Goal: Task Accomplishment & Management: Manage account settings

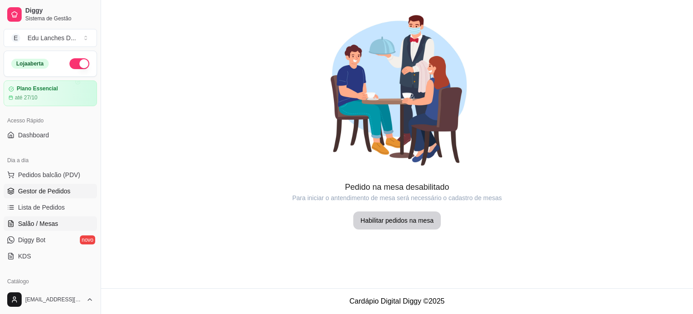
scroll to position [135, 0]
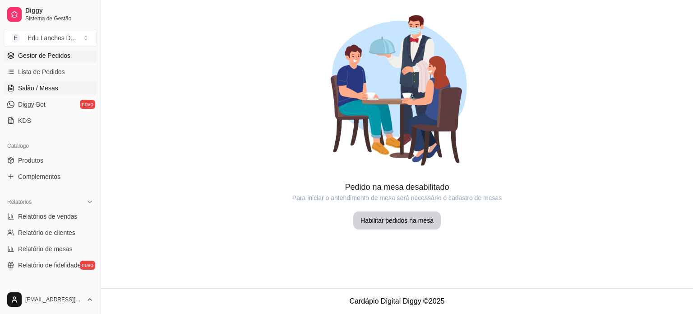
click at [41, 55] on span "Gestor de Pedidos" at bounding box center [44, 55] width 52 height 9
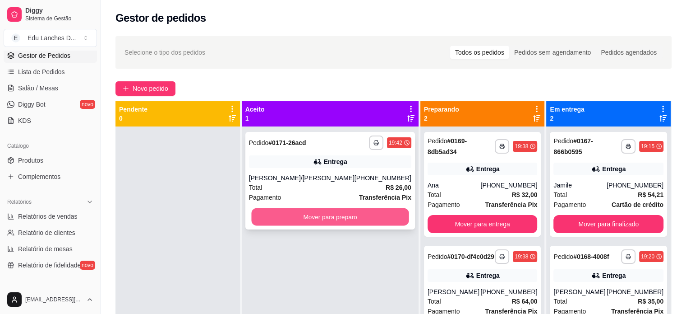
click at [323, 216] on button "Mover para preparo" at bounding box center [329, 217] width 157 height 18
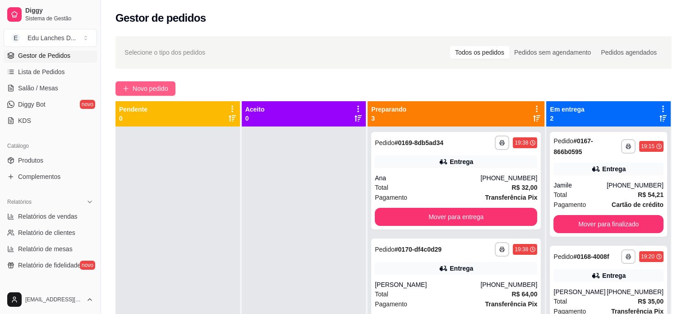
click at [148, 92] on span "Novo pedido" at bounding box center [151, 88] width 36 height 10
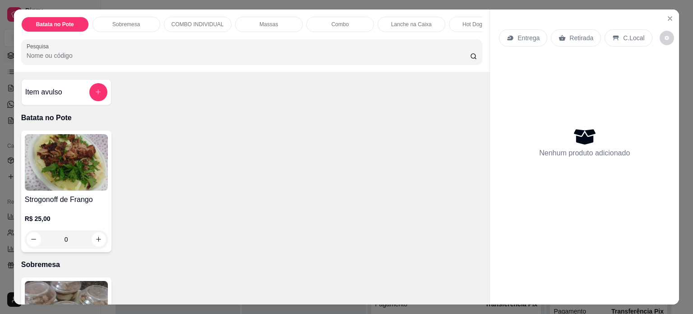
click at [520, 36] on p "Entrega" at bounding box center [529, 37] width 22 height 9
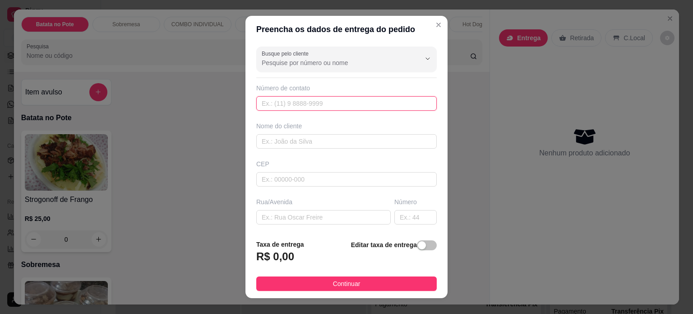
click at [309, 97] on input "text" at bounding box center [346, 103] width 181 height 14
type input "3"
type input "[PHONE_NUMBER]"
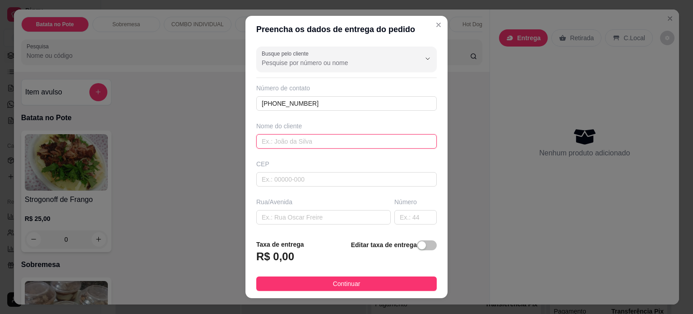
click at [295, 142] on input "text" at bounding box center [346, 141] width 181 height 14
type input "[PERSON_NAME]"
click at [283, 212] on input "text" at bounding box center [323, 217] width 134 height 14
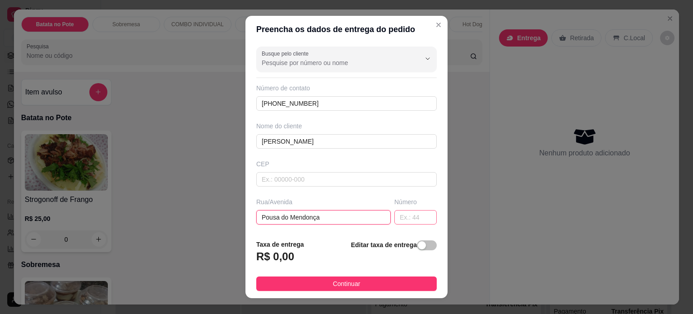
type input "Pousa do Mendonça"
click at [394, 216] on input "text" at bounding box center [415, 217] width 42 height 14
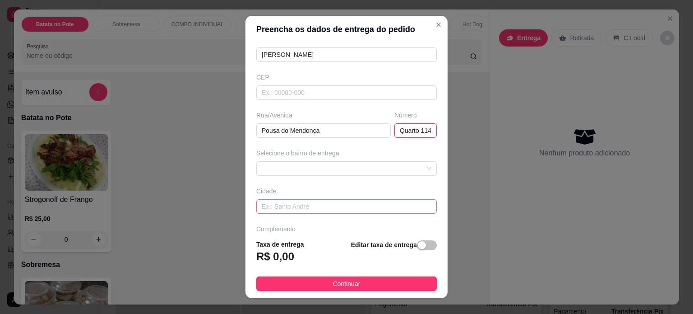
scroll to position [90, 0]
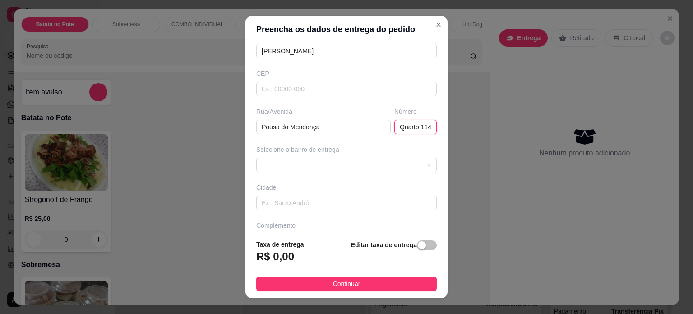
type input "Quarto 114"
click at [336, 172] on div "Busque pelo cliente Número de contato [PHONE_NUMBER] Nome do cliente [PERSON_NA…" at bounding box center [346, 138] width 202 height 190
click at [336, 160] on span at bounding box center [347, 165] width 170 height 14
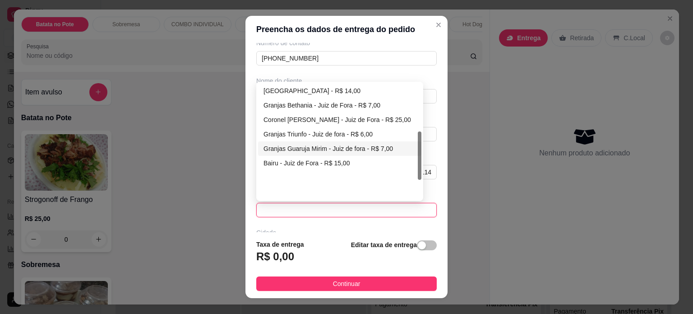
scroll to position [114, 0]
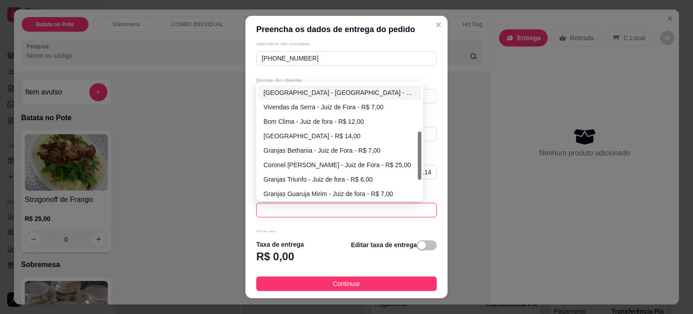
click at [319, 93] on div "[GEOGRAPHIC_DATA] - [GEOGRAPHIC_DATA] - R$ 7,00" at bounding box center [340, 93] width 153 height 10
type input "Juiz de Fora"
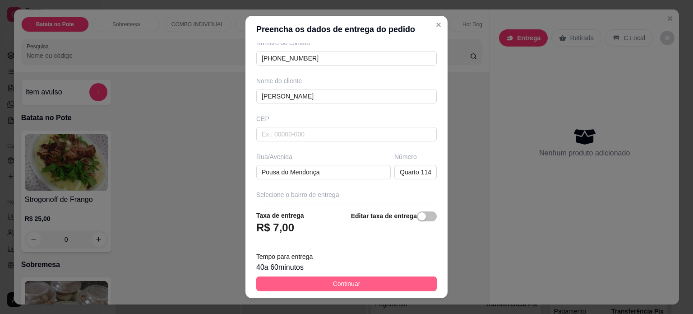
click at [337, 283] on span "Continuar" at bounding box center [347, 283] width 28 height 10
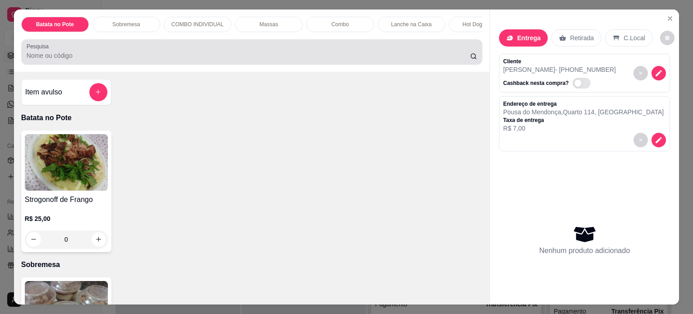
click at [195, 58] on input "Pesquisa" at bounding box center [249, 55] width 444 height 9
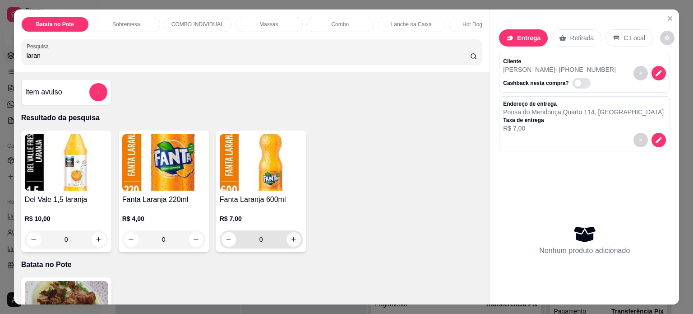
type input "laran"
click at [290, 242] on icon "increase-product-quantity" at bounding box center [293, 239] width 7 height 7
type input "1"
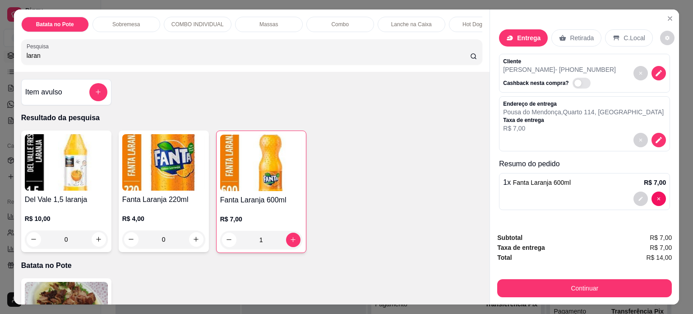
drag, startPoint x: 51, startPoint y: 61, endPoint x: 0, endPoint y: 65, distance: 50.7
click at [0, 65] on div "Batata no Pote Sobremesa COMBO INDIVIDUAL Massas Combo Lanche na Caixa Hot Dog …" at bounding box center [346, 157] width 693 height 314
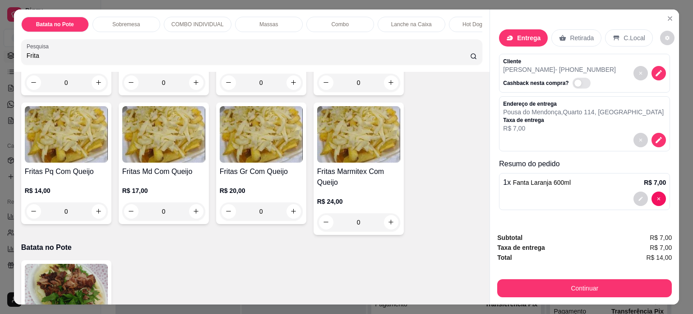
scroll to position [316, 0]
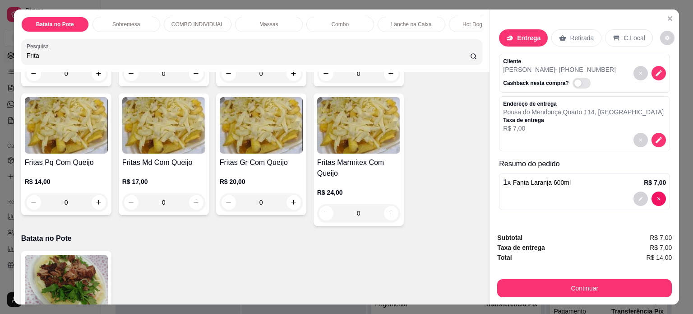
type input "Frita"
click at [190, 205] on div "0" at bounding box center [163, 202] width 83 height 18
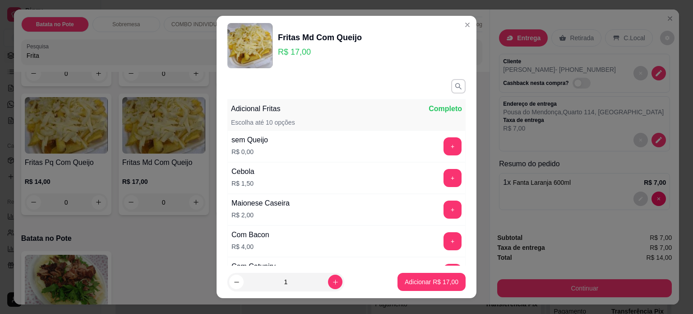
scroll to position [111, 0]
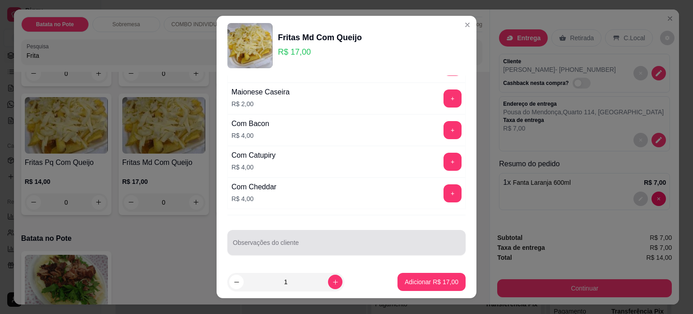
click at [344, 243] on input "Observações do cliente" at bounding box center [346, 245] width 227 height 9
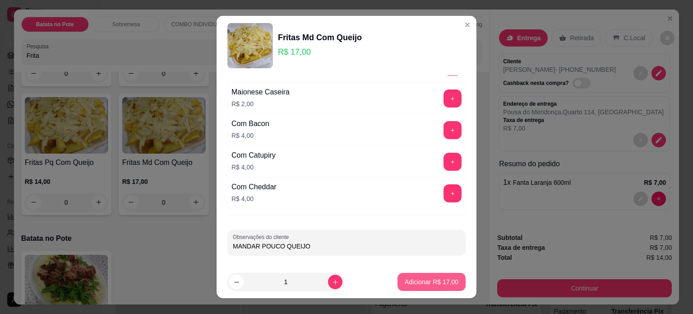
type input "MANDAR POUCO QUEIJO"
click at [418, 283] on p "Adicionar R$ 17,00" at bounding box center [432, 282] width 52 height 9
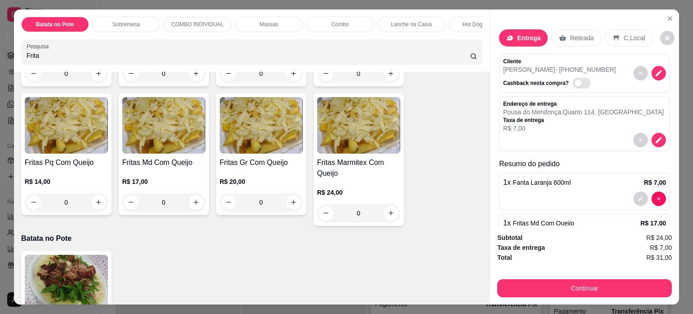
drag, startPoint x: 37, startPoint y: 61, endPoint x: 0, endPoint y: 57, distance: 36.7
click at [0, 57] on div "Batata no Pote Sobremesa COMBO INDIVIDUAL Massas Combo Lanche na Caixa Hot Dog …" at bounding box center [346, 157] width 693 height 314
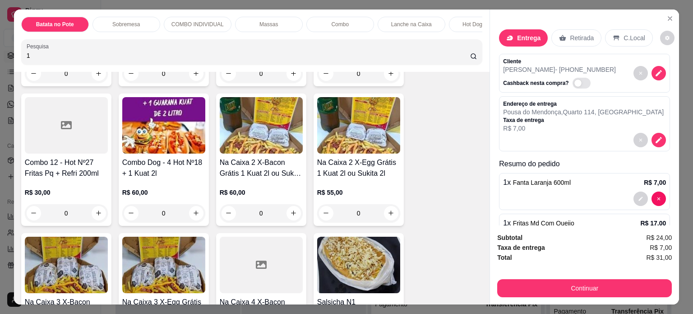
scroll to position [455, 0]
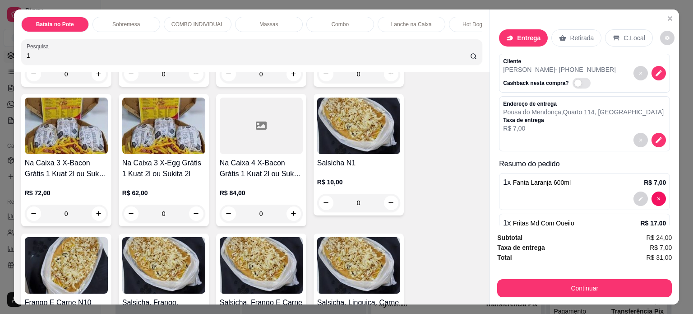
type input "1"
click at [390, 201] on div "0" at bounding box center [358, 203] width 83 height 18
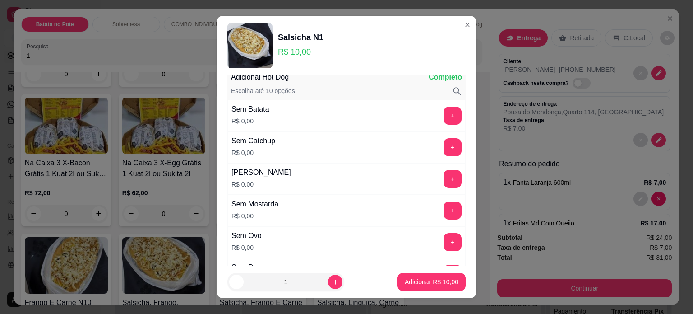
scroll to position [45, 0]
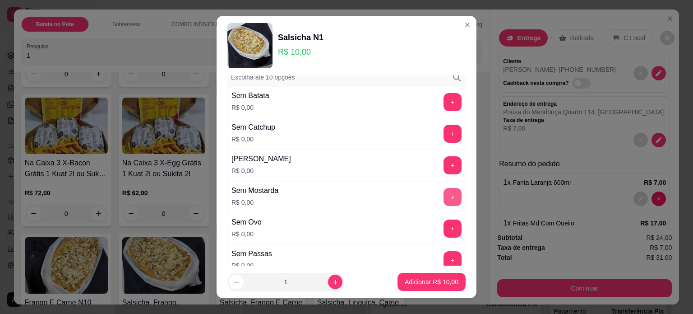
click at [444, 196] on button "+" at bounding box center [453, 197] width 18 height 18
click at [431, 279] on p "Adicionar R$ 10,00" at bounding box center [432, 281] width 54 height 9
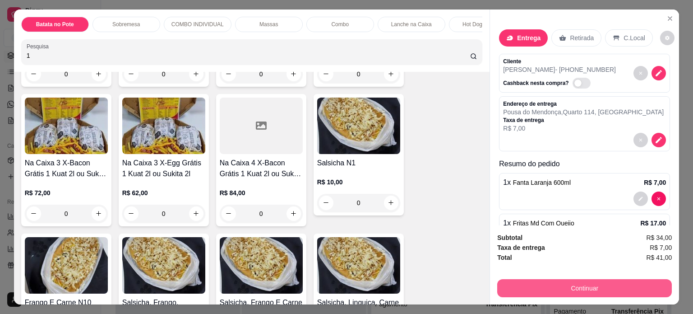
click at [565, 284] on button "Continuar" at bounding box center [584, 288] width 175 height 18
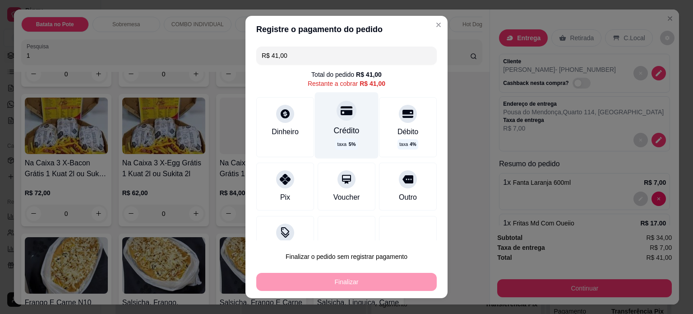
click at [337, 117] on div at bounding box center [347, 111] width 20 height 20
type input "R$ 0,00"
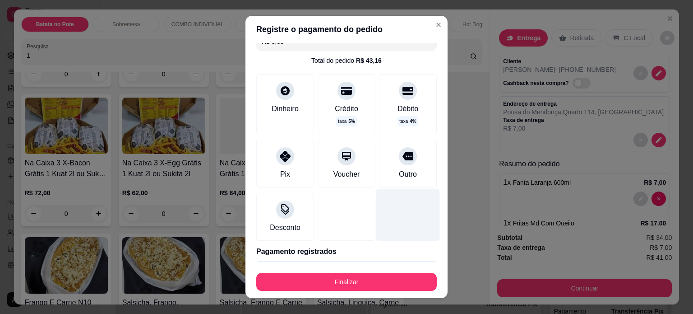
scroll to position [0, 0]
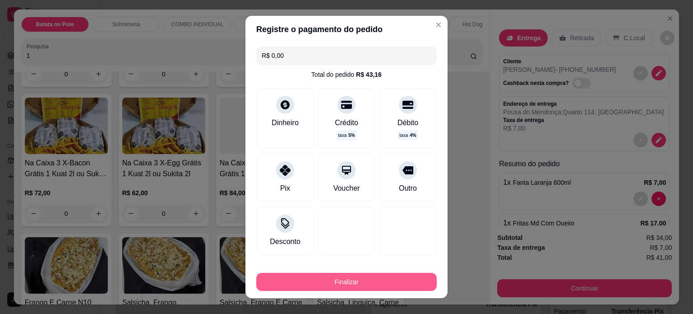
click at [343, 282] on button "Finalizar" at bounding box center [346, 282] width 181 height 18
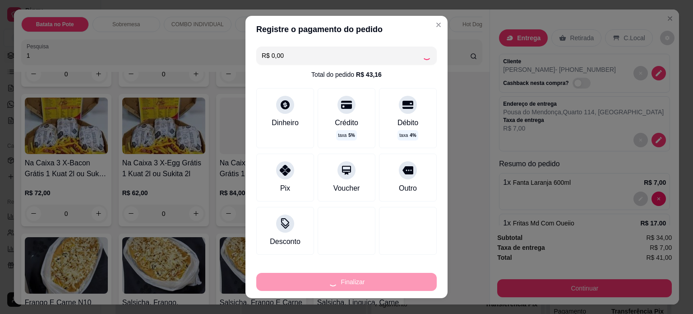
type input "0"
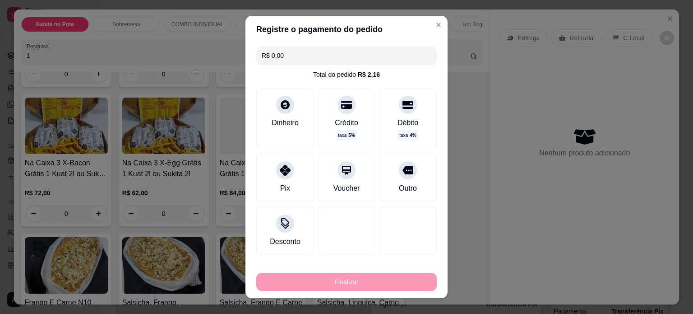
type input "-R$ 41,00"
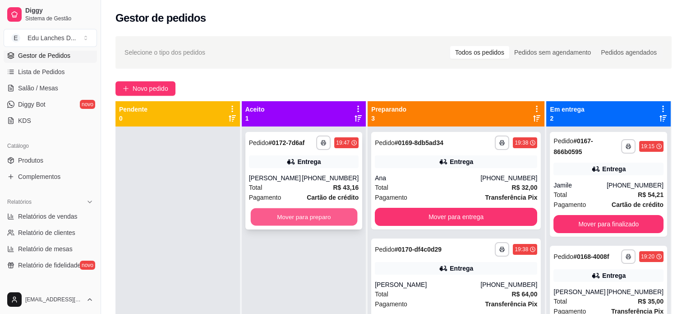
click at [332, 217] on button "Mover para preparo" at bounding box center [303, 217] width 106 height 18
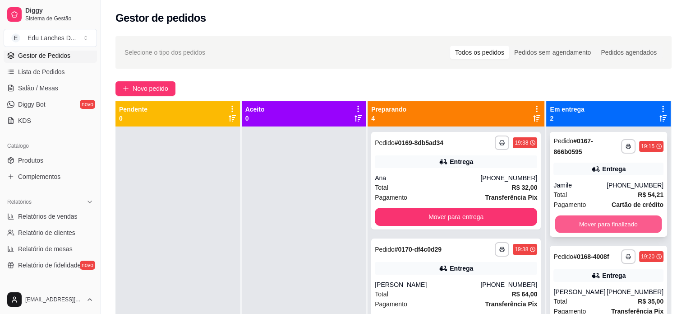
click at [611, 221] on button "Mover para finalizado" at bounding box center [608, 224] width 106 height 18
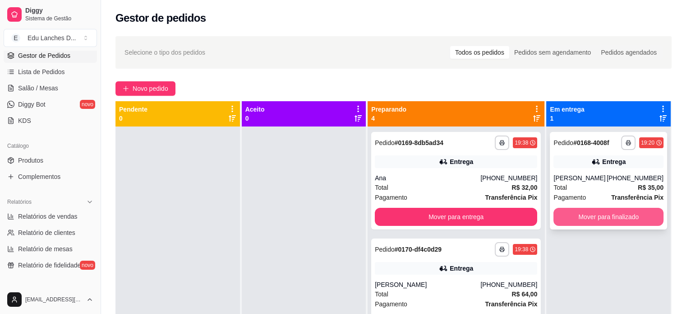
click at [592, 216] on button "Mover para finalizado" at bounding box center [609, 217] width 110 height 18
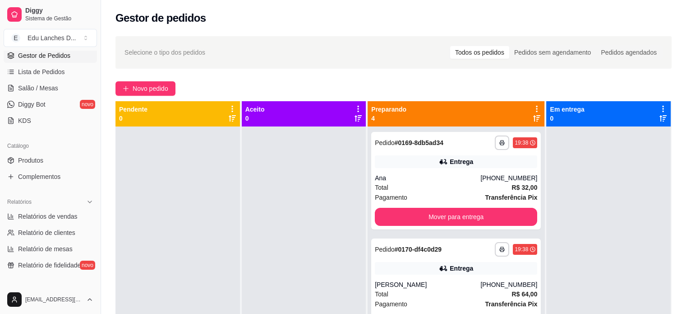
click at [592, 216] on div at bounding box center [608, 283] width 125 height 314
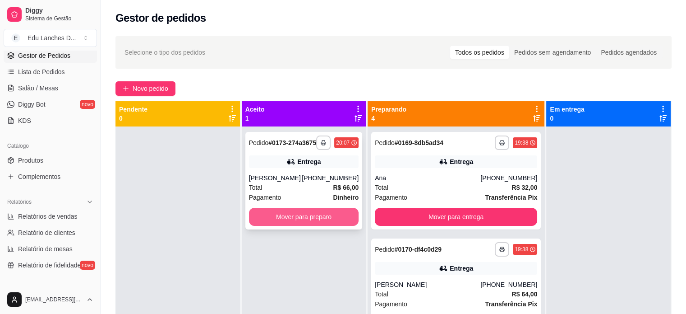
click at [341, 218] on button "Mover para preparo" at bounding box center [304, 217] width 110 height 18
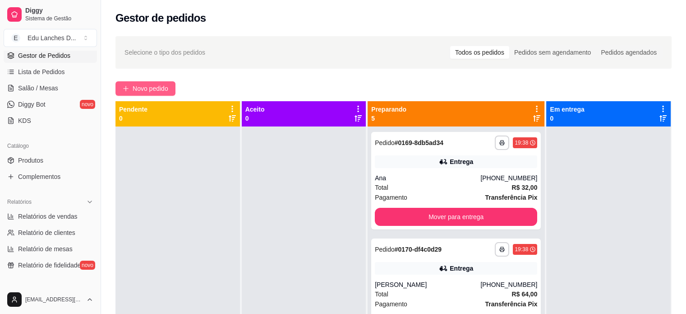
click at [148, 87] on span "Novo pedido" at bounding box center [151, 88] width 36 height 10
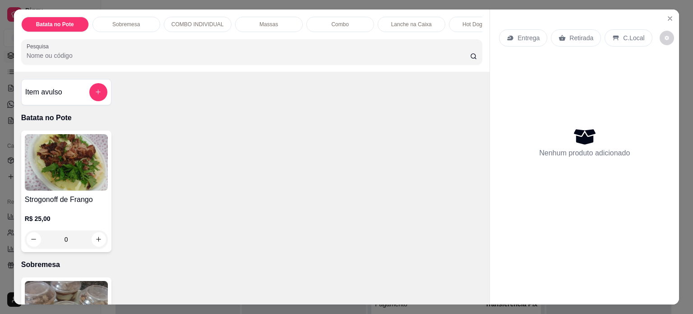
click at [579, 34] on p "Retirada" at bounding box center [581, 37] width 24 height 9
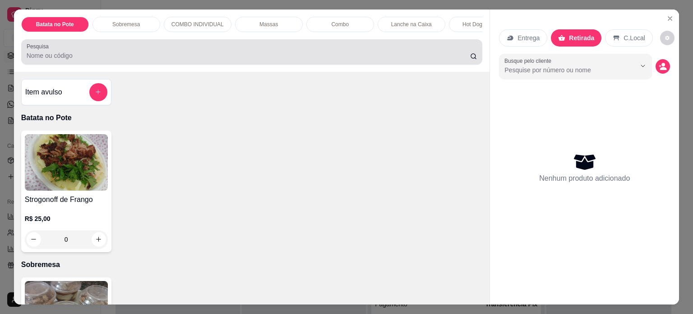
click at [407, 61] on div at bounding box center [252, 52] width 451 height 18
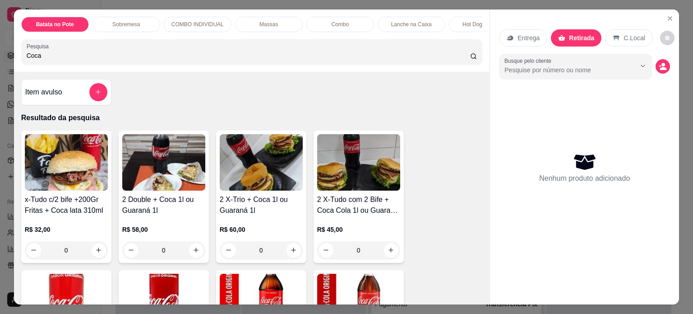
drag, startPoint x: 39, startPoint y: 59, endPoint x: 0, endPoint y: 57, distance: 39.3
click at [0, 57] on div "Batata no Pote Sobremesa COMBO INDIVIDUAL Massas Combo Lanche na Caixa Hot Dog …" at bounding box center [346, 157] width 693 height 314
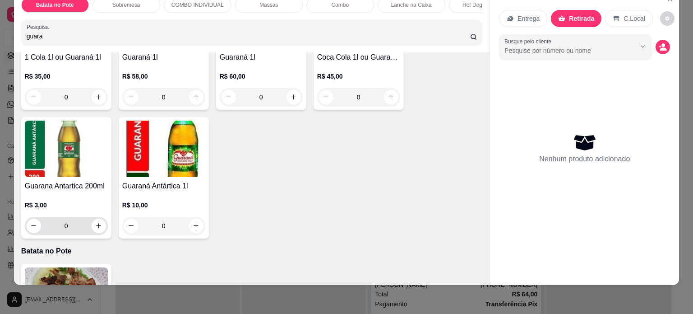
scroll to position [135, 0]
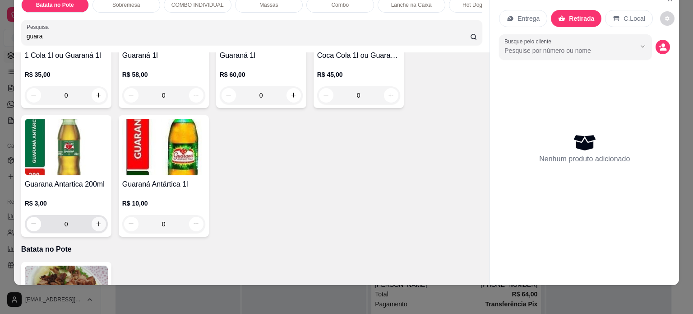
type input "guara"
click at [97, 229] on button "increase-product-quantity" at bounding box center [99, 224] width 14 height 14
type input "1"
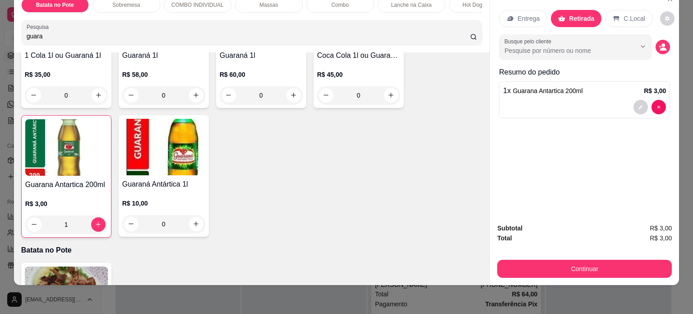
drag, startPoint x: 16, startPoint y: 38, endPoint x: 0, endPoint y: 38, distance: 16.2
click at [0, 38] on div "Batata no Pote Sobremesa COMBO INDIVIDUAL Massas Combo Lanche na Caixa Hot Dog …" at bounding box center [346, 157] width 693 height 314
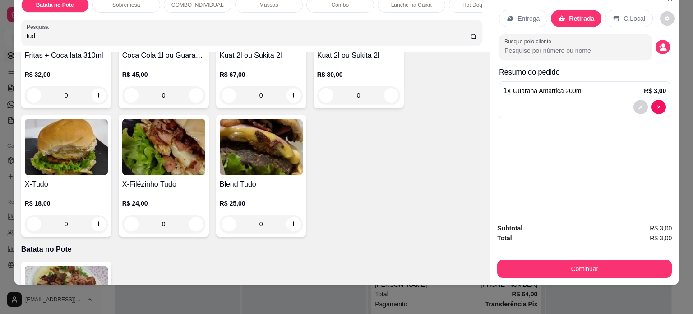
type input "tud"
click at [94, 226] on div "0" at bounding box center [66, 224] width 83 height 18
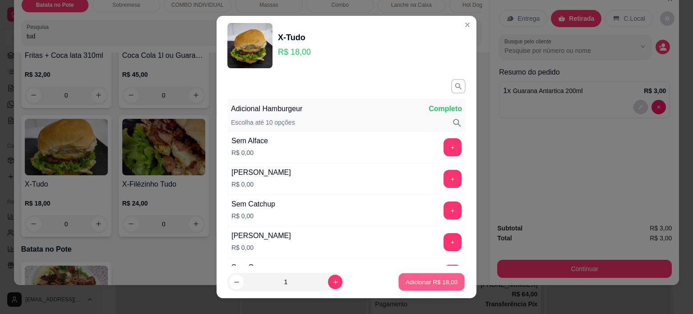
click at [439, 283] on p "Adicionar R$ 18,00" at bounding box center [432, 282] width 52 height 9
type input "1"
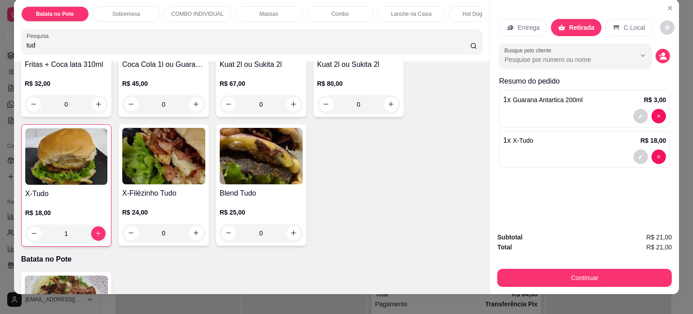
scroll to position [0, 0]
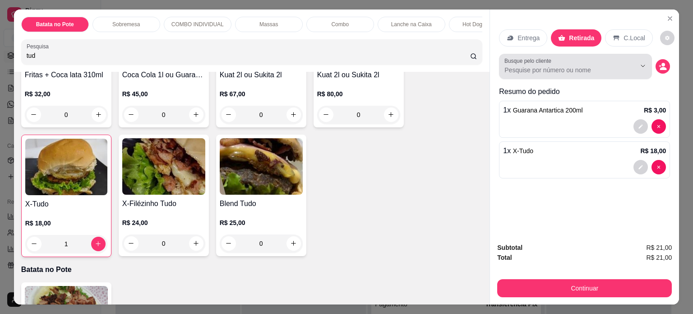
click at [547, 73] on div "Busque pelo cliente" at bounding box center [575, 66] width 153 height 25
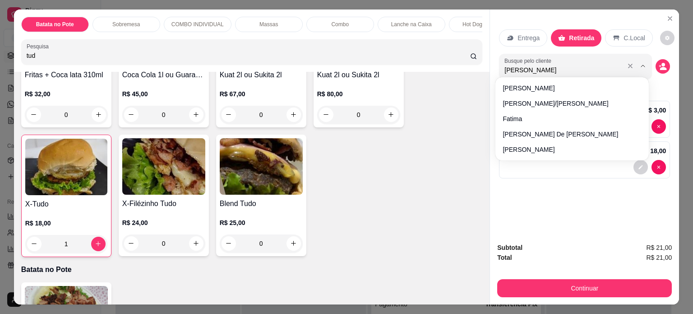
type input "luana"
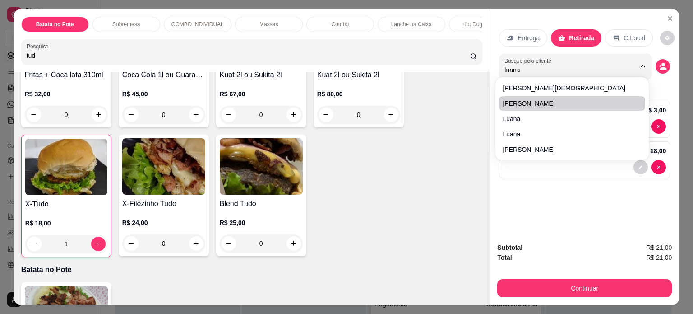
click at [522, 34] on p "Entrega" at bounding box center [529, 37] width 22 height 9
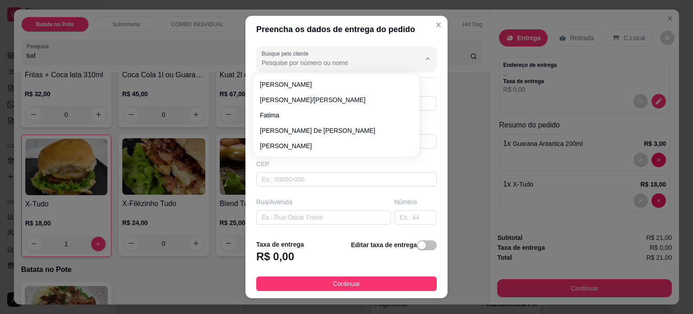
click at [343, 60] on input "Busque pelo cliente" at bounding box center [334, 62] width 144 height 9
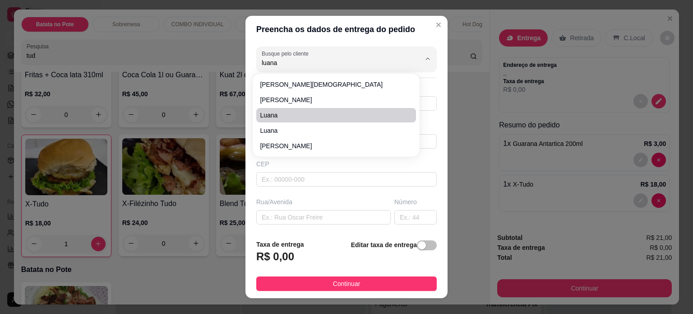
click at [268, 113] on span "Luana" at bounding box center [331, 115] width 143 height 9
type input "Luana"
type input "3291601714"
type input "Luana"
type input "[GEOGRAPHIC_DATA]"
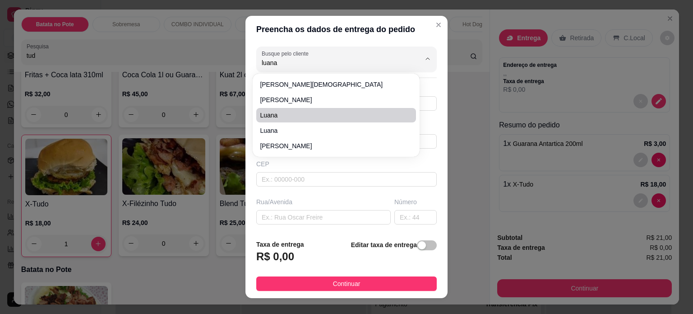
type input "247"
type input "Juiz de Fora"
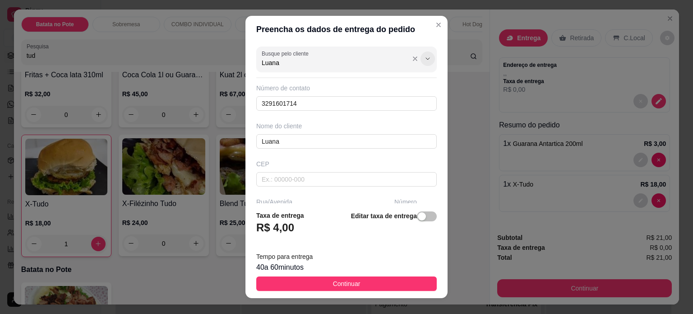
type input "Luana"
click at [421, 56] on button "Show suggestions" at bounding box center [428, 58] width 14 height 14
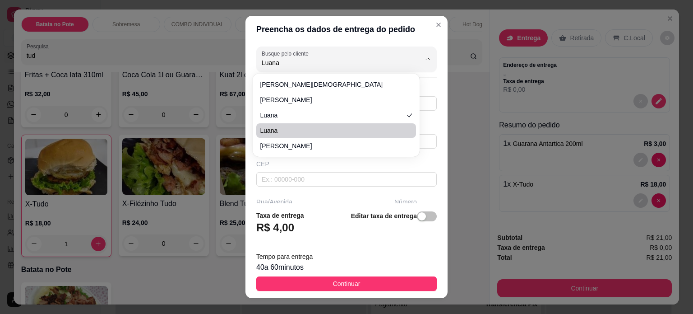
click at [338, 132] on span "Luana" at bounding box center [331, 130] width 143 height 9
type input "32991601714"
type input "Rua [PERSON_NAME]"
type input "789"
type input "Juiz de fora"
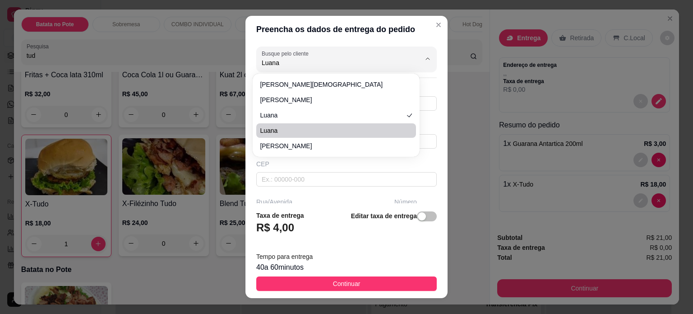
type input "O"
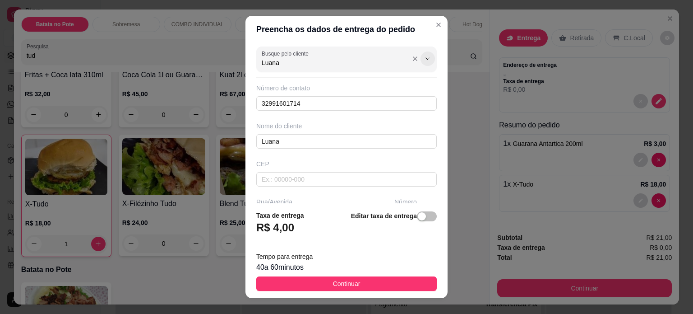
click at [424, 60] on icon "Show suggestions" at bounding box center [427, 58] width 7 height 7
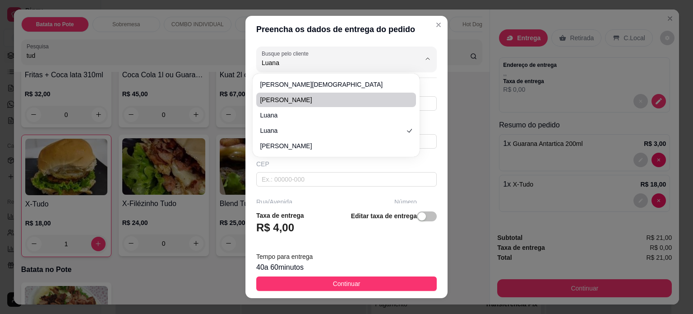
click at [348, 102] on span "[PERSON_NAME]" at bounding box center [331, 99] width 143 height 9
type input "[PERSON_NAME]"
type input "32991220573"
type input "[PERSON_NAME]"
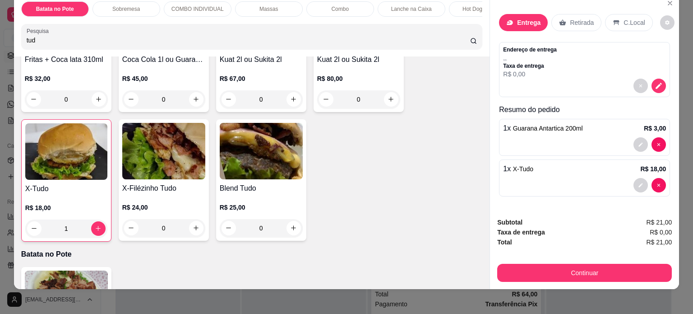
scroll to position [23, 0]
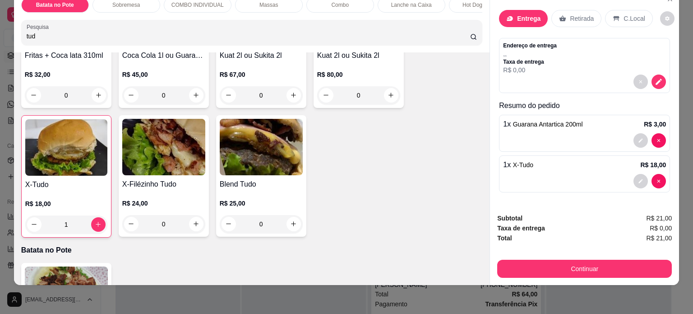
click at [574, 14] on p "Retirada" at bounding box center [582, 18] width 24 height 9
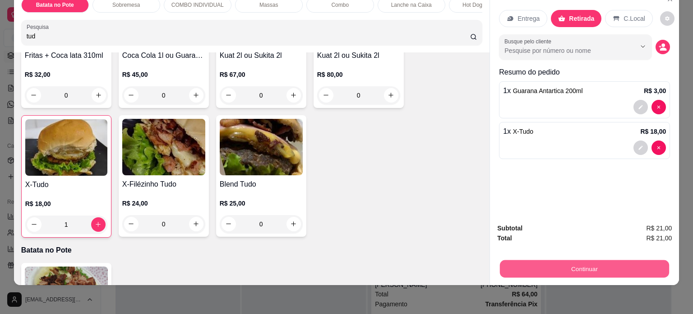
click at [580, 260] on button "Continuar" at bounding box center [584, 269] width 169 height 18
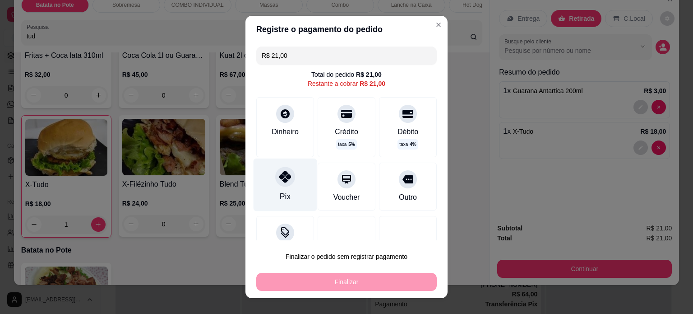
click at [279, 176] on icon at bounding box center [285, 177] width 12 height 12
type input "R$ 0,00"
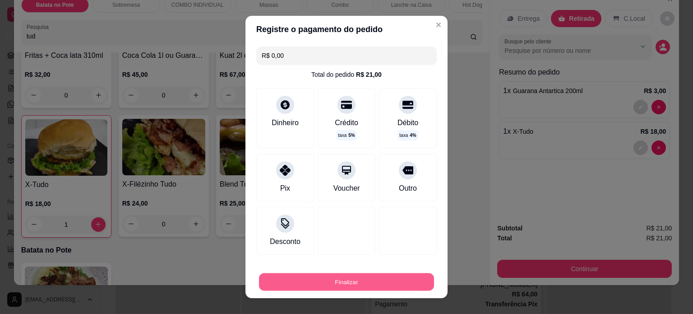
click at [347, 276] on button "Finalizar" at bounding box center [346, 282] width 175 height 18
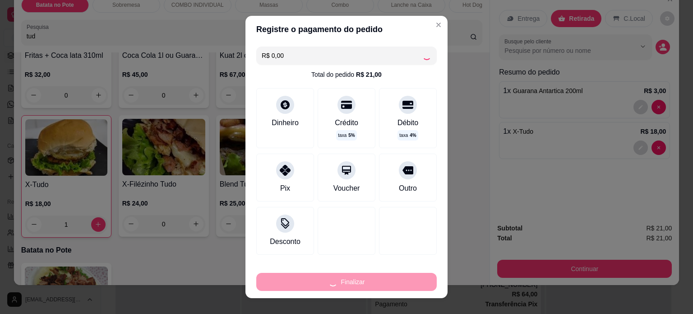
type input "0"
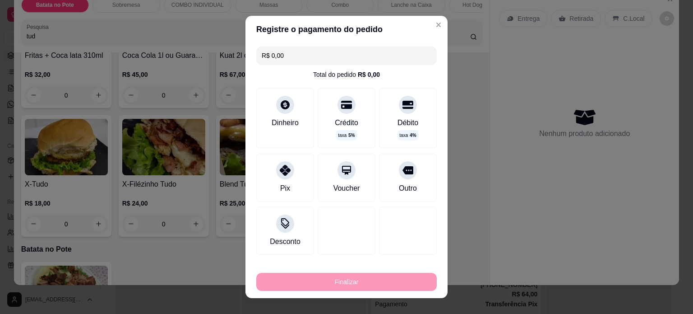
type input "-R$ 21,00"
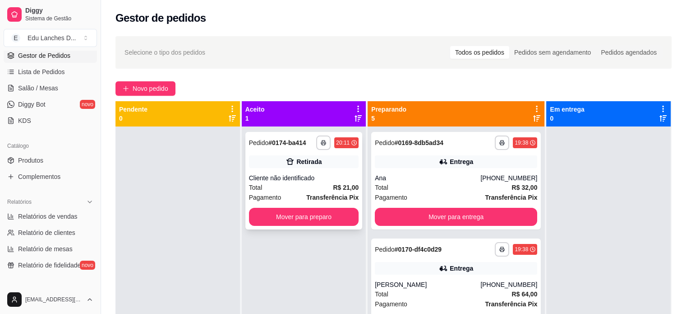
click at [317, 199] on div "Pagamento Transferência Pix" at bounding box center [304, 197] width 110 height 10
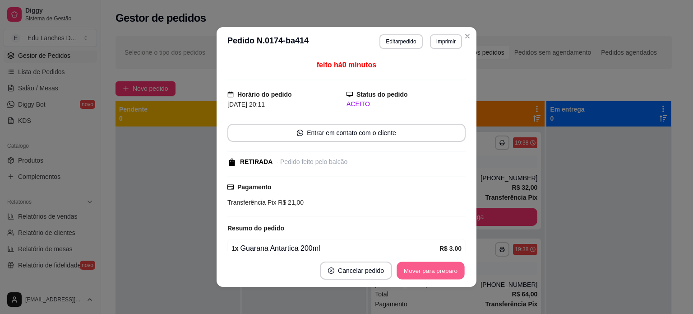
click at [423, 271] on button "Mover para preparo" at bounding box center [431, 271] width 68 height 18
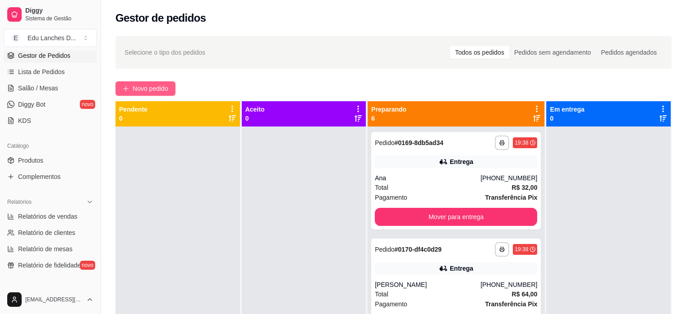
click at [141, 85] on span "Novo pedido" at bounding box center [151, 88] width 36 height 10
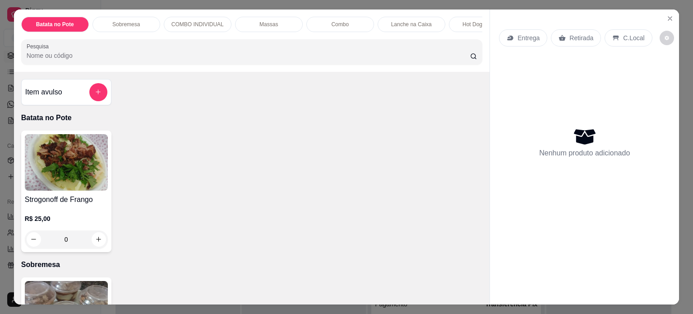
click at [523, 36] on p "Entrega" at bounding box center [529, 37] width 22 height 9
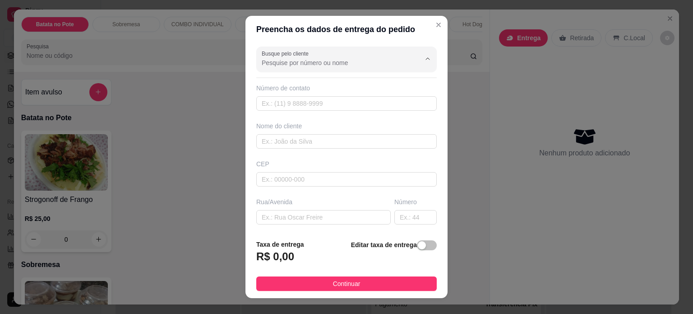
click at [292, 63] on input "Busque pelo cliente" at bounding box center [334, 62] width 144 height 9
type input "32991823764"
click at [412, 57] on icon "Show suggestions" at bounding box center [415, 58] width 7 height 7
click at [395, 40] on header "Preencha os dados de entrega do pedido" at bounding box center [346, 29] width 202 height 27
click at [301, 106] on input "text" at bounding box center [346, 103] width 181 height 14
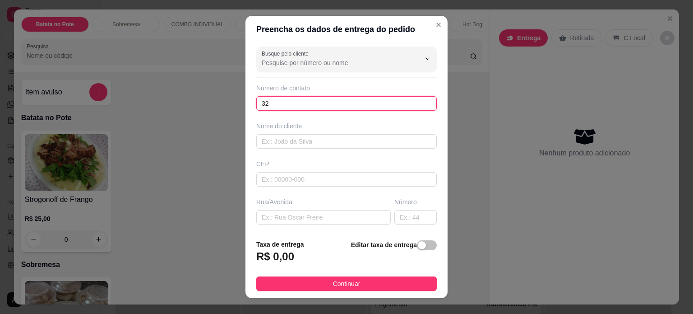
type input "3"
type input "[PHONE_NUMBER]"
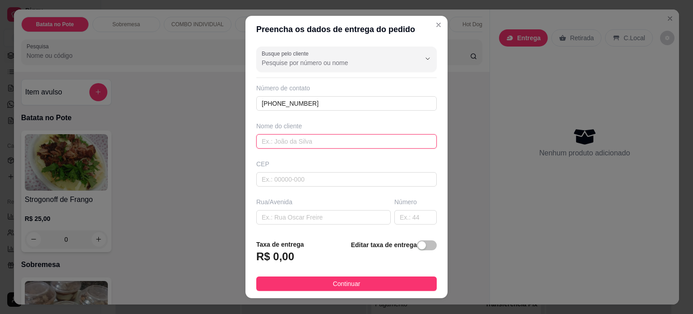
click at [291, 144] on input "text" at bounding box center [346, 141] width 181 height 14
type input "[PERSON_NAME]"
click at [293, 214] on input "text" at bounding box center [323, 217] width 134 height 14
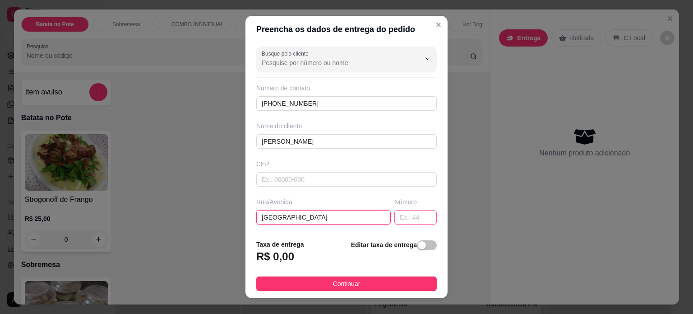
type input "[GEOGRAPHIC_DATA]"
click at [403, 217] on input "text" at bounding box center [415, 217] width 42 height 14
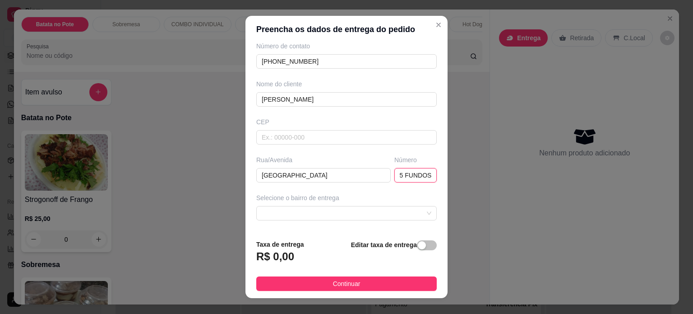
scroll to position [90, 0]
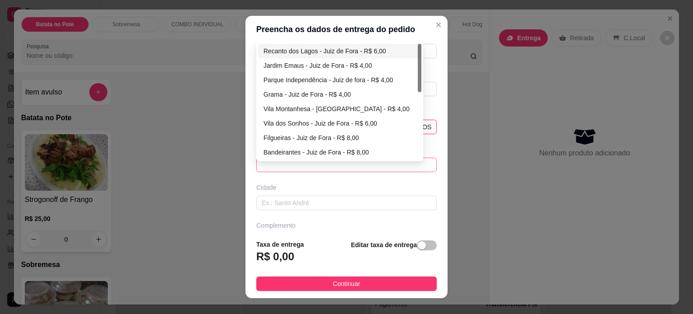
click at [300, 165] on span at bounding box center [347, 165] width 170 height 14
type input "265 FUNDOS"
click at [294, 106] on div "Vila Montanhesa - [GEOGRAPHIC_DATA] - R$ 4,00" at bounding box center [340, 109] width 153 height 10
type input "Juiz de Fora"
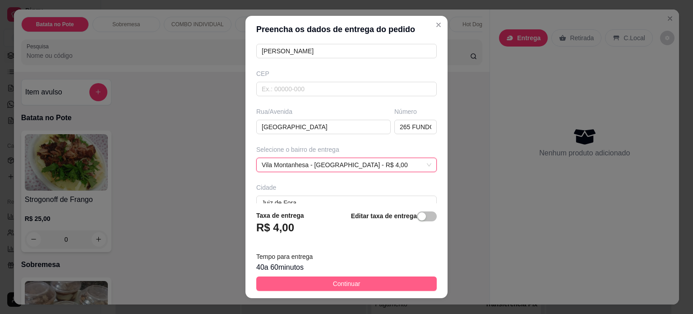
click at [333, 282] on span "Continuar" at bounding box center [347, 283] width 28 height 10
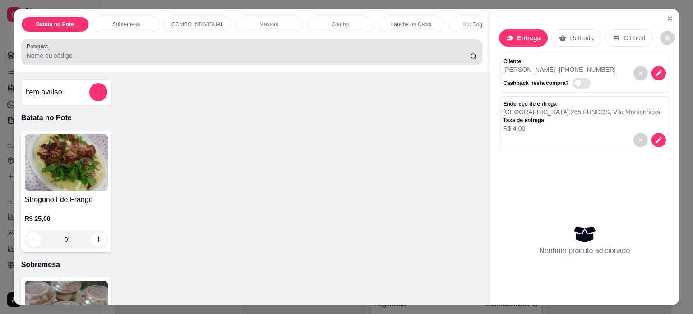
click at [99, 57] on input "Pesquisa" at bounding box center [249, 55] width 444 height 9
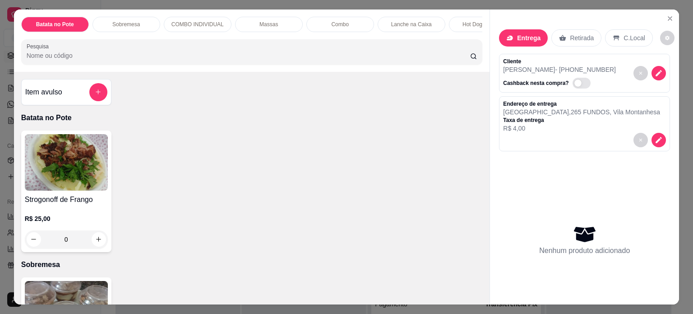
click at [99, 57] on input "Pesquisa" at bounding box center [249, 55] width 444 height 9
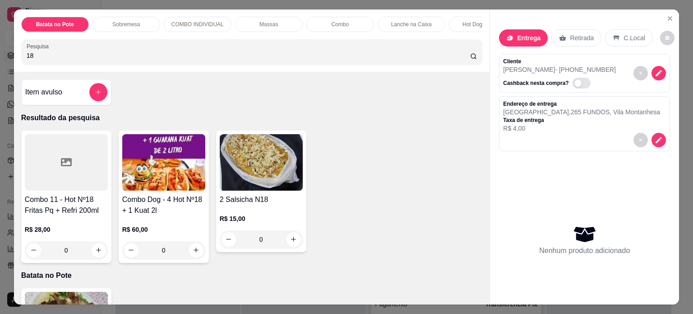
type input "18"
click at [292, 240] on div "0" at bounding box center [261, 239] width 83 height 18
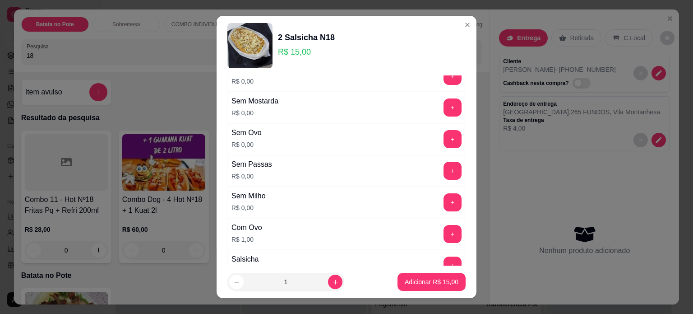
scroll to position [135, 0]
click at [444, 102] on button "+" at bounding box center [453, 106] width 18 height 18
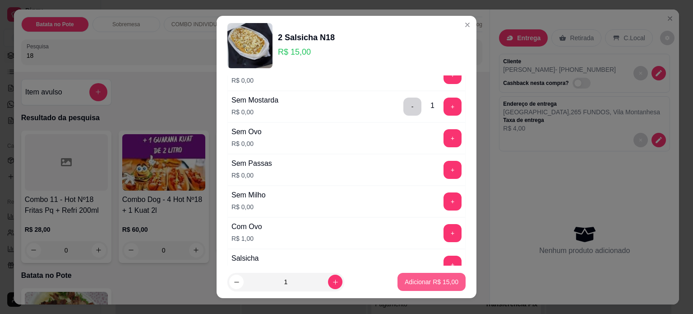
click at [431, 281] on p "Adicionar R$ 15,00" at bounding box center [432, 281] width 54 height 9
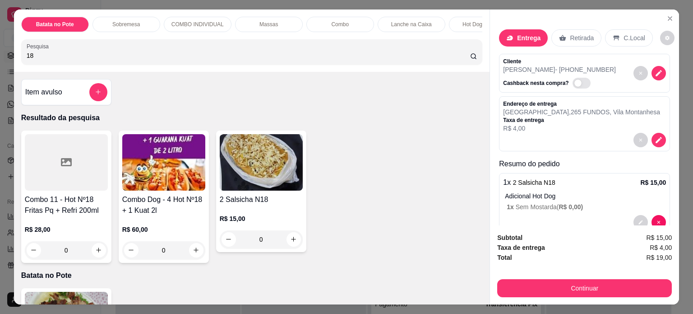
click at [287, 245] on div "0" at bounding box center [261, 239] width 83 height 18
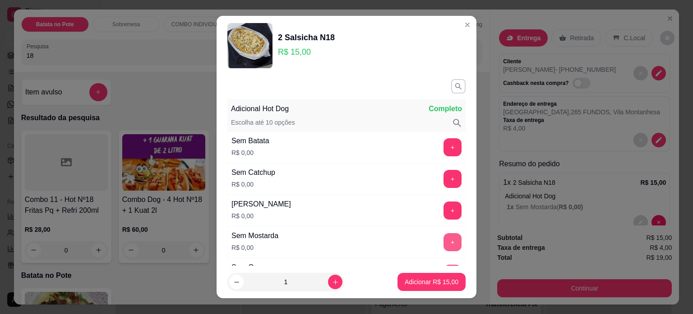
click at [444, 241] on button "+" at bounding box center [453, 242] width 18 height 18
click at [423, 283] on p "Adicionar R$ 15,00" at bounding box center [432, 282] width 52 height 9
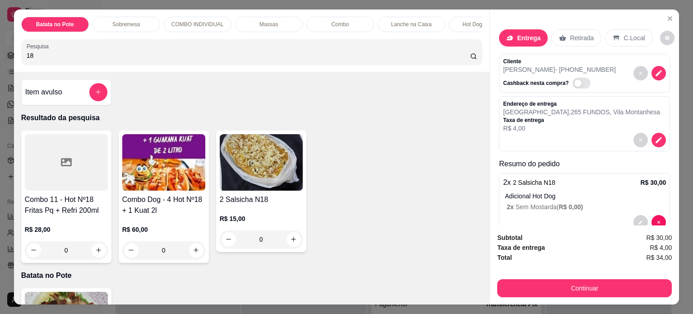
scroll to position [20, 0]
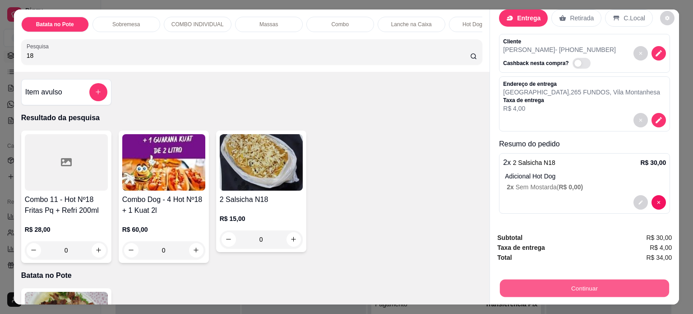
click at [564, 282] on button "Continuar" at bounding box center [584, 288] width 169 height 18
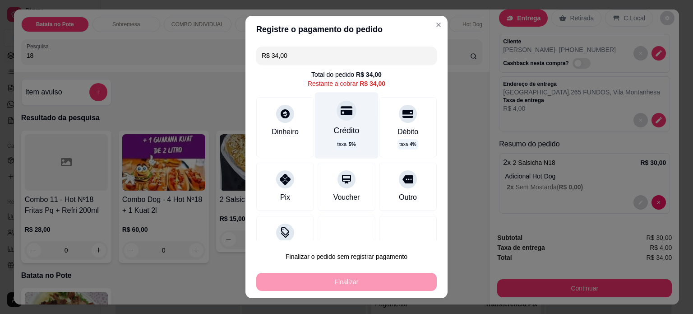
click at [341, 111] on icon at bounding box center [347, 110] width 12 height 9
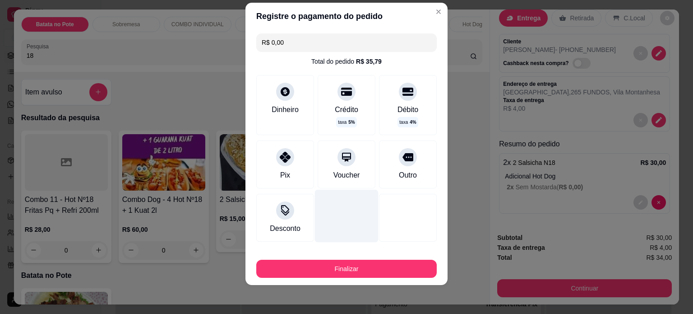
scroll to position [42, 0]
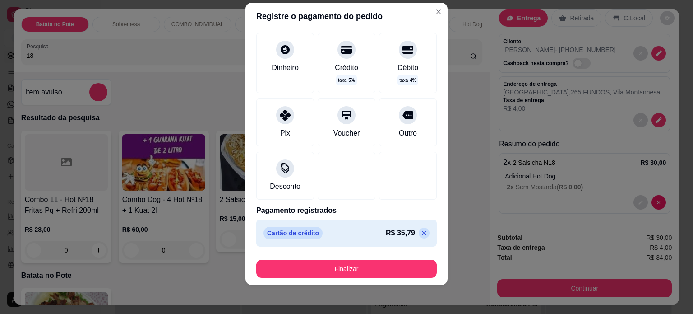
click at [421, 229] on icon at bounding box center [424, 232] width 7 height 7
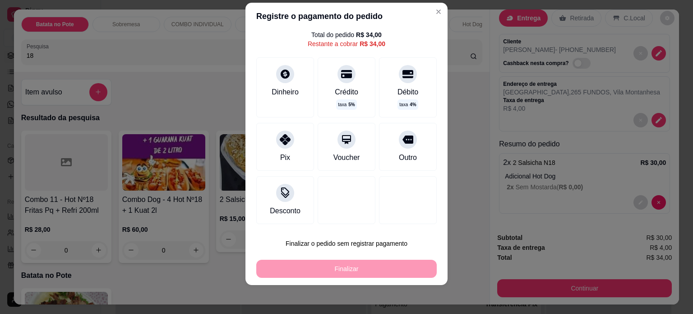
scroll to position [26, 0]
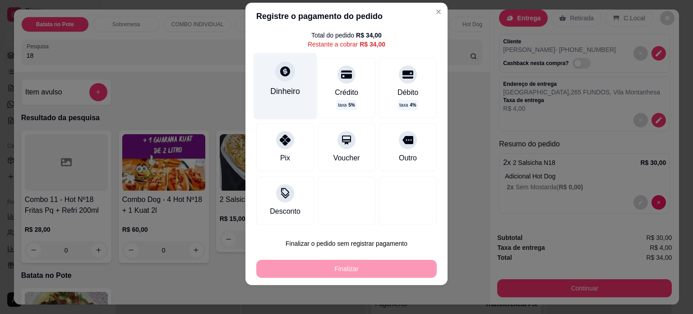
click at [279, 76] on icon at bounding box center [285, 71] width 12 height 12
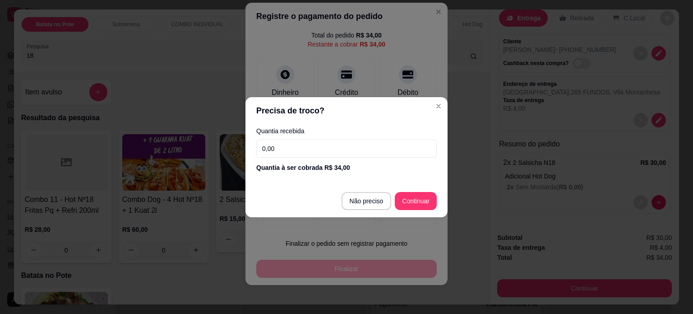
click at [297, 148] on input "0,00" at bounding box center [346, 148] width 181 height 18
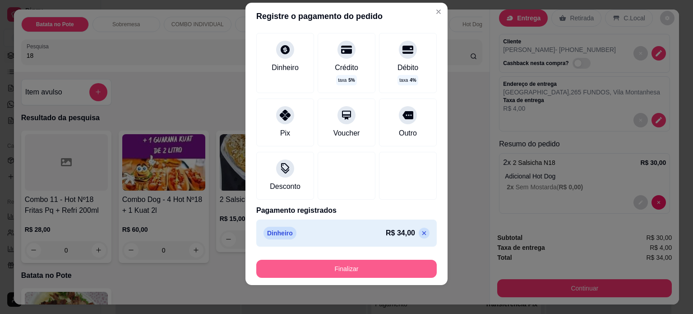
click at [358, 261] on button "Finalizar" at bounding box center [346, 268] width 181 height 18
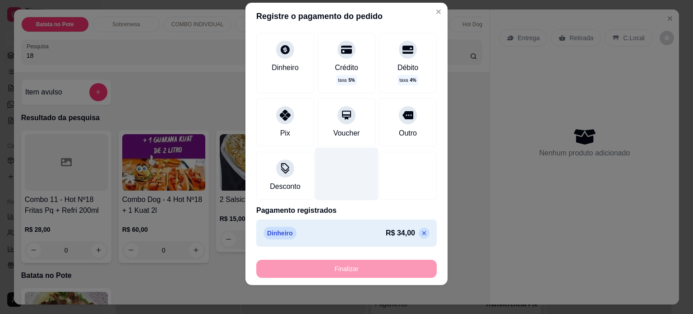
type input "-R$ 34,00"
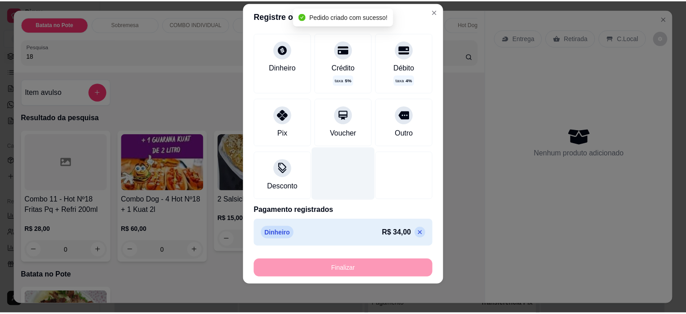
scroll to position [0, 0]
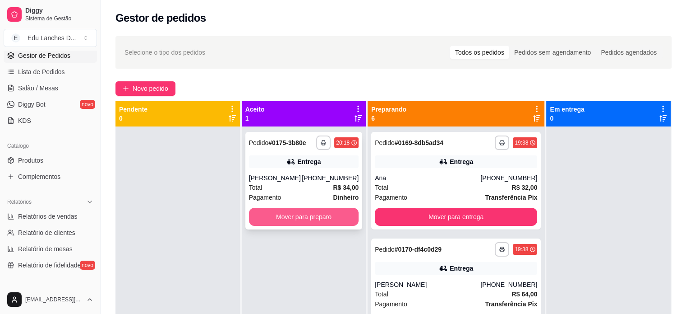
click at [320, 216] on button "Mover para preparo" at bounding box center [304, 217] width 110 height 18
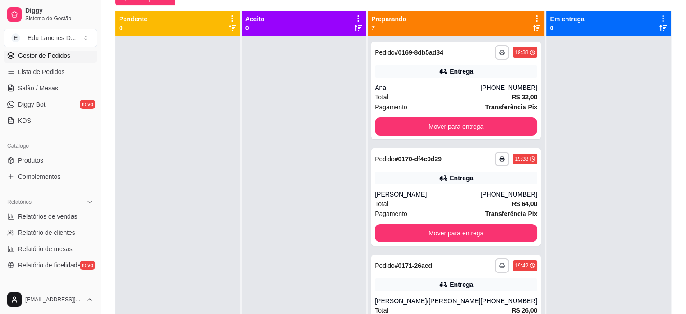
scroll to position [135, 0]
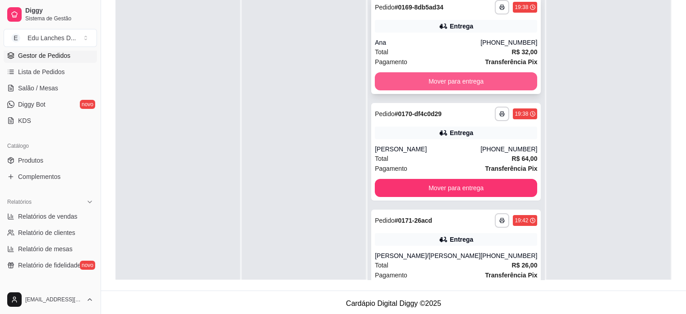
click at [455, 81] on button "Mover para entrega" at bounding box center [456, 81] width 162 height 18
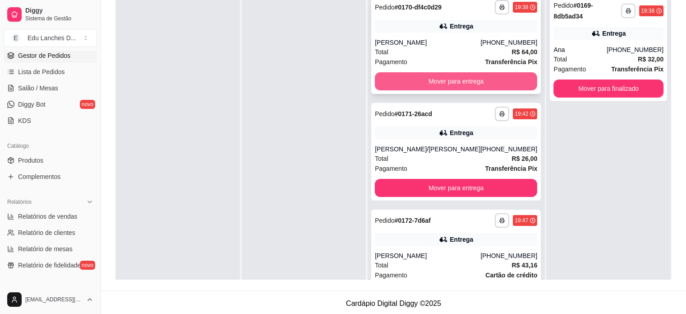
click at [457, 81] on button "Mover para entrega" at bounding box center [456, 81] width 162 height 18
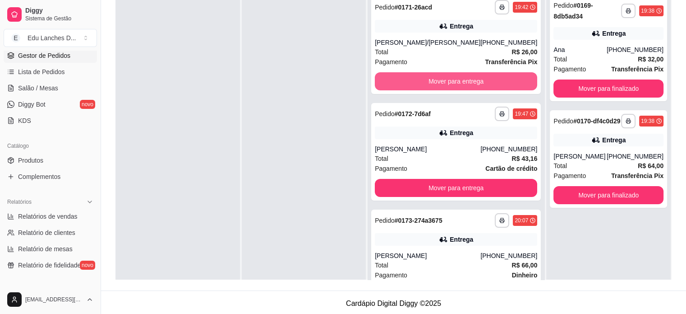
click at [457, 81] on button "Mover para entrega" at bounding box center [456, 81] width 162 height 18
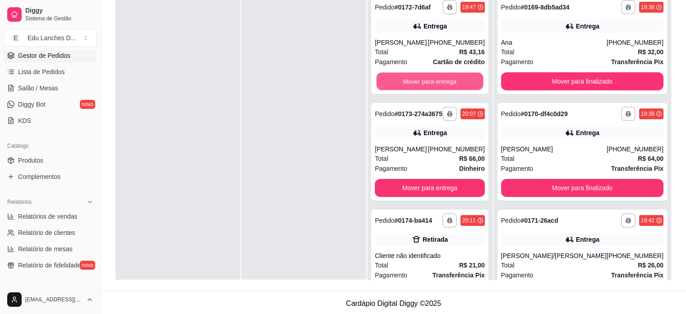
click at [457, 81] on button "Mover para entrega" at bounding box center [430, 82] width 106 height 18
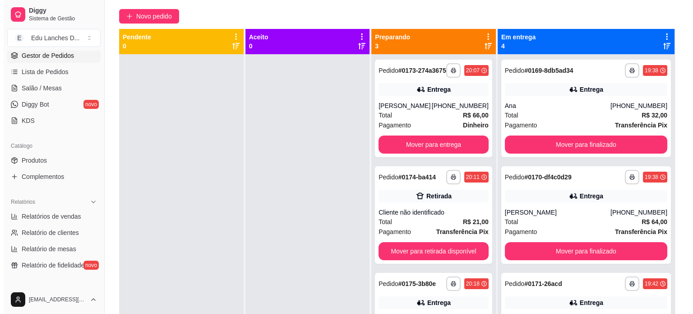
scroll to position [0, 0]
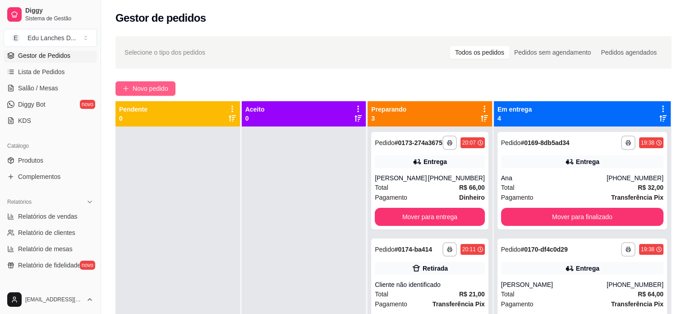
click at [135, 88] on span "Novo pedido" at bounding box center [151, 88] width 36 height 10
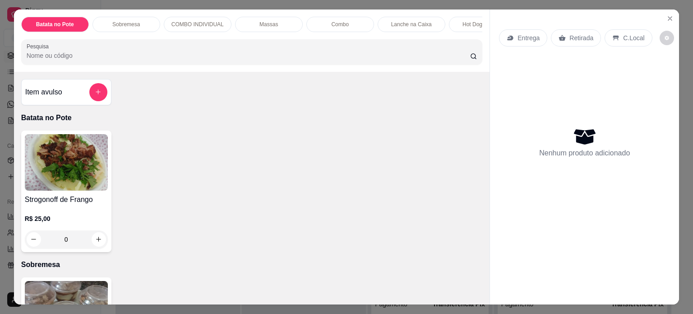
click at [512, 37] on div "Entrega" at bounding box center [523, 37] width 48 height 17
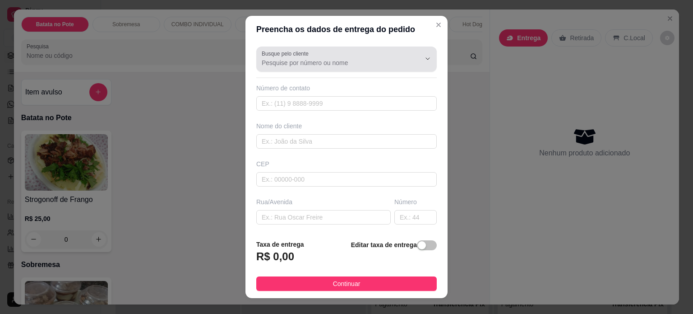
click at [370, 68] on div "Busque pelo cliente" at bounding box center [346, 58] width 181 height 25
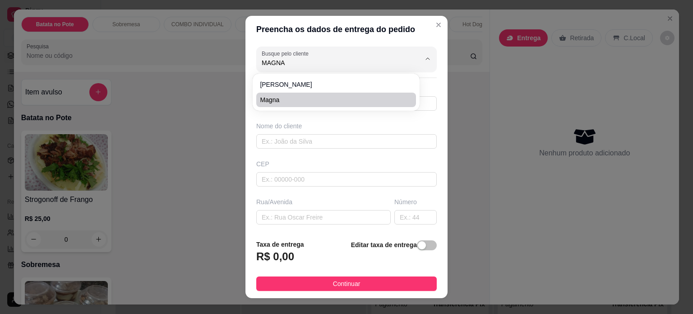
click at [319, 101] on span "Magna" at bounding box center [331, 99] width 143 height 9
type input "Magna"
type input "3288432563"
type input "Magna"
type input "Rua Wanda"
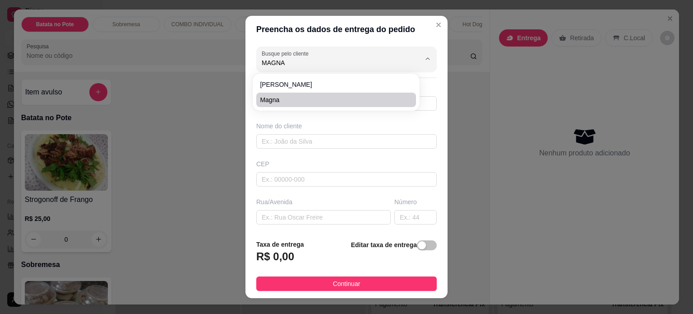
type input "33"
type input "Juiz de Fora"
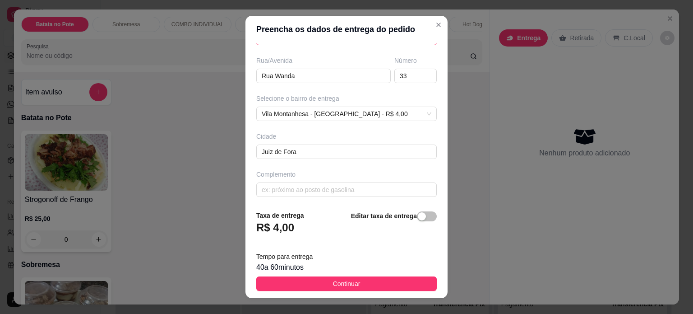
scroll to position [142, 0]
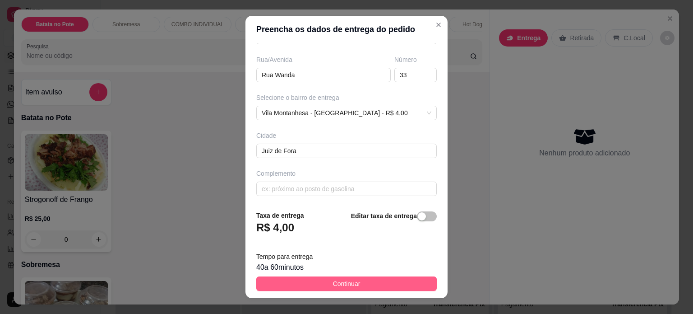
type input "Magna"
click at [340, 282] on span "Continuar" at bounding box center [347, 283] width 28 height 10
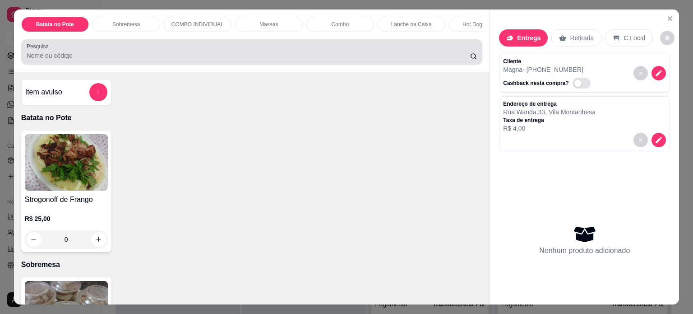
click at [128, 65] on div "Pesquisa" at bounding box center [252, 51] width 462 height 25
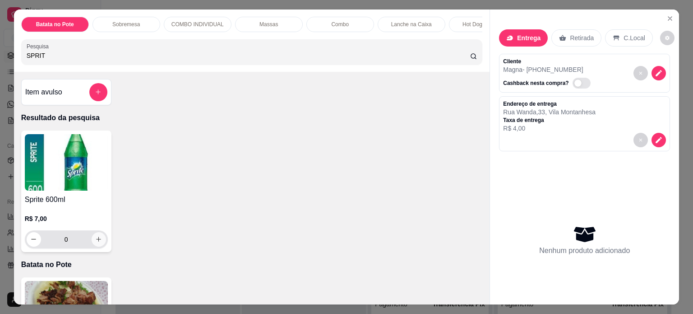
type input "SPRIT"
click at [99, 246] on button "increase-product-quantity" at bounding box center [99, 239] width 14 height 14
type input "1"
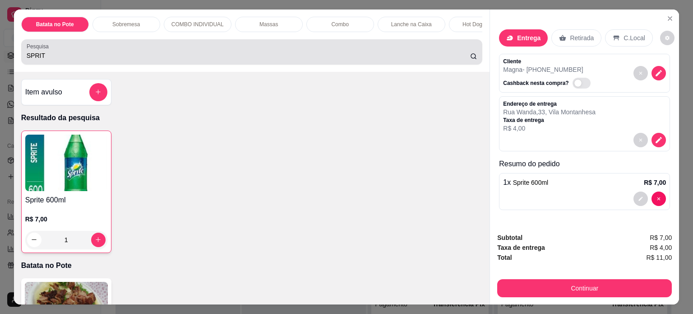
click at [52, 60] on input "SPRIT" at bounding box center [249, 55] width 444 height 9
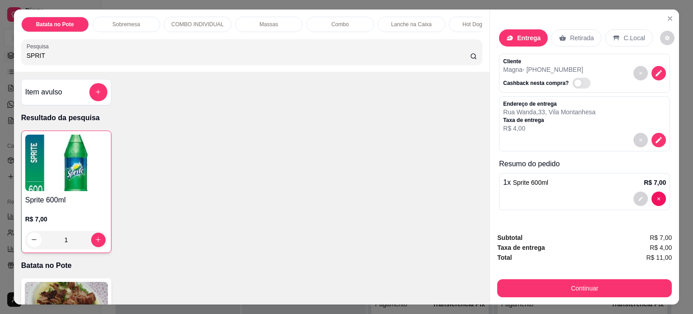
drag, startPoint x: 52, startPoint y: 61, endPoint x: 4, endPoint y: 58, distance: 48.8
click at [4, 58] on div "Batata no Pote Sobremesa COMBO INDIVIDUAL Massas Combo Lanche na Caixa Hot Dog …" at bounding box center [346, 157] width 693 height 314
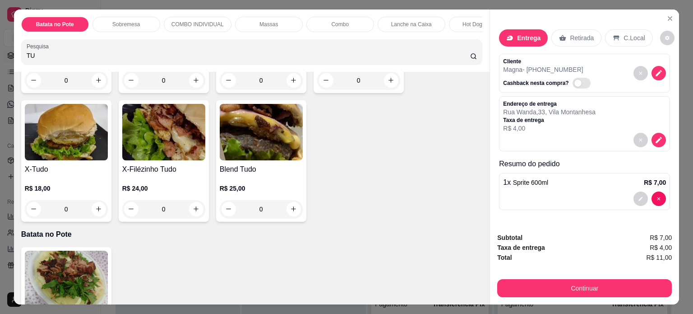
scroll to position [181, 0]
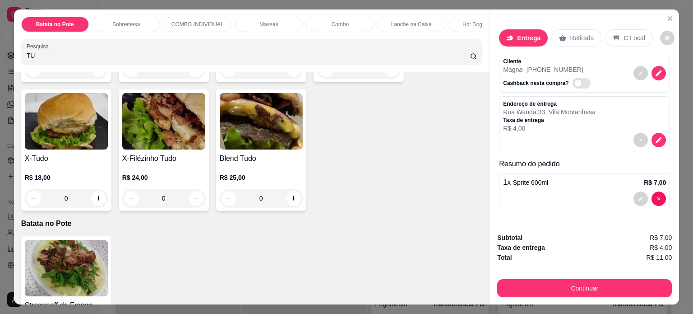
type input "TU"
click at [94, 202] on div "0" at bounding box center [66, 198] width 83 height 18
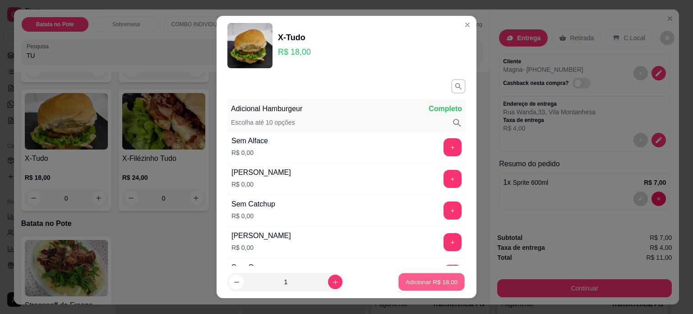
click at [398, 279] on button "Adicionar R$ 18,00" at bounding box center [431, 282] width 66 height 18
type input "1"
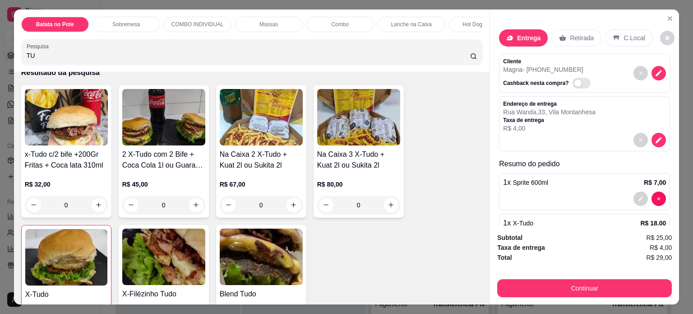
scroll to position [0, 0]
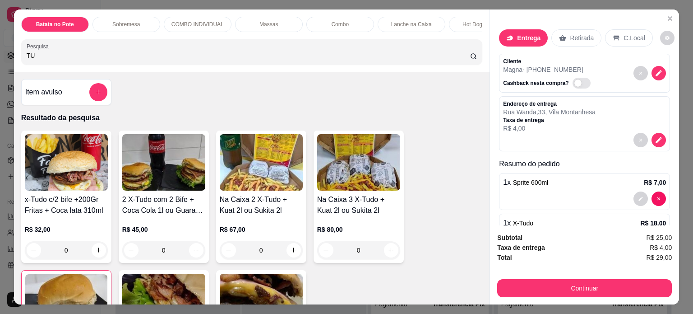
drag, startPoint x: 47, startPoint y: 56, endPoint x: 12, endPoint y: 61, distance: 36.1
click at [14, 61] on div "Batata no Pote Sobremesa COMBO INDIVIDUAL Massas Combo Lanche na Caixa Hot Dog …" at bounding box center [252, 40] width 476 height 62
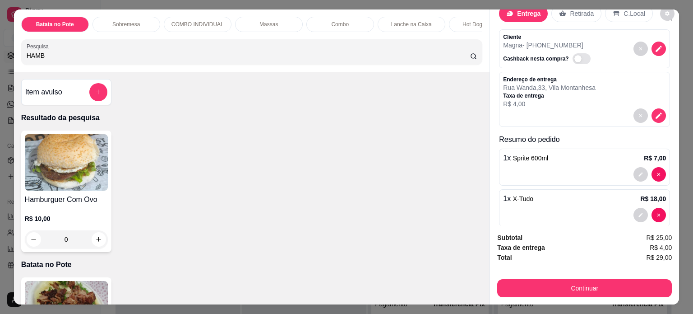
scroll to position [37, 0]
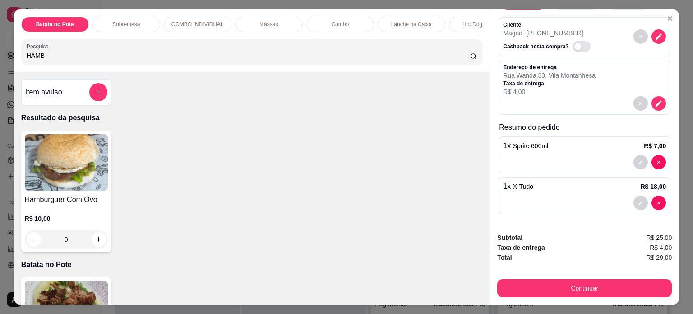
type input "HAMB"
click at [96, 241] on div "0" at bounding box center [66, 239] width 83 height 18
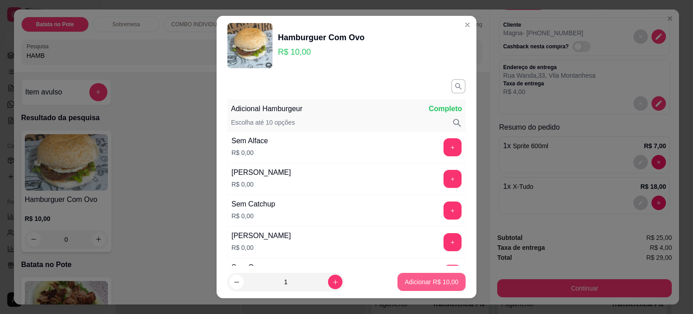
click at [425, 281] on p "Adicionar R$ 10,00" at bounding box center [432, 281] width 54 height 9
type input "1"
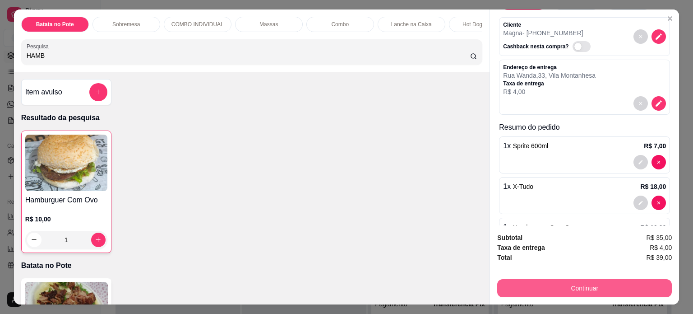
click at [562, 287] on button "Continuar" at bounding box center [584, 288] width 175 height 18
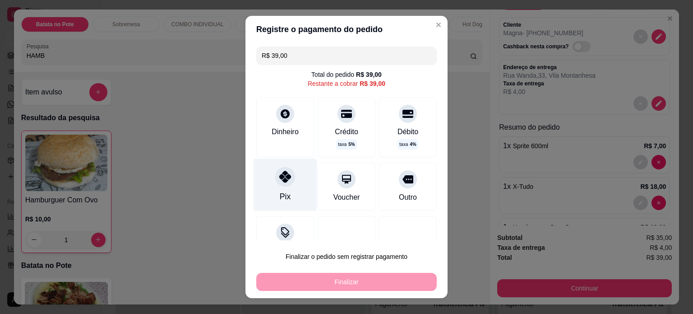
click at [282, 176] on icon at bounding box center [285, 177] width 12 height 12
type input "R$ 0,00"
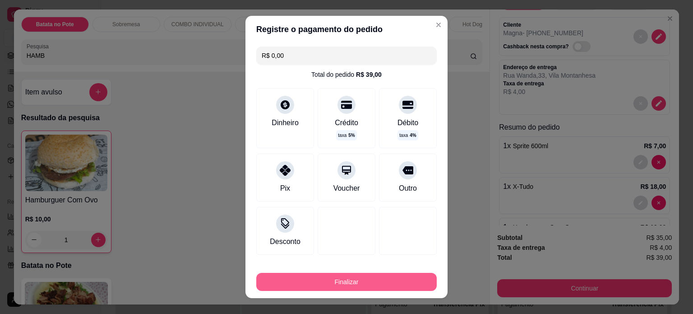
click at [339, 283] on button "Finalizar" at bounding box center [346, 282] width 181 height 18
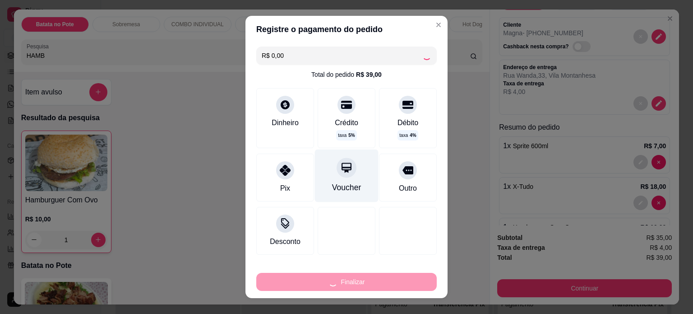
type input "0"
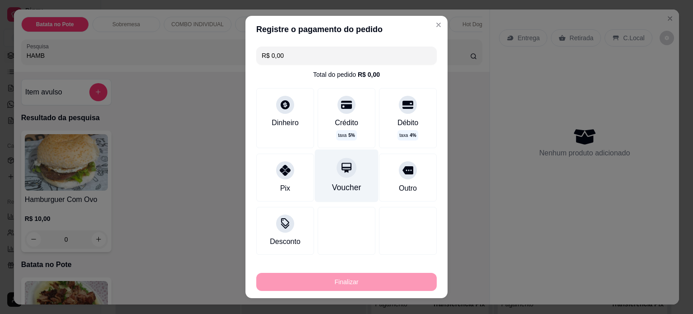
type input "-R$ 39,00"
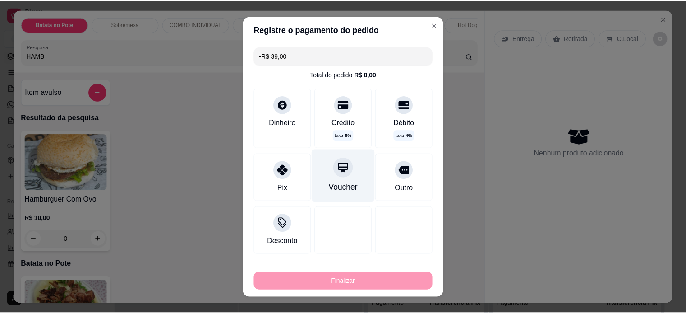
scroll to position [0, 0]
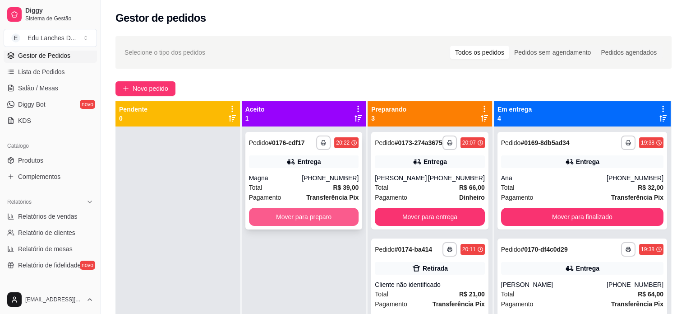
click at [325, 218] on button "Mover para preparo" at bounding box center [304, 217] width 110 height 18
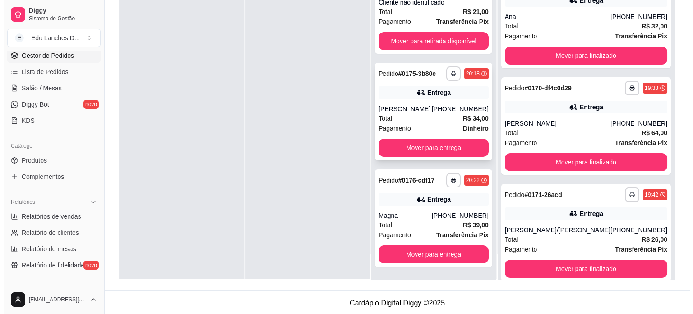
scroll to position [137, 0]
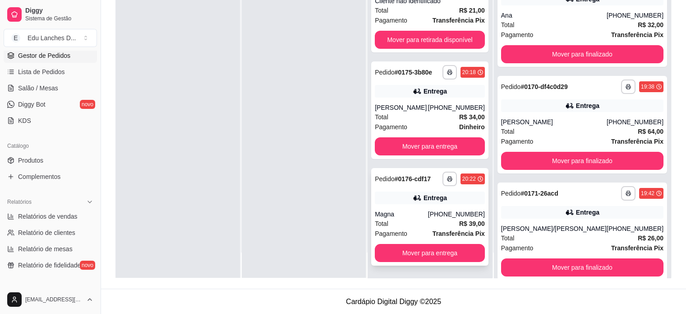
click at [442, 221] on div "Total R$ 39,00" at bounding box center [430, 223] width 110 height 10
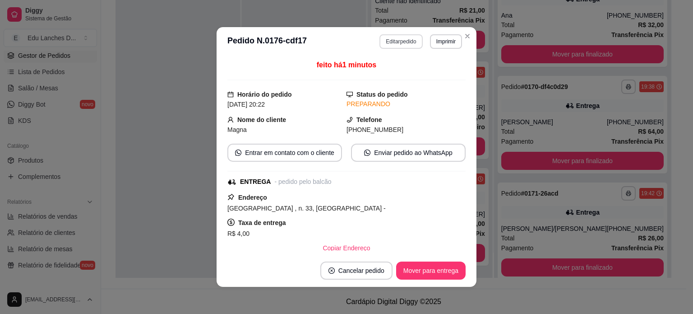
click at [393, 41] on button "Editar pedido" at bounding box center [401, 41] width 43 height 14
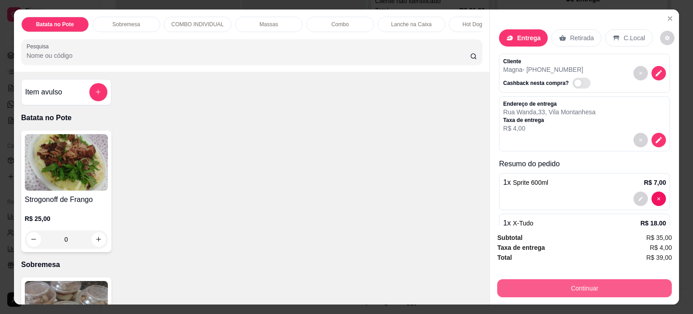
click at [563, 286] on button "Continuar" at bounding box center [584, 288] width 175 height 18
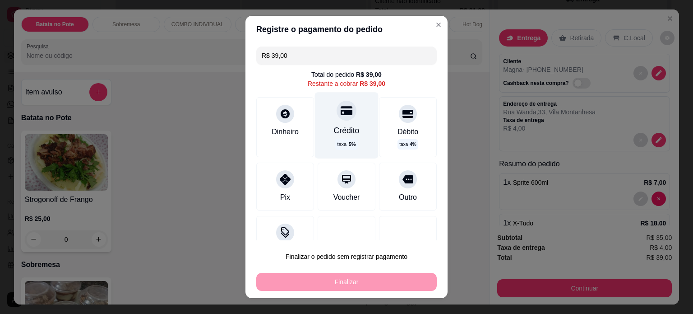
click at [341, 115] on icon at bounding box center [347, 111] width 12 height 12
type input "R$ 0,00"
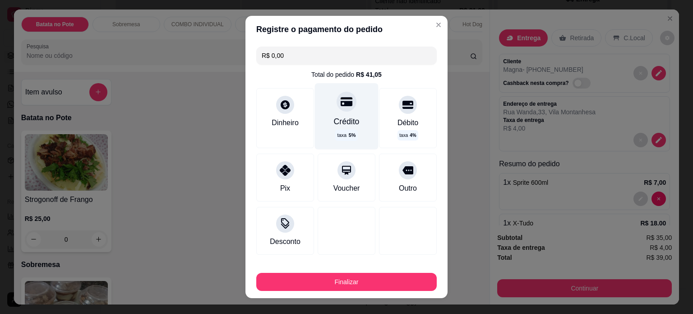
click at [337, 108] on div at bounding box center [347, 102] width 20 height 20
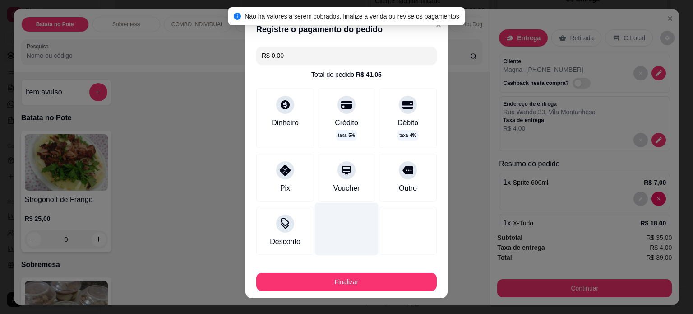
scroll to position [42, 0]
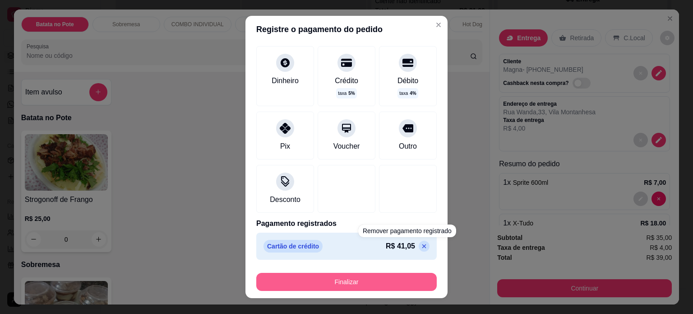
click at [342, 282] on button "Finalizar" at bounding box center [346, 282] width 181 height 18
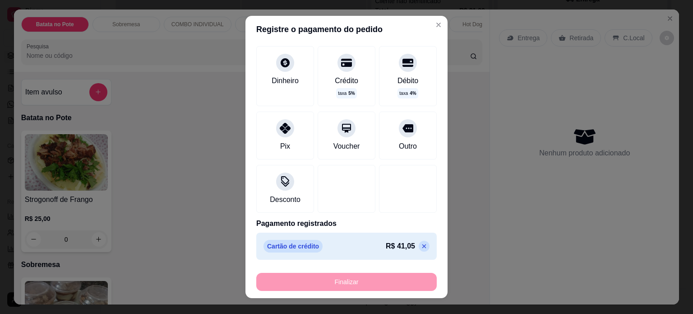
type input "0"
type input "-R$ 39,00"
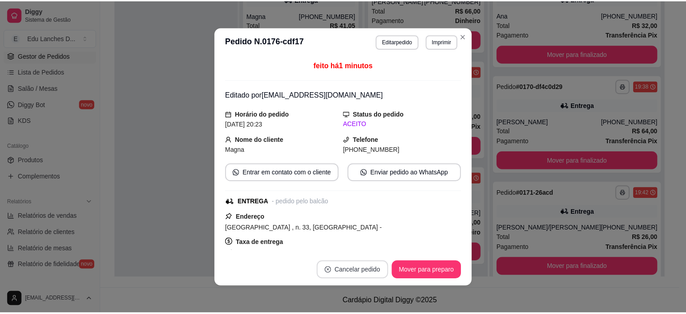
scroll to position [14, 0]
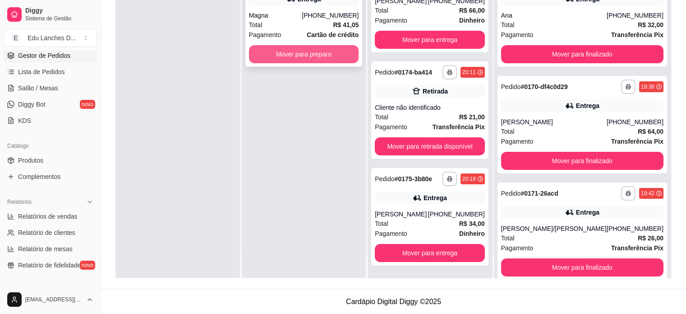
click at [327, 52] on button "Mover para preparo" at bounding box center [304, 54] width 110 height 18
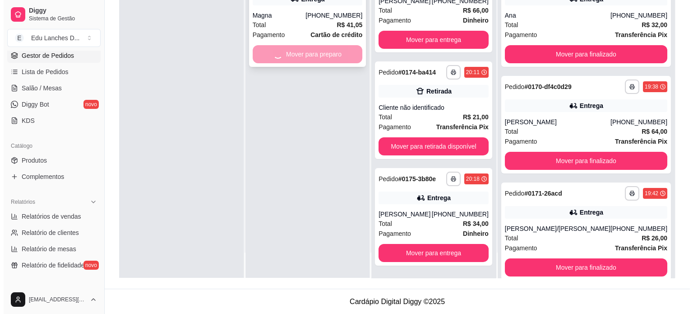
scroll to position [121, 0]
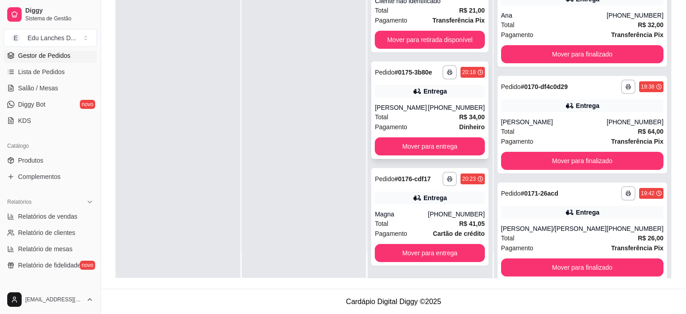
click at [439, 117] on div "Total R$ 34,00" at bounding box center [430, 117] width 110 height 10
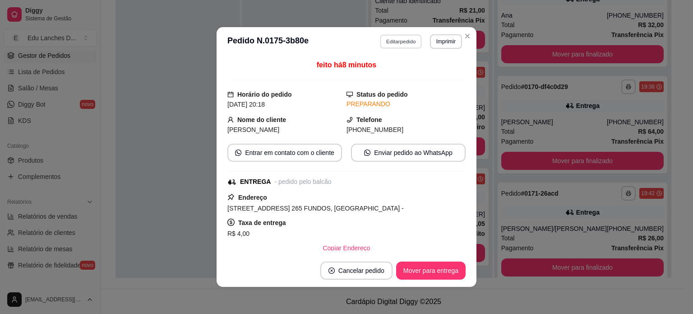
click at [393, 39] on button "Editar pedido" at bounding box center [401, 41] width 42 height 14
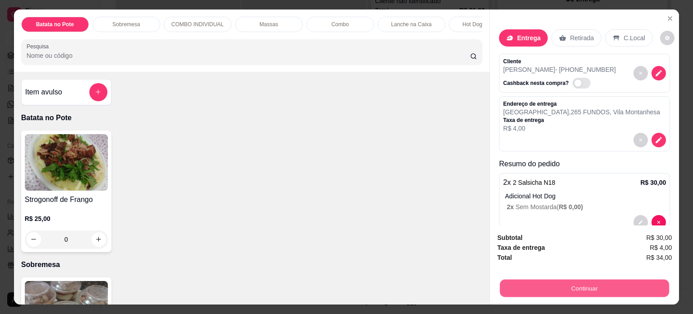
click at [571, 283] on button "Continuar" at bounding box center [584, 288] width 169 height 18
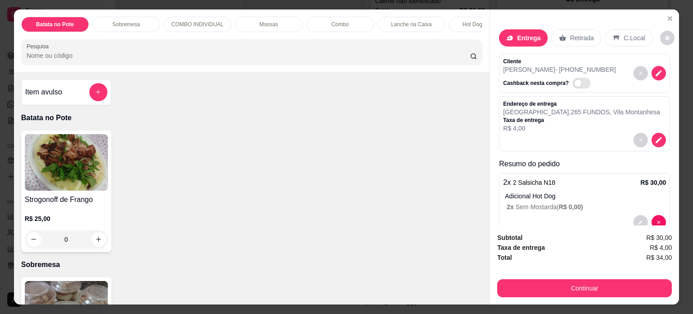
click at [570, 36] on p "Retirada" at bounding box center [582, 37] width 24 height 9
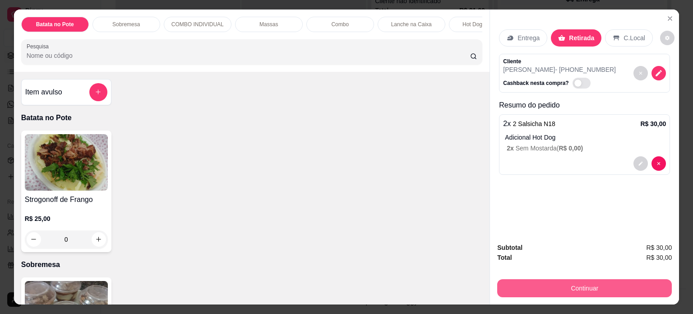
click at [575, 281] on button "Continuar" at bounding box center [584, 288] width 175 height 18
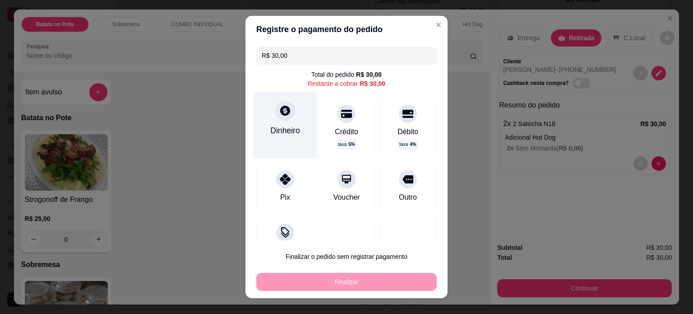
click at [280, 111] on icon at bounding box center [285, 111] width 10 height 10
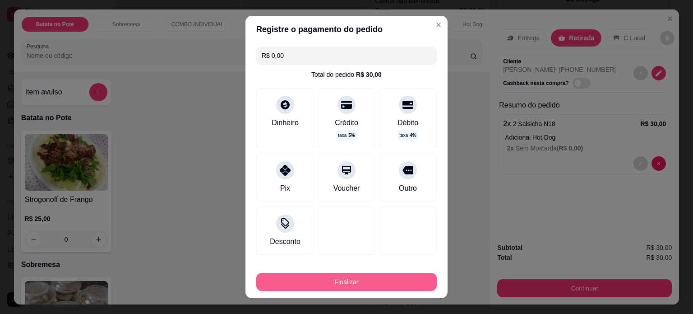
click at [342, 277] on button "Finalizar" at bounding box center [346, 282] width 181 height 18
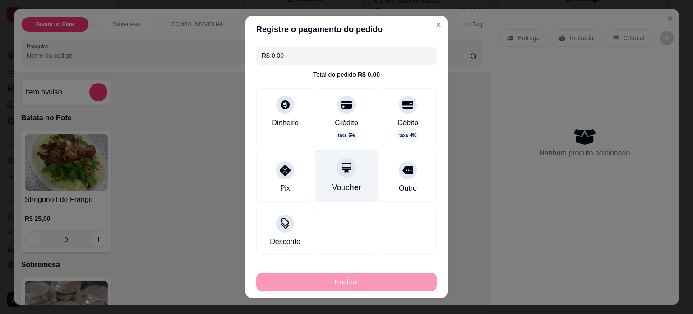
type input "-R$ 30,00"
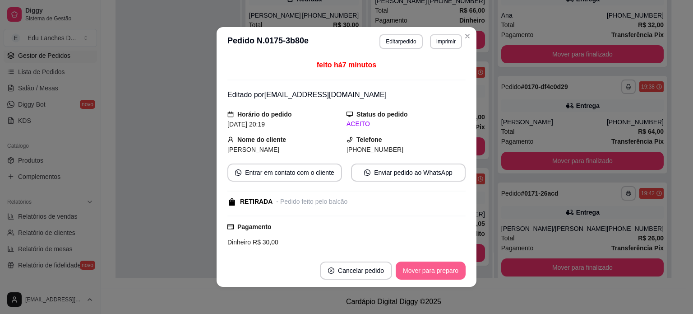
click at [431, 268] on button "Mover para preparo" at bounding box center [431, 270] width 70 height 18
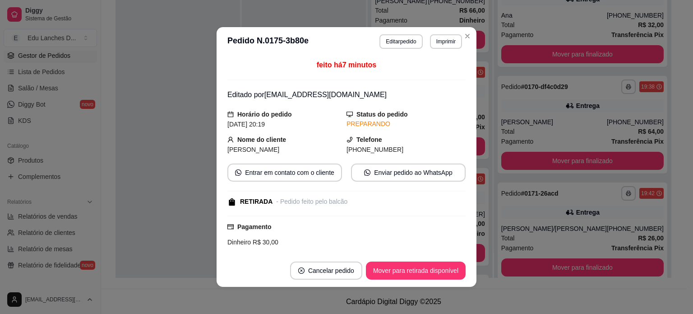
scroll to position [121, 0]
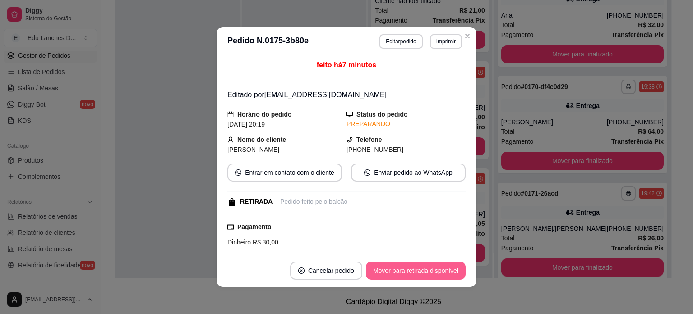
click at [414, 269] on button "Mover para retirada disponível" at bounding box center [416, 270] width 100 height 18
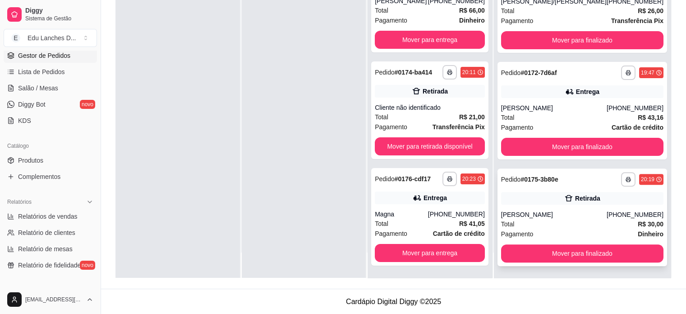
scroll to position [227, 0]
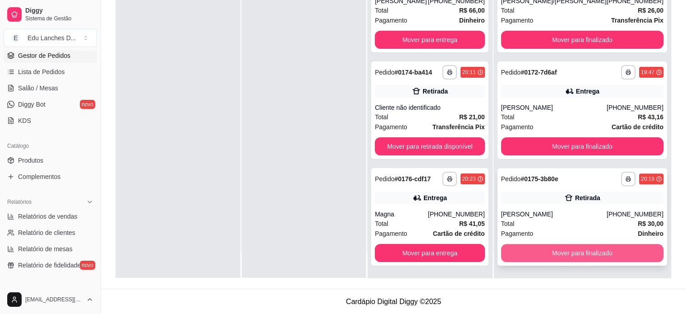
click at [585, 254] on button "Mover para finalizado" at bounding box center [582, 253] width 162 height 18
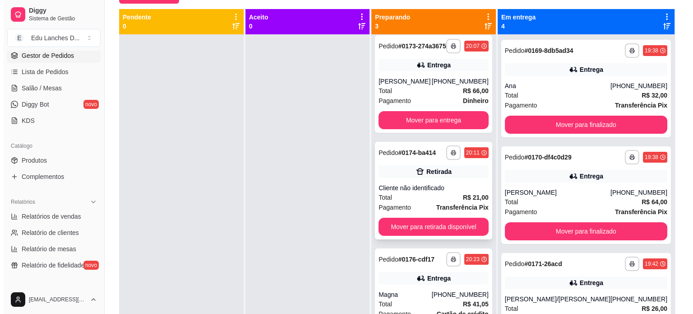
scroll to position [0, 0]
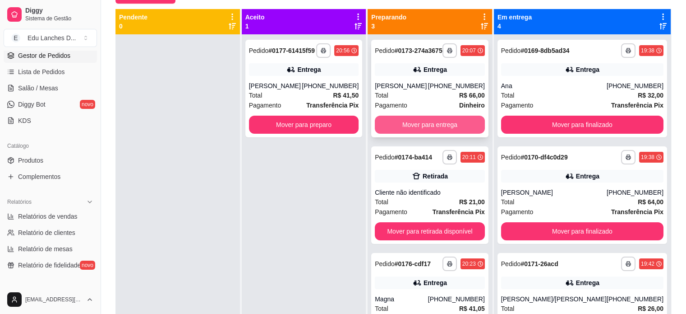
click at [451, 120] on button "Mover para entrega" at bounding box center [430, 125] width 110 height 18
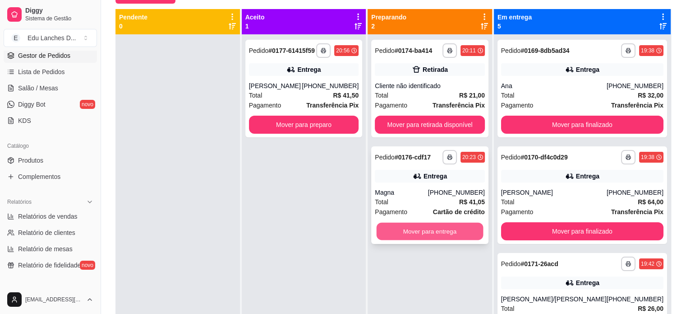
click at [450, 225] on button "Mover para entrega" at bounding box center [430, 231] width 106 height 18
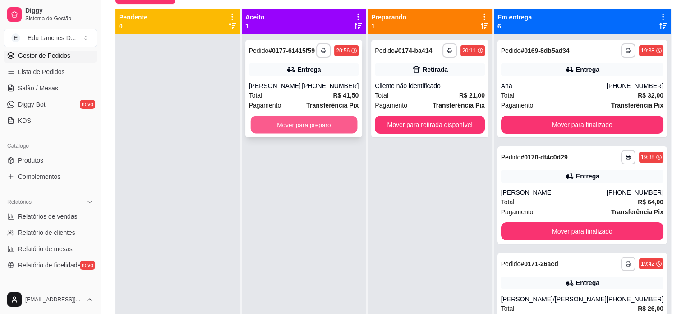
click at [333, 122] on button "Mover para preparo" at bounding box center [303, 125] width 106 height 18
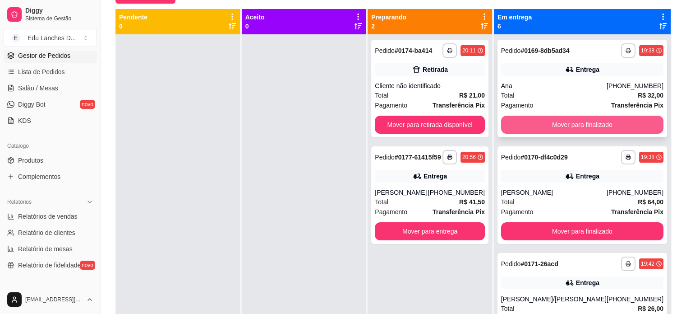
click at [594, 124] on button "Mover para finalizado" at bounding box center [582, 125] width 162 height 18
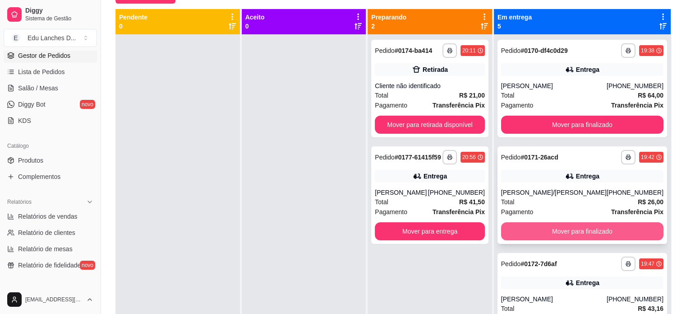
click at [588, 232] on button "Mover para finalizado" at bounding box center [582, 231] width 162 height 18
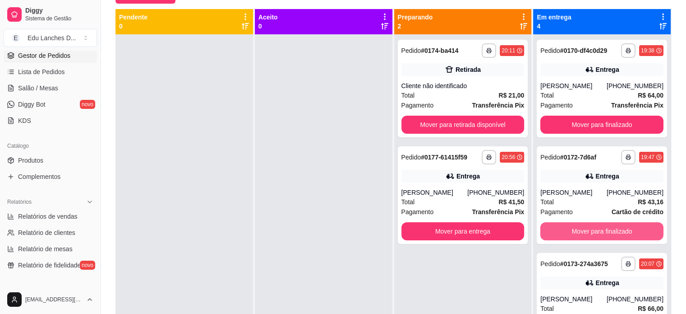
click at [588, 232] on button "Mover para finalizado" at bounding box center [602, 231] width 123 height 18
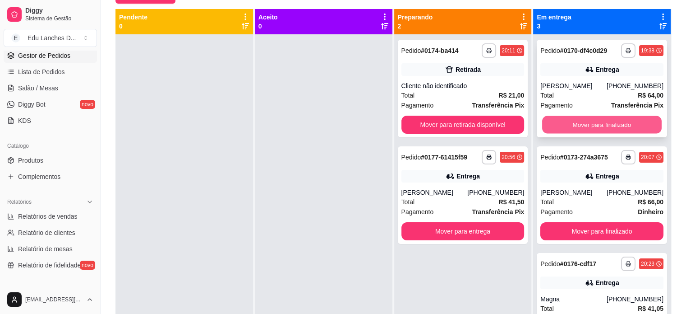
click at [584, 120] on button "Mover para finalizado" at bounding box center [602, 125] width 120 height 18
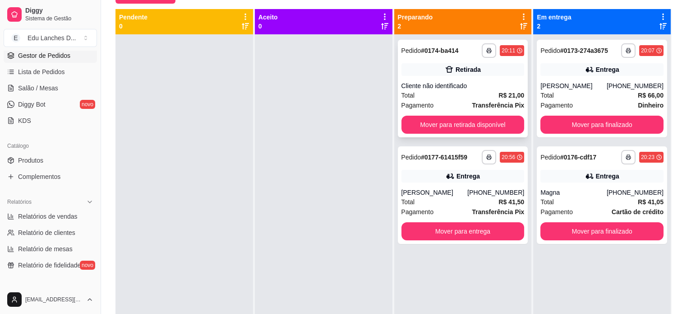
click at [440, 86] on div "Cliente não identificado" at bounding box center [463, 85] width 123 height 9
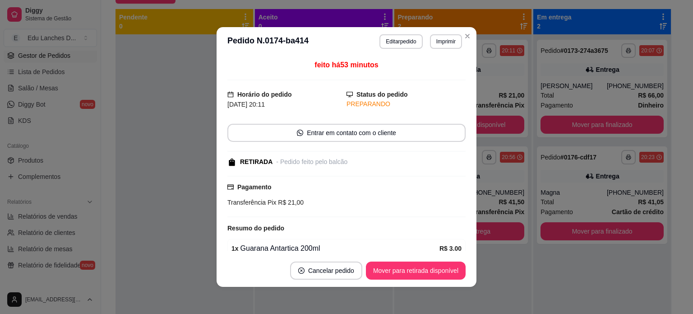
scroll to position [69, 0]
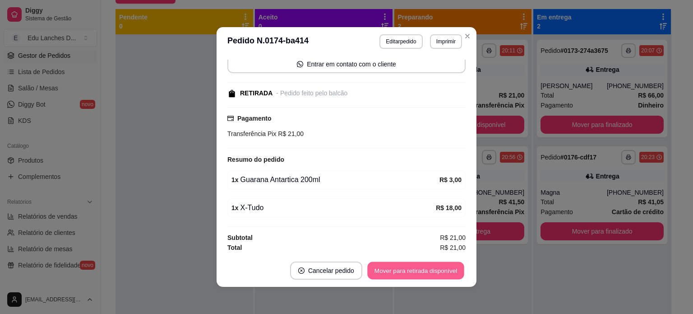
click at [399, 272] on button "Mover para retirada disponível" at bounding box center [415, 271] width 97 height 18
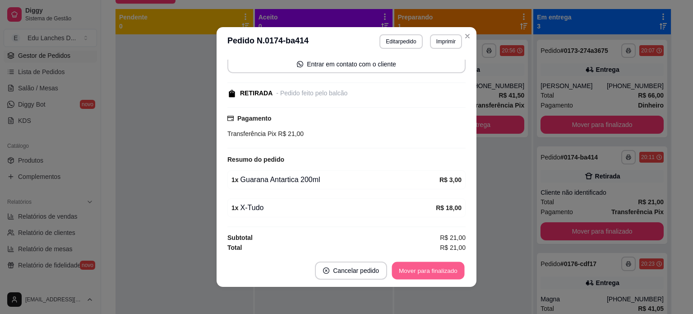
click at [413, 269] on button "Mover para finalizado" at bounding box center [428, 271] width 73 height 18
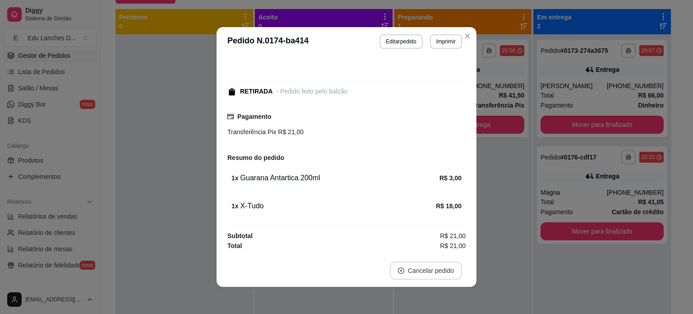
scroll to position [30, 0]
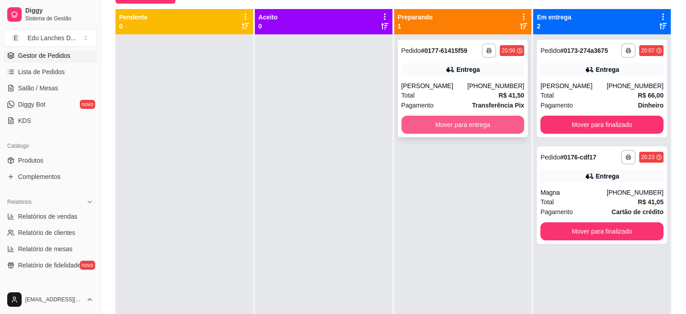
click at [458, 124] on button "Mover para entrega" at bounding box center [463, 125] width 123 height 18
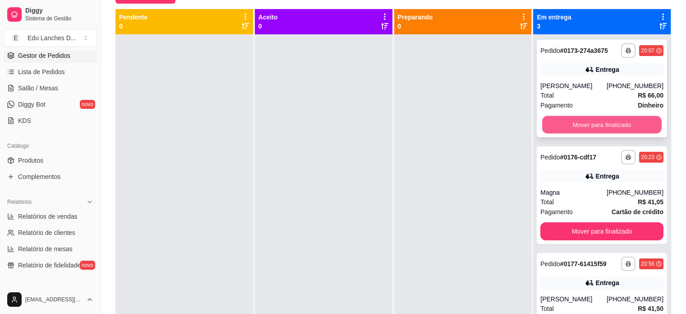
click at [592, 124] on button "Mover para finalizado" at bounding box center [602, 125] width 120 height 18
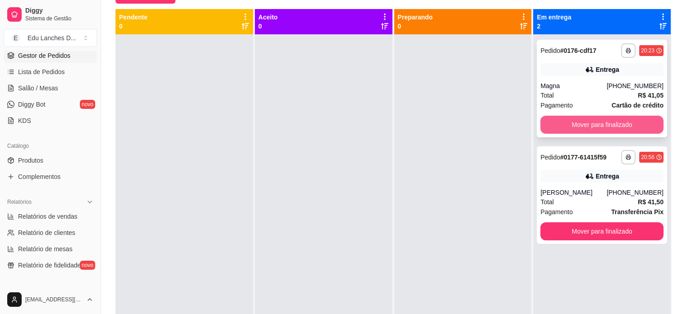
click at [592, 124] on button "Mover para finalizado" at bounding box center [602, 125] width 123 height 18
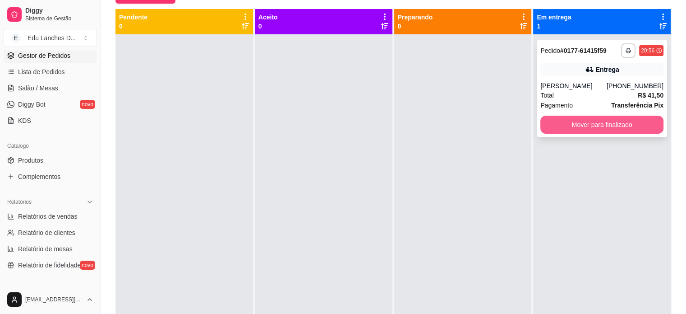
click at [588, 123] on button "Mover para finalizado" at bounding box center [602, 125] width 123 height 18
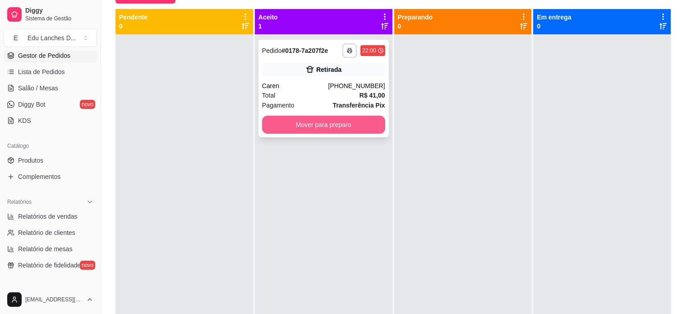
click at [318, 125] on button "Mover para preparo" at bounding box center [323, 125] width 123 height 18
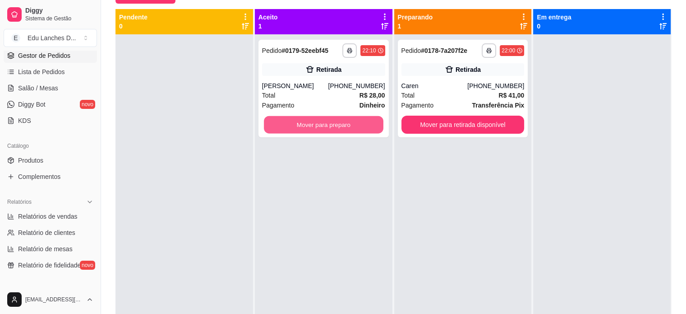
click at [318, 125] on button "Mover para preparo" at bounding box center [324, 125] width 120 height 18
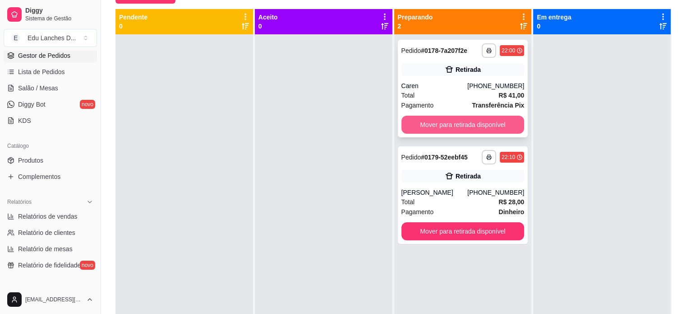
click at [470, 125] on button "Mover para retirada disponível" at bounding box center [463, 125] width 123 height 18
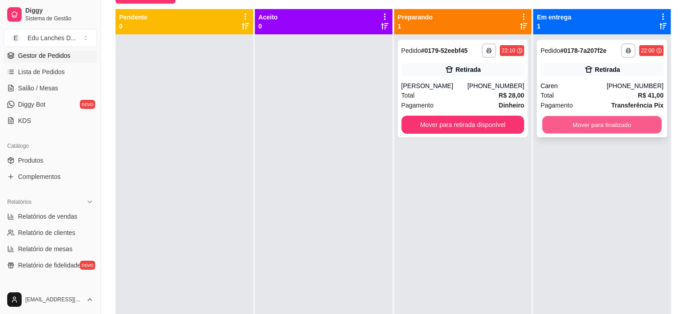
click at [583, 124] on button "Mover para finalizado" at bounding box center [602, 125] width 120 height 18
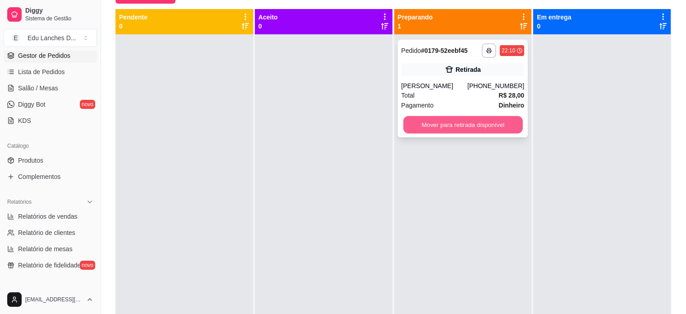
click at [491, 125] on button "Mover para retirada disponível" at bounding box center [463, 125] width 120 height 18
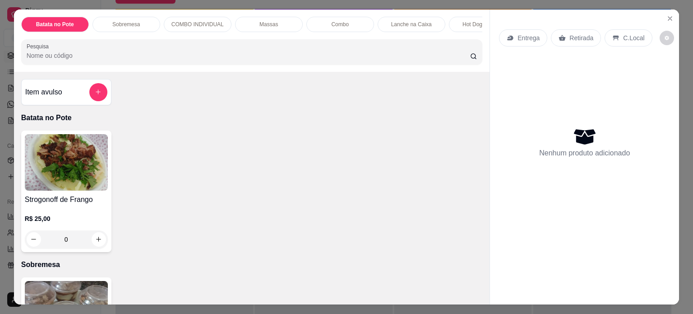
click at [569, 37] on p "Retirada" at bounding box center [581, 37] width 24 height 9
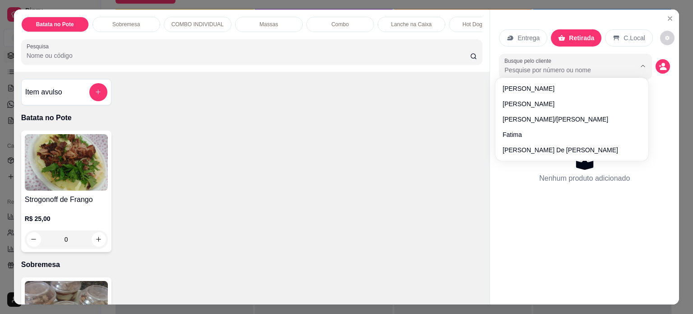
click at [568, 68] on input "Busque pelo cliente" at bounding box center [563, 69] width 117 height 9
paste input "[PHONE_NUMBER]"
type input "[PHONE_NUMBER]"
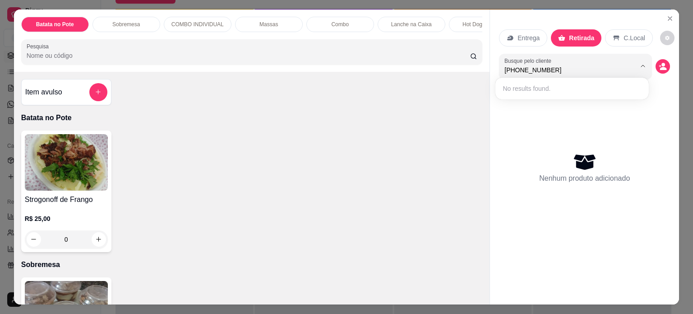
drag, startPoint x: 567, startPoint y: 68, endPoint x: 472, endPoint y: 68, distance: 95.7
click at [472, 68] on div "Batata no Pote Sobremesa COMBO INDIVIDUAL Massas Combo Lanche na Caixa Hot Dog …" at bounding box center [347, 156] width 666 height 295
click at [659, 64] on icon "decrease-product-quantity" at bounding box center [663, 66] width 8 height 8
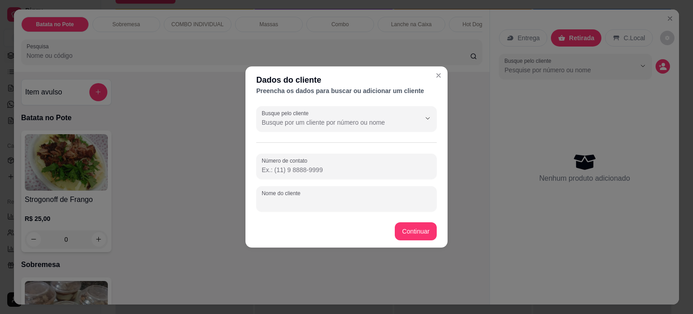
drag, startPoint x: 292, startPoint y: 204, endPoint x: 292, endPoint y: 198, distance: 5.4
click at [292, 202] on input "Nome do cliente" at bounding box center [347, 202] width 170 height 9
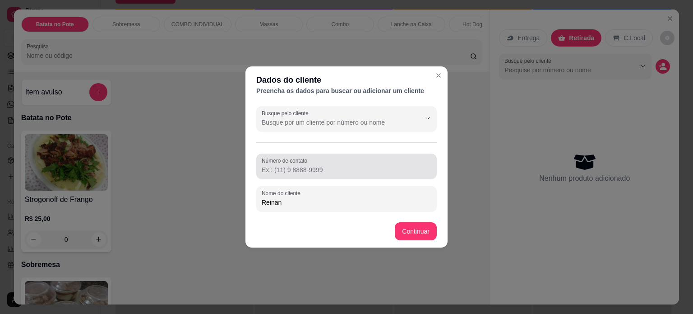
type input "Reinan"
click at [324, 167] on input "Número de contato" at bounding box center [347, 169] width 170 height 9
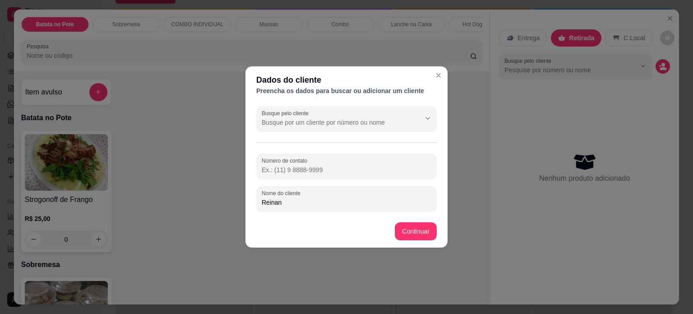
paste input "[PHONE_NUMBER]"
type input "[PHONE_NUMBER]"
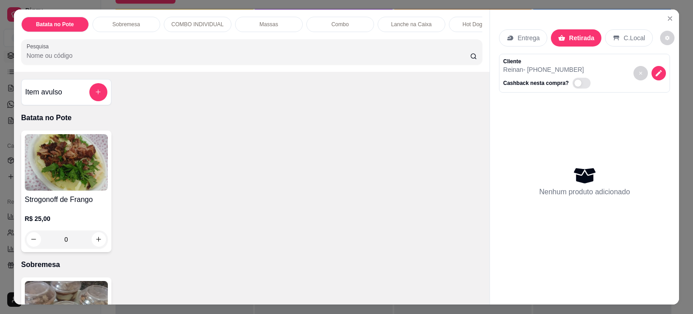
click at [244, 55] on input "Pesquisa" at bounding box center [249, 55] width 444 height 9
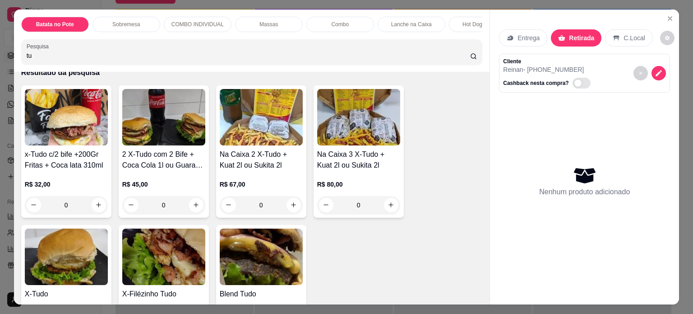
scroll to position [90, 0]
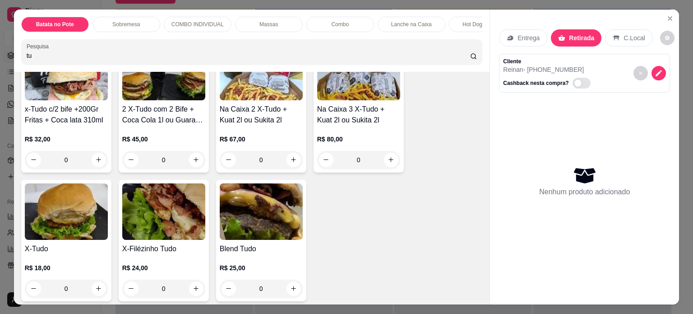
type input "tu"
click at [93, 290] on div "0" at bounding box center [66, 288] width 83 height 18
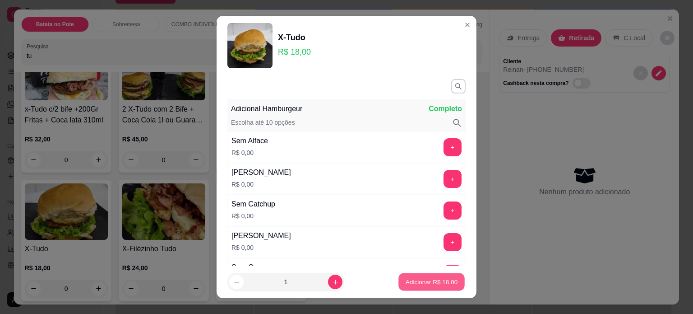
click at [413, 277] on button "Adicionar R$ 18,00" at bounding box center [431, 282] width 66 height 18
type input "1"
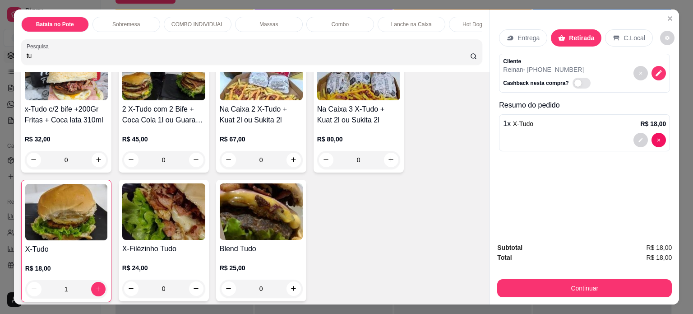
drag, startPoint x: 60, startPoint y: 62, endPoint x: 21, endPoint y: 62, distance: 38.8
click at [21, 62] on div "Pesquisa tu" at bounding box center [252, 51] width 462 height 25
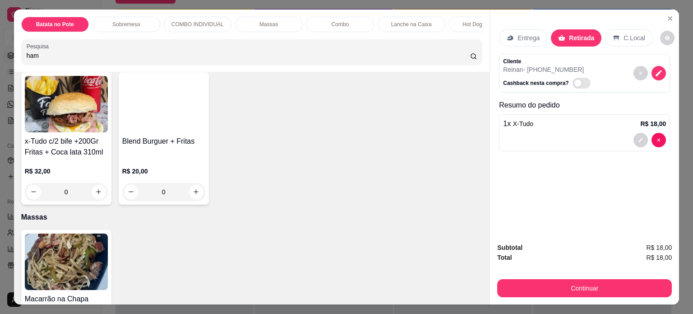
scroll to position [79, 0]
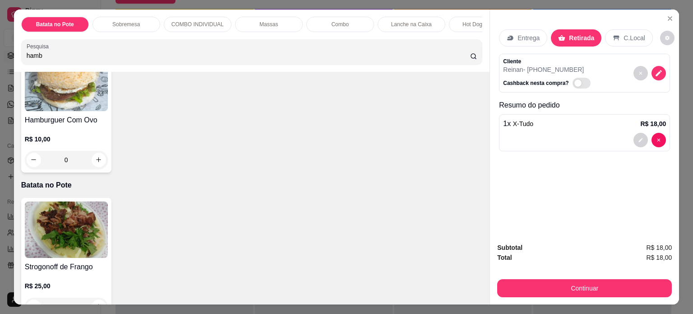
type input "hamb"
click at [98, 162] on div "0" at bounding box center [66, 160] width 83 height 18
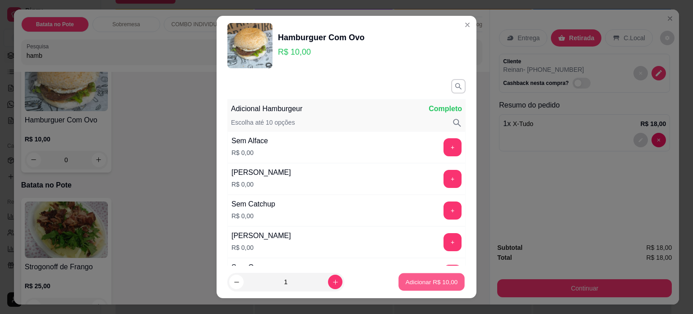
click at [415, 282] on p "Adicionar R$ 10,00" at bounding box center [432, 282] width 52 height 9
type input "1"
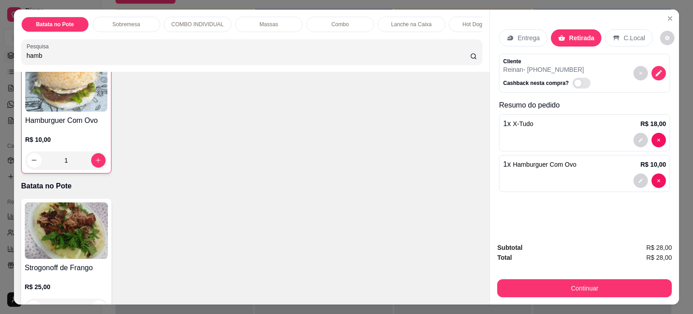
scroll to position [80, 0]
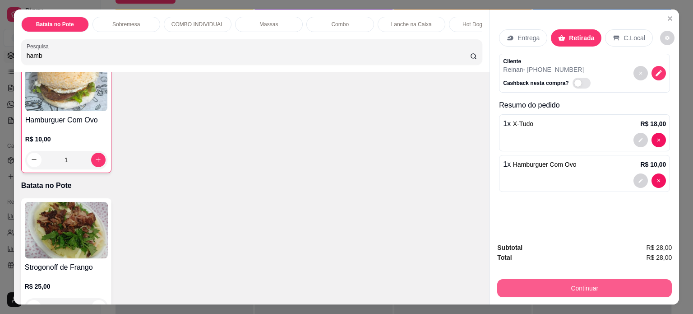
click at [576, 284] on button "Continuar" at bounding box center [584, 288] width 175 height 18
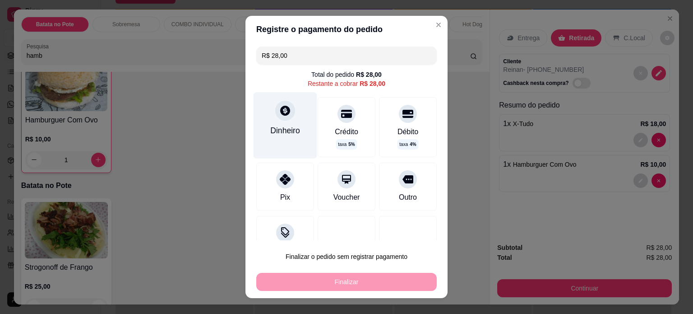
click at [280, 110] on icon at bounding box center [285, 111] width 10 height 10
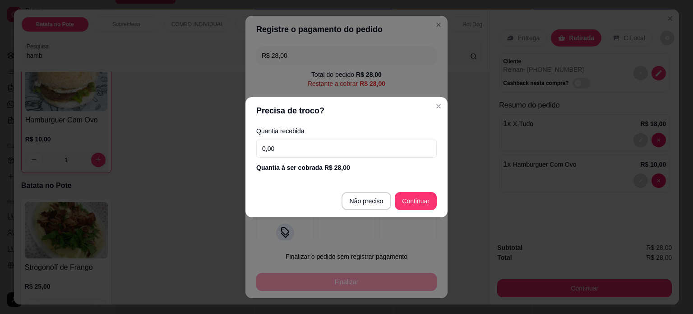
click at [314, 154] on input "0,00" at bounding box center [346, 148] width 181 height 18
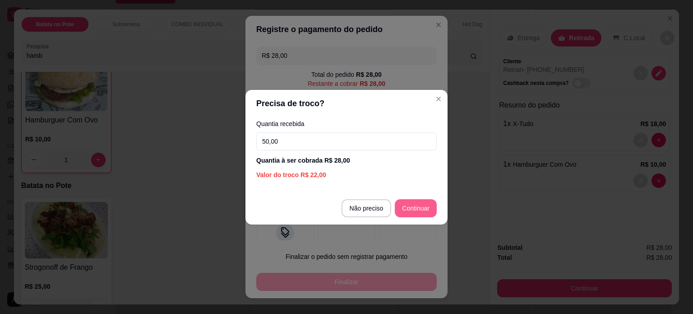
type input "50,00"
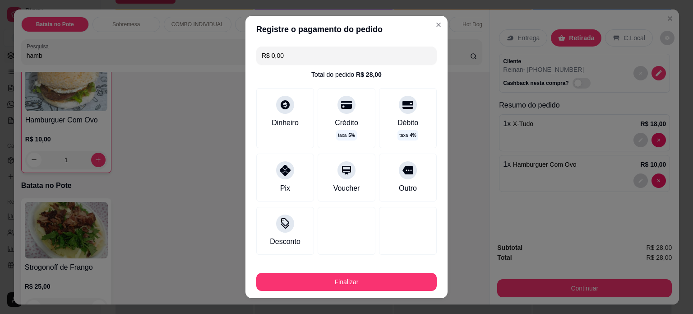
type input "R$ 0,00"
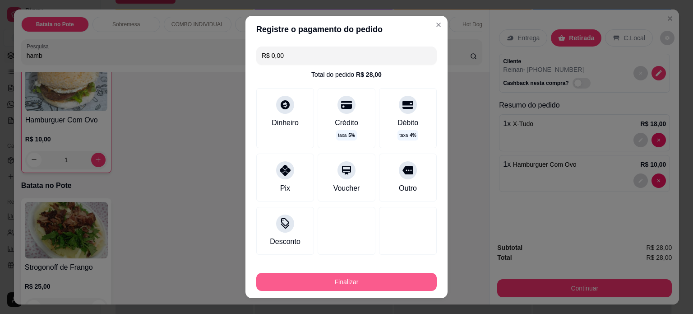
click at [361, 281] on button "Finalizar" at bounding box center [346, 282] width 181 height 18
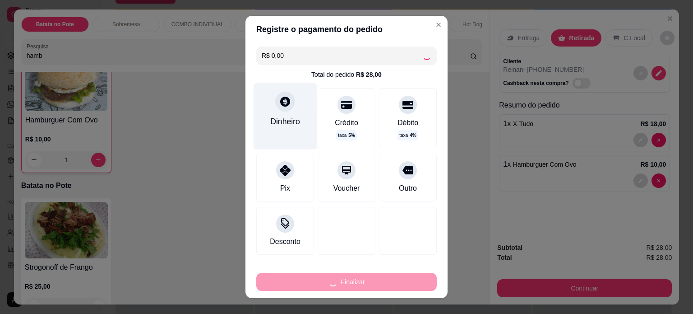
type input "0"
type input "-R$ 28,00"
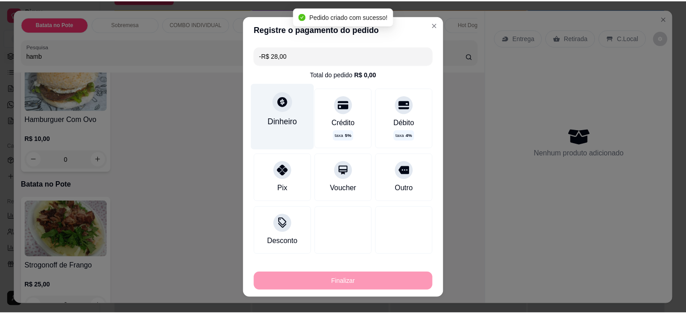
scroll to position [79, 0]
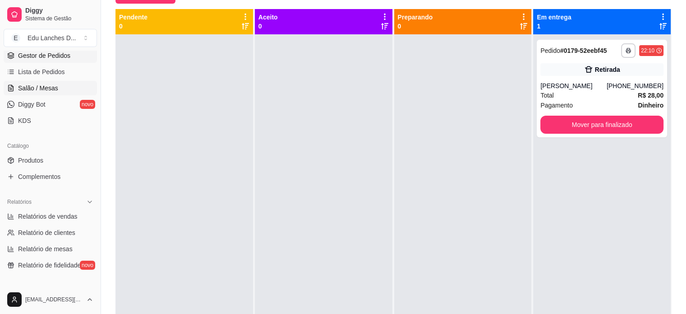
click at [46, 82] on link "Salão / Mesas" at bounding box center [50, 88] width 93 height 14
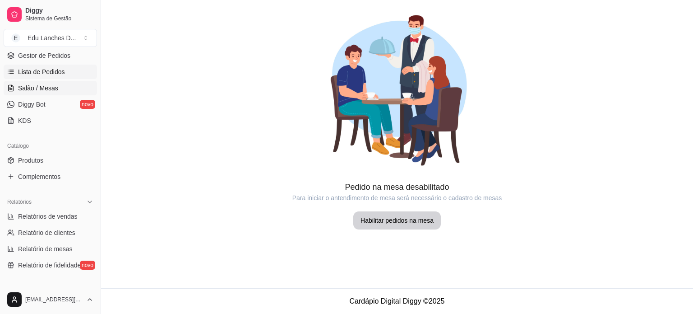
click at [47, 74] on span "Lista de Pedidos" at bounding box center [41, 71] width 47 height 9
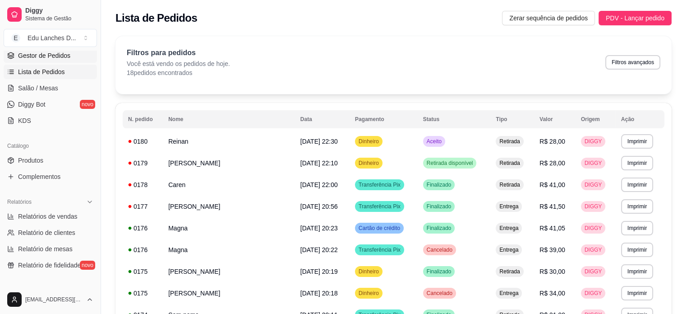
click at [51, 58] on span "Gestor de Pedidos" at bounding box center [44, 55] width 52 height 9
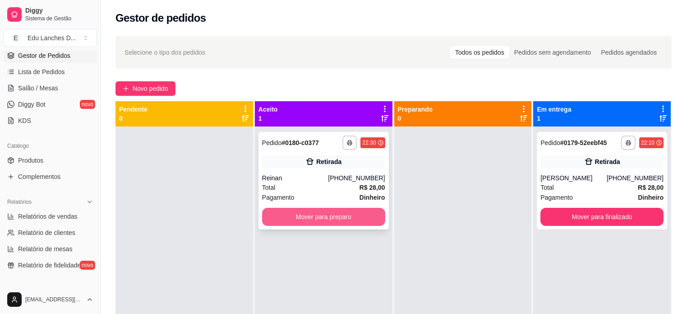
click at [319, 218] on button "Mover para preparo" at bounding box center [323, 217] width 123 height 18
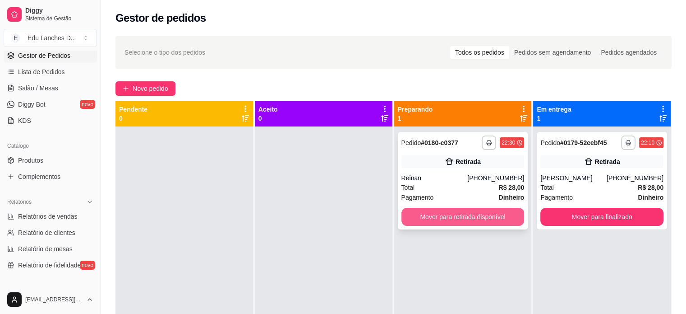
click at [458, 220] on button "Mover para retirada disponível" at bounding box center [463, 217] width 123 height 18
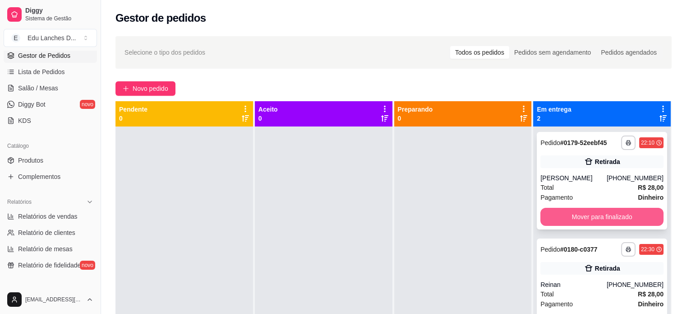
click at [592, 220] on button "Mover para finalizado" at bounding box center [602, 217] width 123 height 18
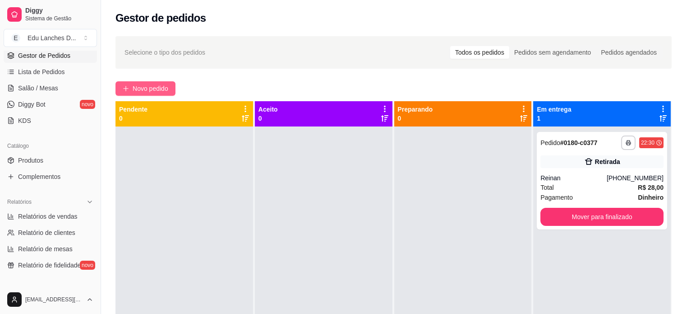
click at [145, 90] on span "Novo pedido" at bounding box center [151, 88] width 36 height 10
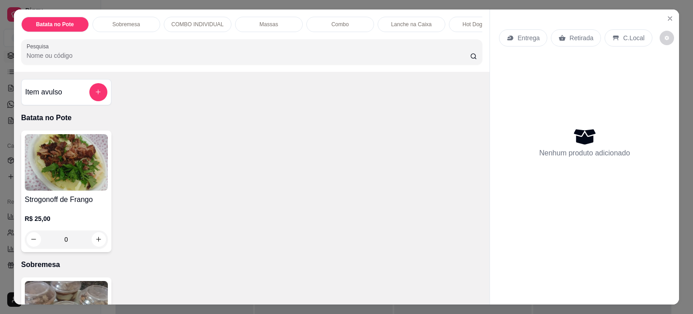
click at [527, 36] on p "Entrega" at bounding box center [529, 37] width 22 height 9
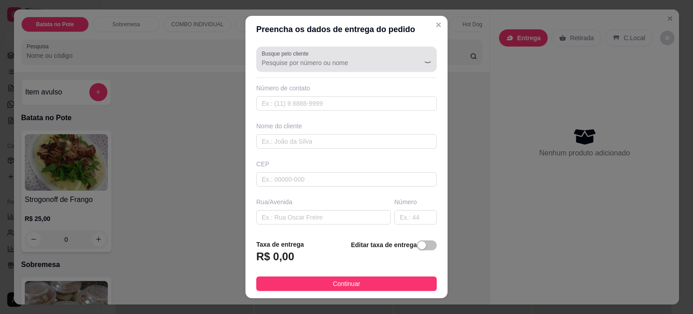
click at [347, 56] on div at bounding box center [347, 59] width 170 height 18
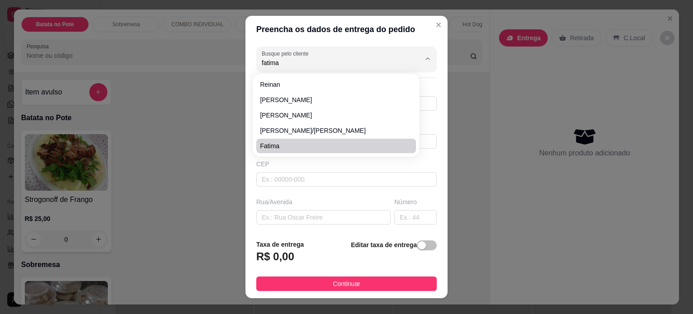
click at [285, 151] on li "Fatima" at bounding box center [336, 146] width 160 height 14
type input "Fatima"
type input "32988064999"
type input "Fatima"
type input "Rua [PERSON_NAME]"
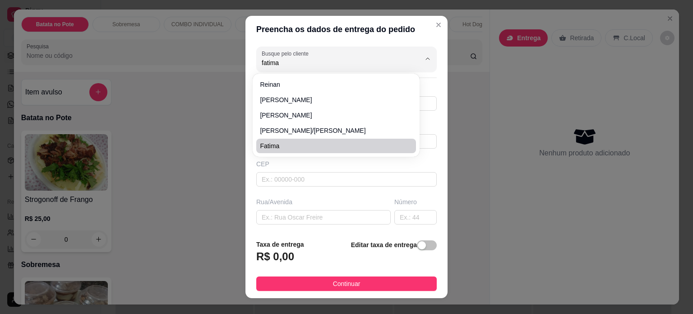
type input "39"
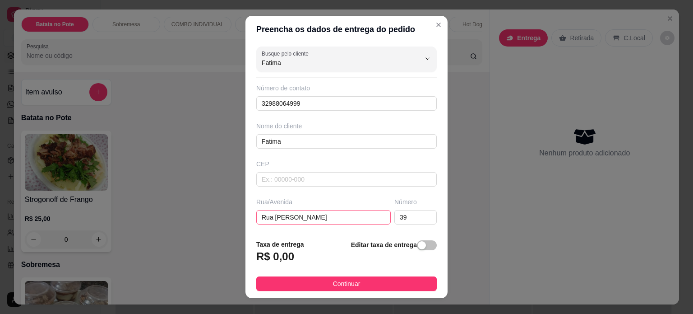
scroll to position [90, 0]
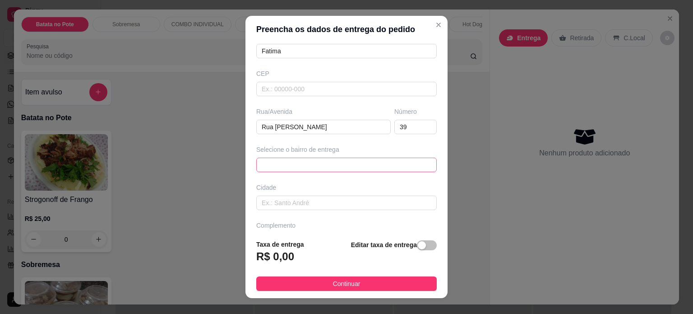
click at [315, 162] on span at bounding box center [347, 165] width 170 height 14
type input "Fatima"
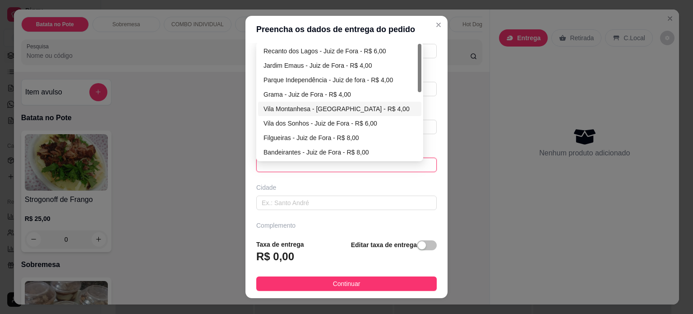
click at [314, 107] on div "Vila Montanhesa - [GEOGRAPHIC_DATA] - R$ 4,00" at bounding box center [340, 109] width 153 height 10
type input "Juiz de Fora"
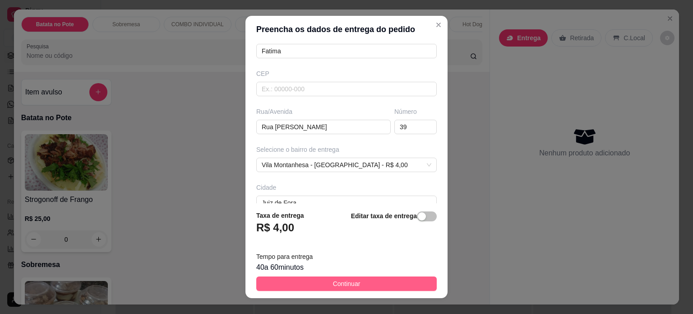
click at [338, 280] on span "Continuar" at bounding box center [347, 283] width 28 height 10
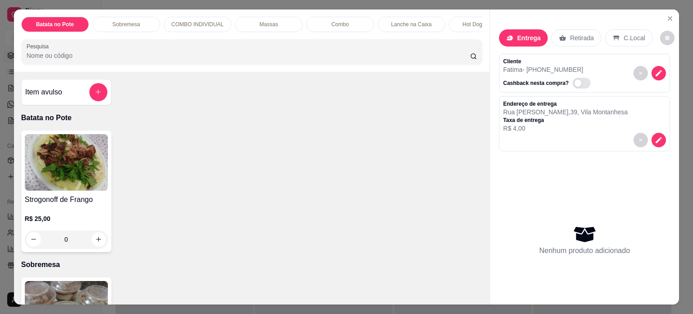
click at [94, 241] on div "0" at bounding box center [66, 239] width 83 height 18
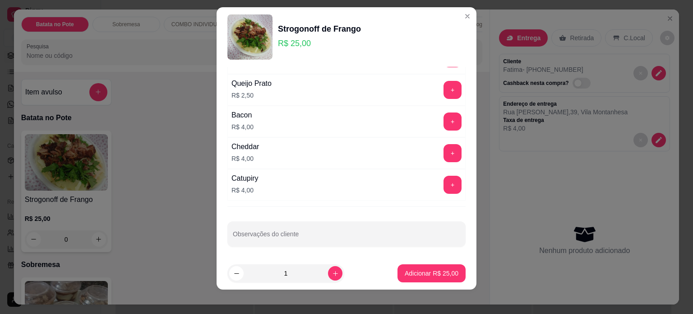
scroll to position [13, 0]
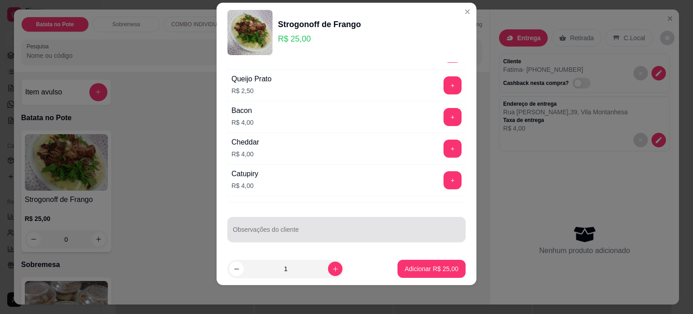
click at [347, 228] on input "Observações do cliente" at bounding box center [346, 232] width 227 height 9
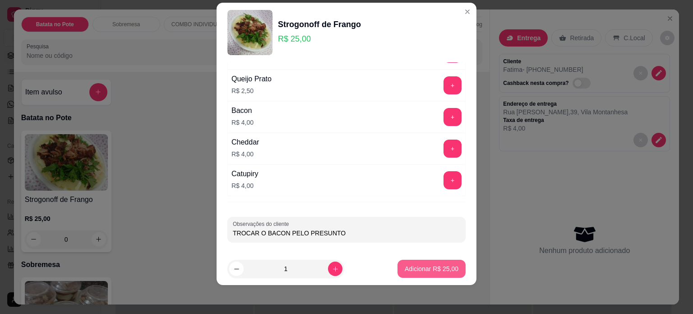
type input "TROCAR O BACON PELO PRESUNTO"
click at [432, 267] on p "Adicionar R$ 25,00" at bounding box center [432, 268] width 52 height 9
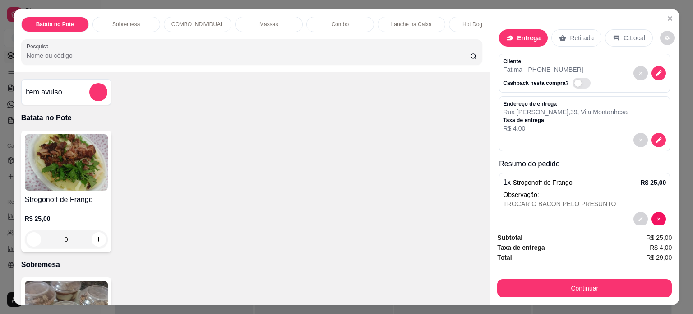
click at [528, 201] on div "TROCAR O BACON PELO PRESUNTO" at bounding box center [584, 203] width 163 height 9
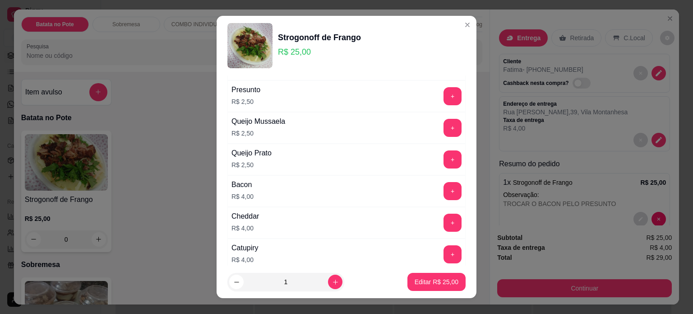
scroll to position [143, 0]
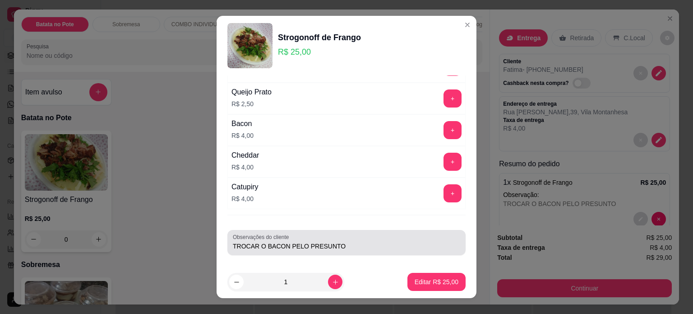
drag, startPoint x: 228, startPoint y: 246, endPoint x: 321, endPoint y: 247, distance: 93.0
click at [321, 247] on div "Observações do cliente TROCAR O BACON PELO PRESUNTO" at bounding box center [346, 242] width 238 height 25
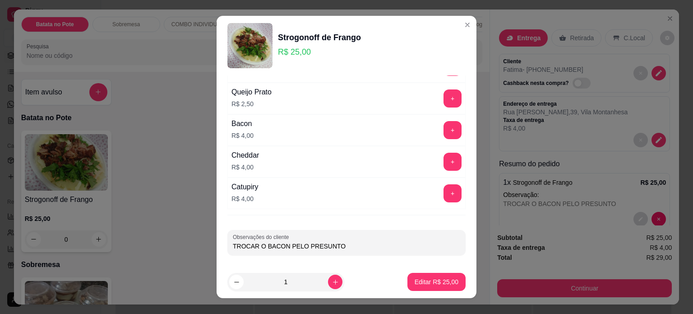
drag, startPoint x: 332, startPoint y: 245, endPoint x: 229, endPoint y: 239, distance: 103.1
click at [233, 239] on div "TROCAR O BACON PELO PRESUNTO" at bounding box center [346, 242] width 227 height 18
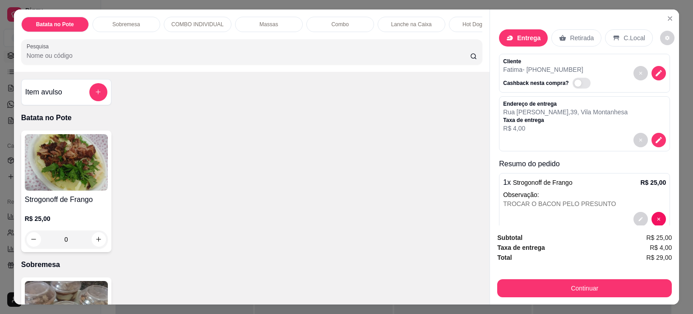
click at [95, 244] on div "0" at bounding box center [66, 239] width 83 height 18
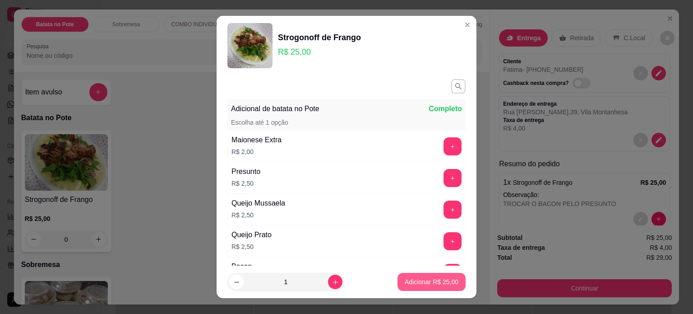
click at [430, 280] on p "Adicionar R$ 25,00" at bounding box center [432, 281] width 54 height 9
type input "1"
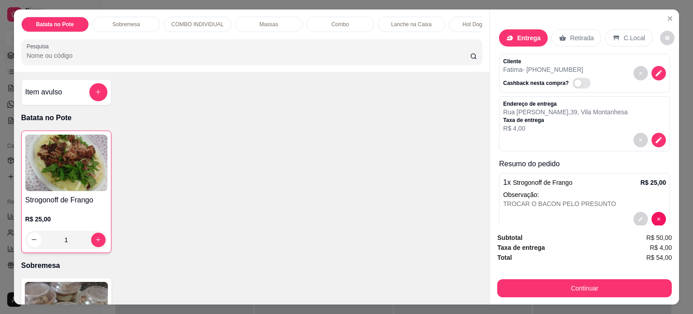
scroll to position [57, 0]
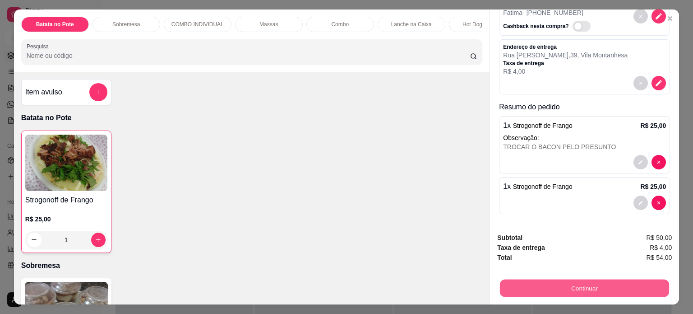
click at [575, 281] on button "Continuar" at bounding box center [584, 288] width 169 height 18
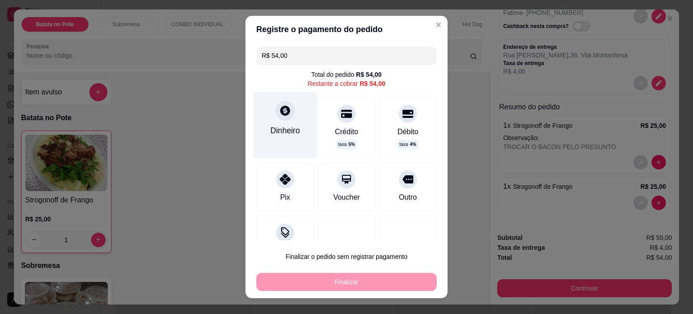
click at [283, 112] on icon at bounding box center [285, 111] width 10 height 10
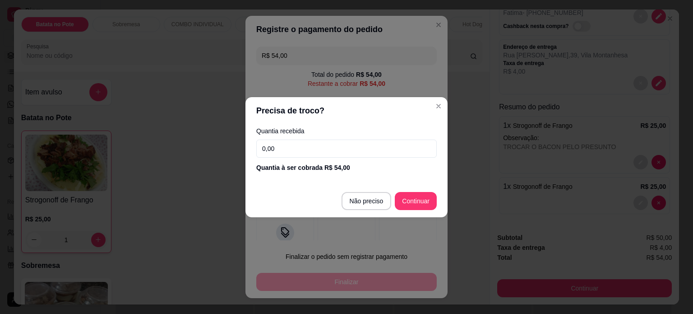
click at [314, 145] on input "0,00" at bounding box center [346, 148] width 181 height 18
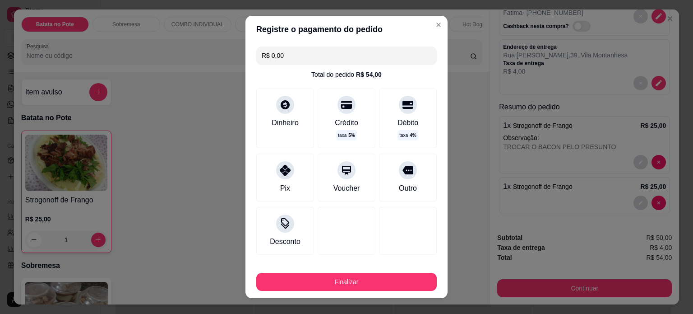
type input "R$ 0,00"
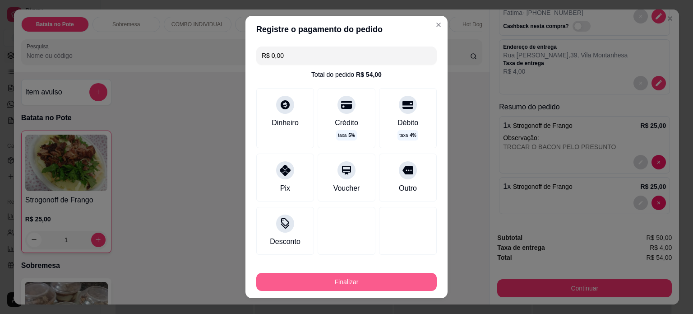
click at [347, 283] on button "Finalizar" at bounding box center [346, 282] width 181 height 18
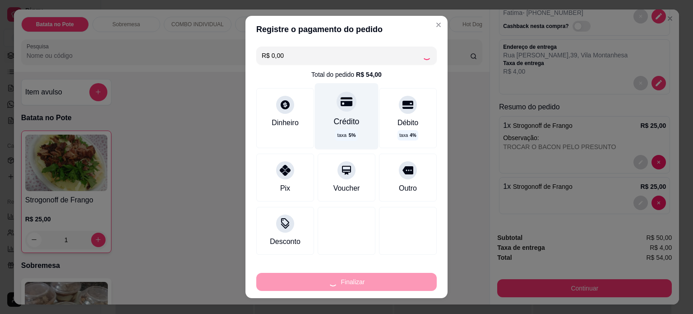
type input "0"
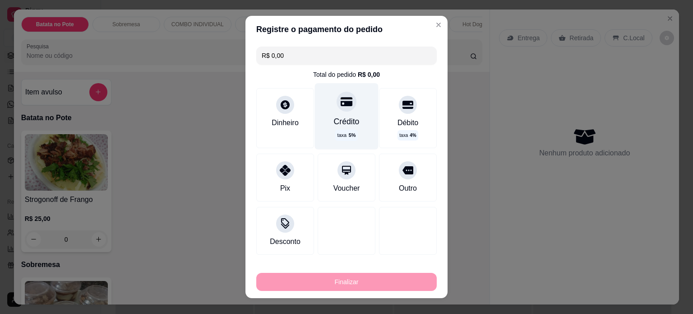
type input "-R$ 54,00"
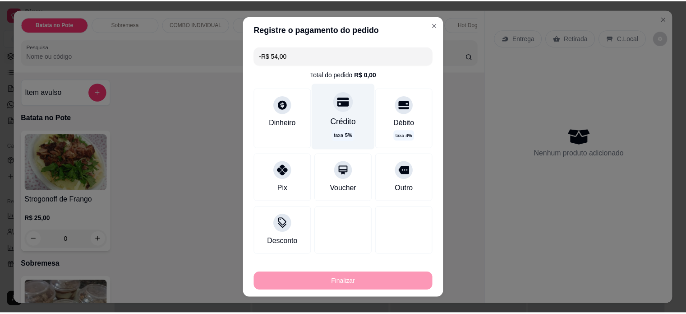
scroll to position [0, 0]
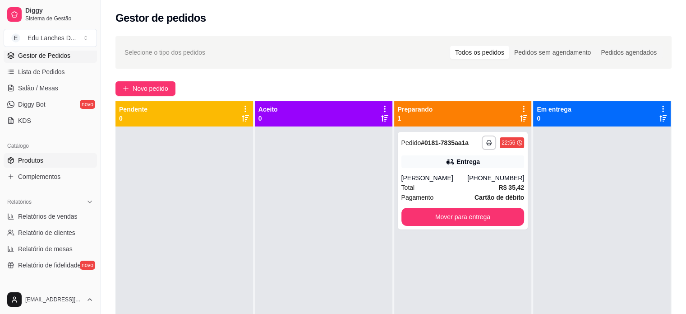
click at [27, 160] on span "Produtos" at bounding box center [30, 160] width 25 height 9
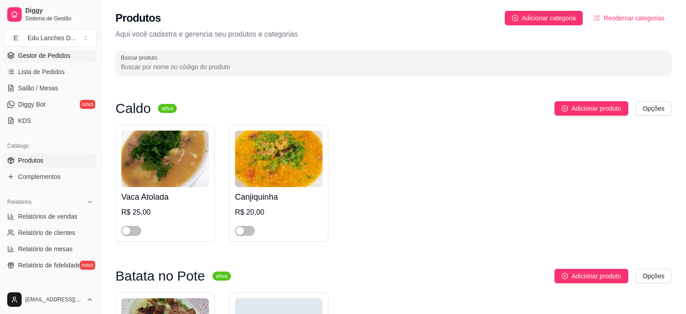
click at [48, 51] on span "Gestor de Pedidos" at bounding box center [44, 55] width 52 height 9
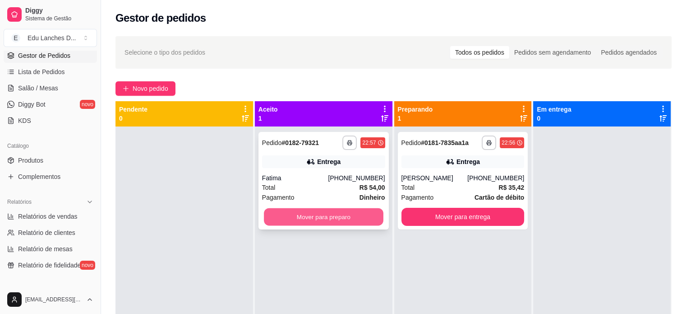
click at [340, 217] on button "Mover para preparo" at bounding box center [324, 217] width 120 height 18
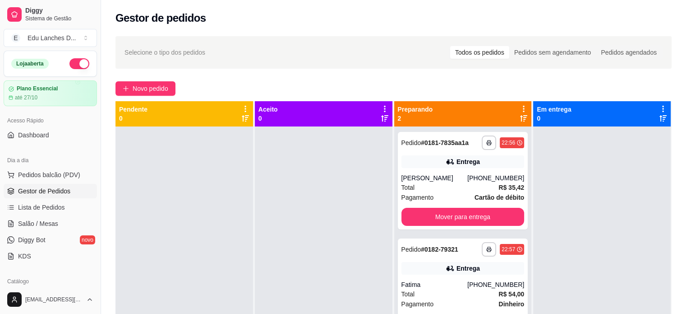
click at [74, 65] on button "button" at bounding box center [79, 63] width 20 height 11
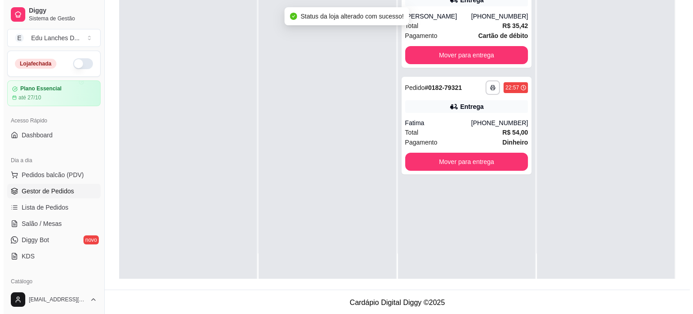
scroll to position [137, 0]
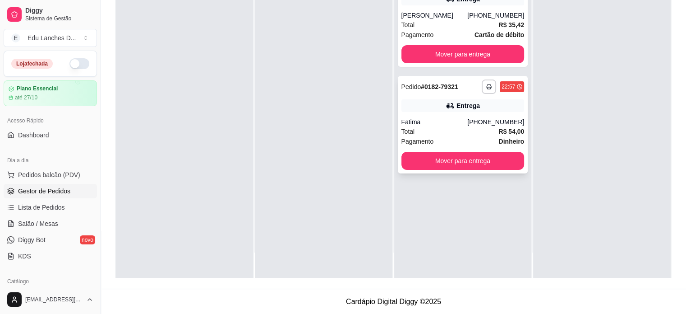
click at [455, 129] on div "Total R$ 54,00" at bounding box center [463, 131] width 123 height 10
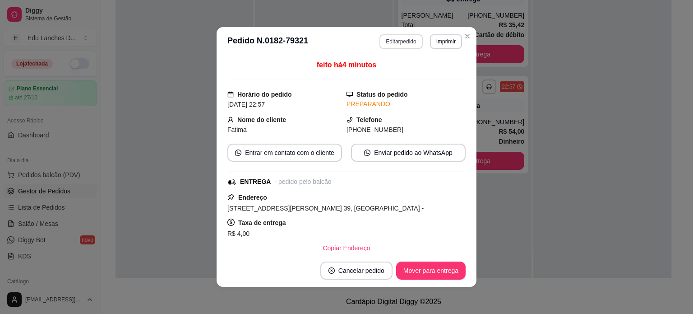
click at [403, 42] on button "Editar pedido" at bounding box center [401, 41] width 43 height 14
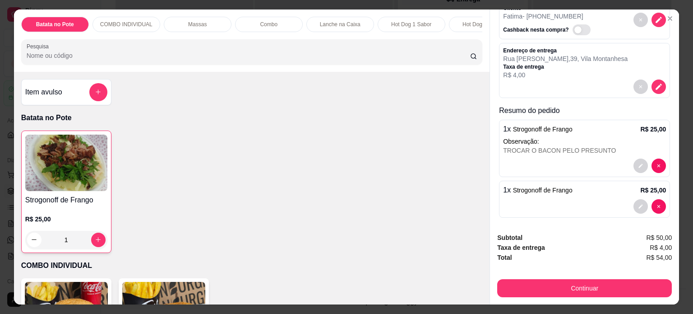
scroll to position [57, 0]
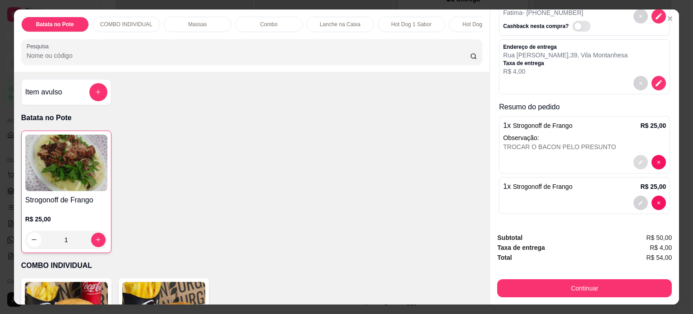
click at [638, 159] on icon "decrease-product-quantity" at bounding box center [640, 161] width 5 height 5
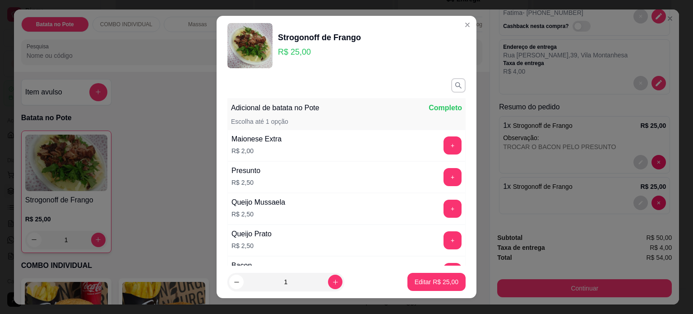
scroll to position [0, 0]
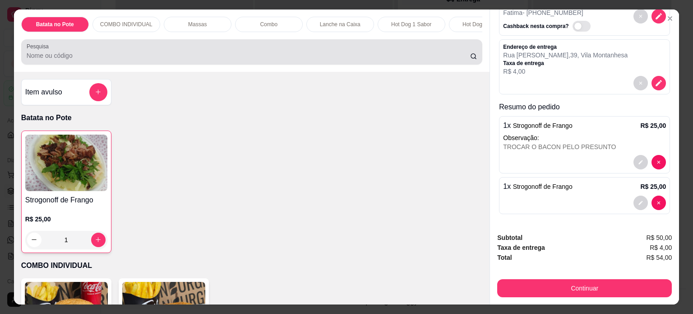
click at [91, 61] on div at bounding box center [252, 52] width 451 height 18
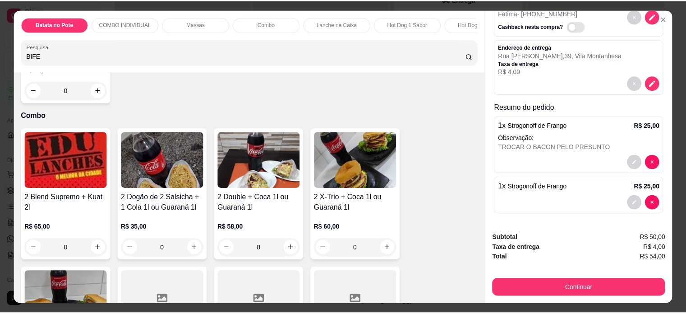
scroll to position [632, 0]
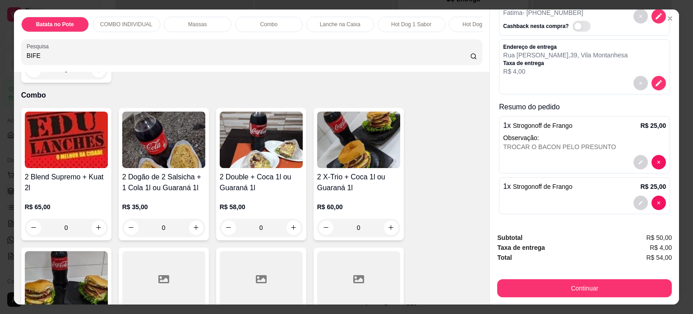
type input "BIFE"
click at [667, 15] on icon "Close" at bounding box center [670, 18] width 7 height 7
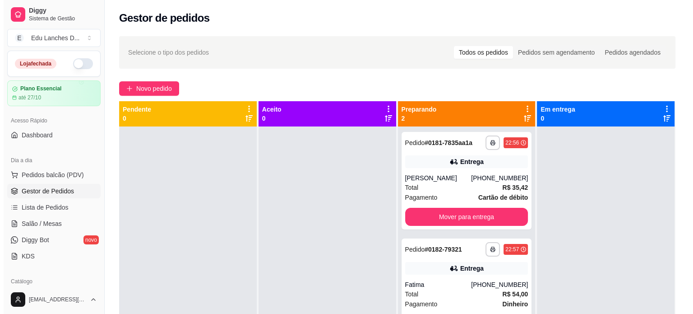
scroll to position [0, 0]
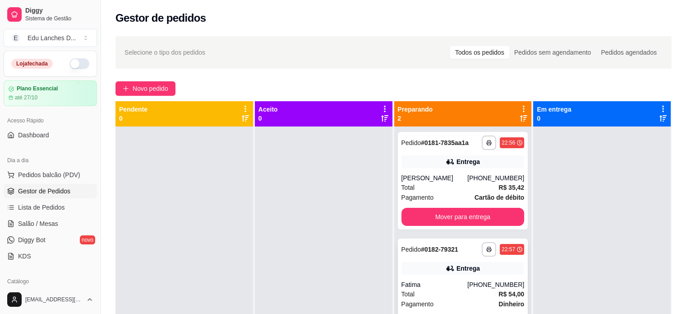
click at [447, 291] on div "Total R$ 54,00" at bounding box center [463, 294] width 123 height 10
click at [153, 87] on span "Novo pedido" at bounding box center [151, 88] width 36 height 10
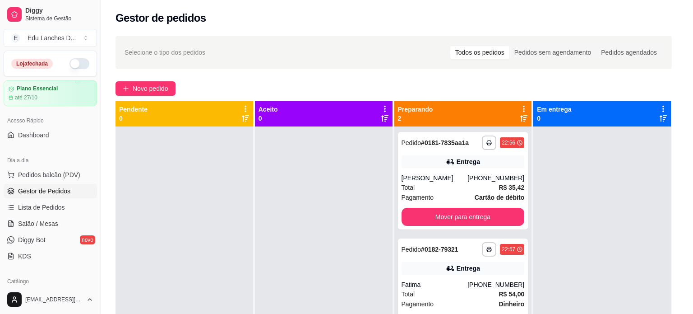
click at [217, 58] on input "Pesquisa" at bounding box center [249, 55] width 444 height 9
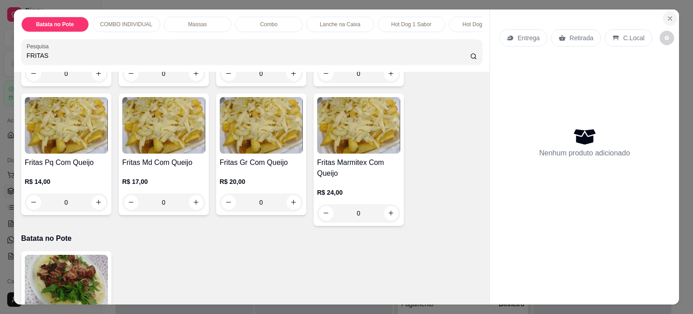
type input "FRITAS"
click at [667, 15] on icon "Close" at bounding box center [670, 18] width 7 height 7
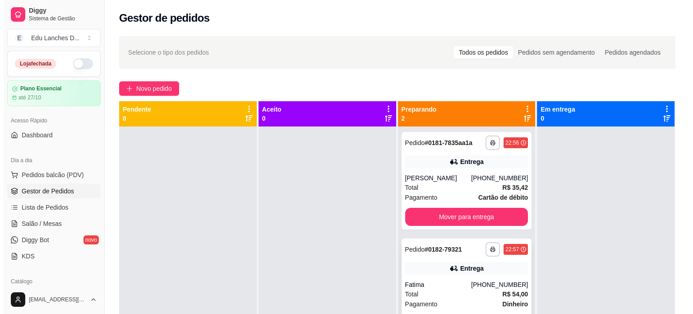
scroll to position [25, 0]
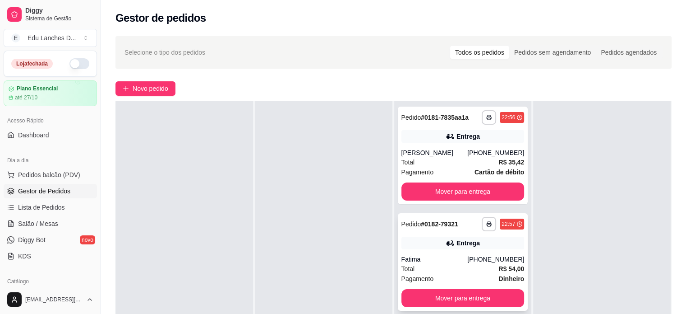
click at [437, 256] on div "Fatima" at bounding box center [435, 259] width 66 height 9
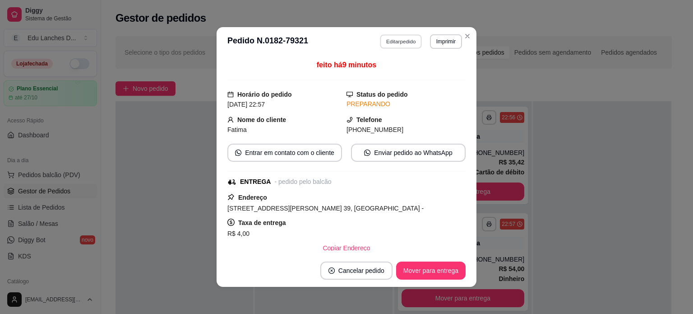
click at [398, 41] on button "Editar pedido" at bounding box center [401, 41] width 42 height 14
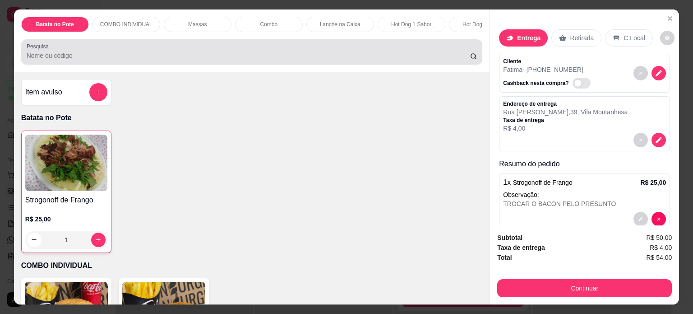
click at [231, 57] on input "Pesquisa" at bounding box center [249, 55] width 444 height 9
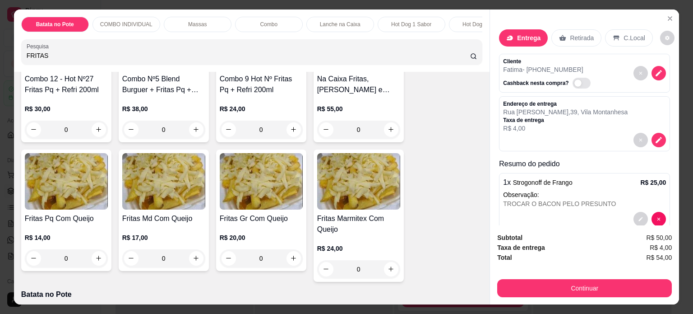
scroll to position [316, 0]
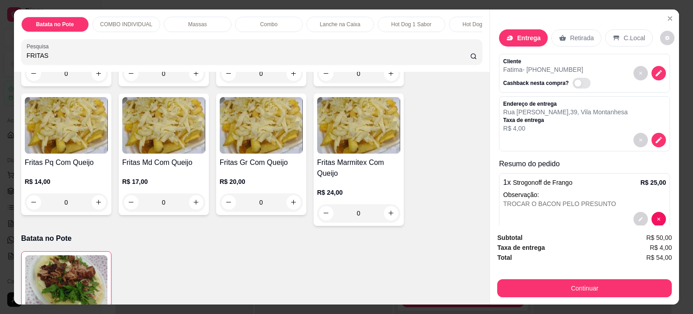
type input "FRITAS"
click at [194, 206] on div "0" at bounding box center [163, 202] width 83 height 18
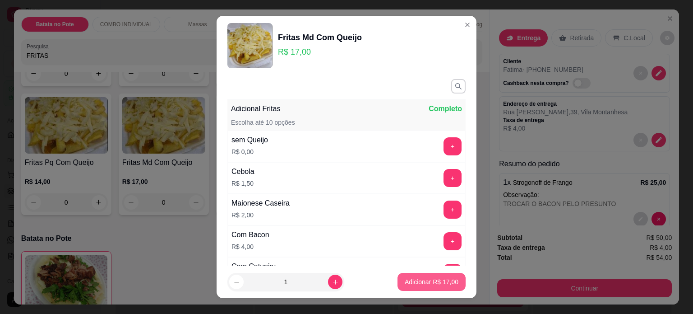
click at [430, 282] on p "Adicionar R$ 17,00" at bounding box center [432, 281] width 54 height 9
type input "1"
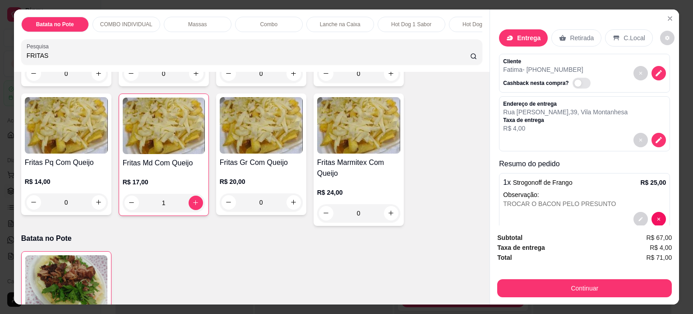
scroll to position [23, 0]
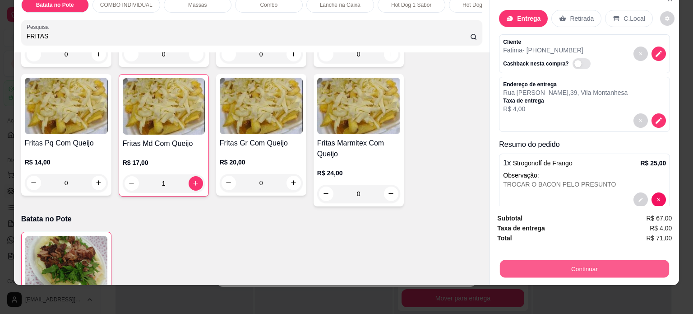
click at [583, 262] on button "Continuar" at bounding box center [584, 269] width 169 height 18
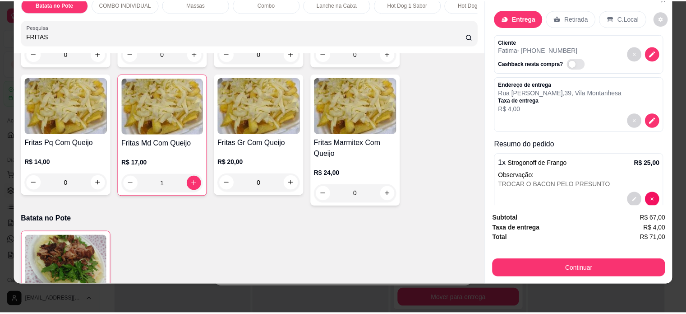
scroll to position [0, 0]
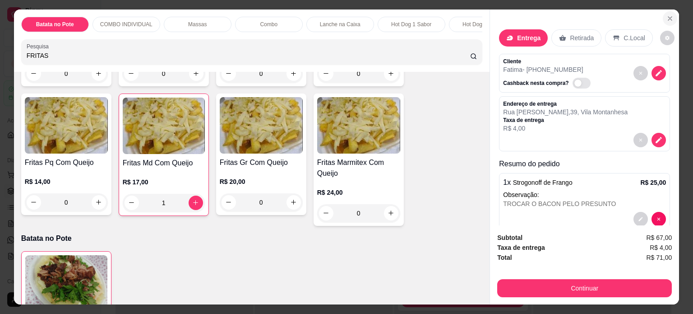
click at [667, 15] on icon "Close" at bounding box center [670, 18] width 7 height 7
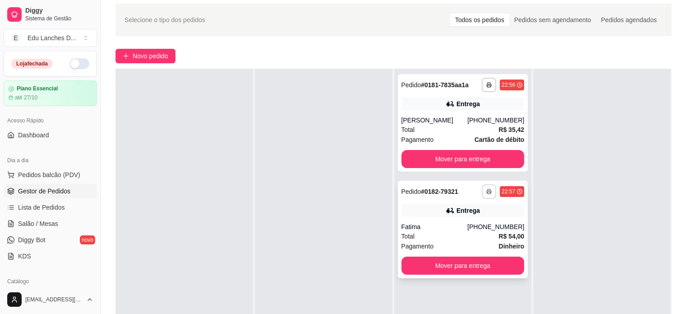
scroll to position [90, 0]
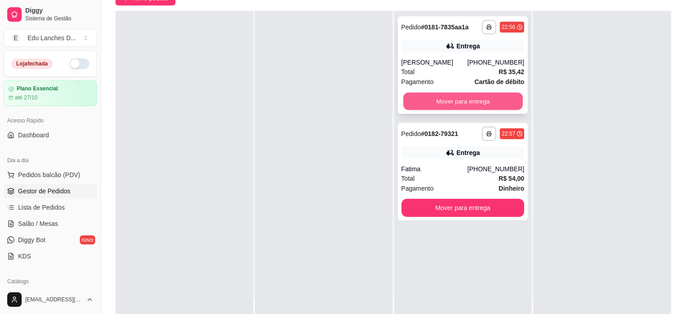
click at [463, 99] on button "Mover para entrega" at bounding box center [463, 102] width 120 height 18
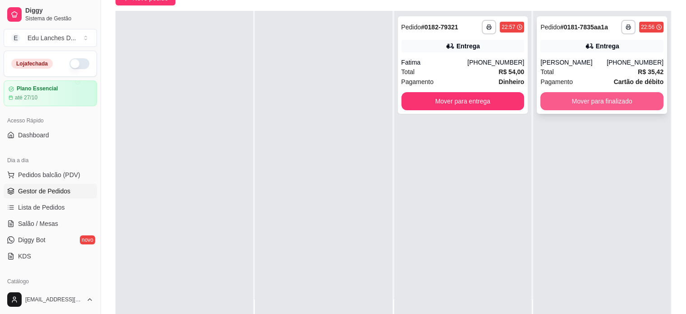
click at [601, 102] on button "Mover para finalizado" at bounding box center [602, 101] width 123 height 18
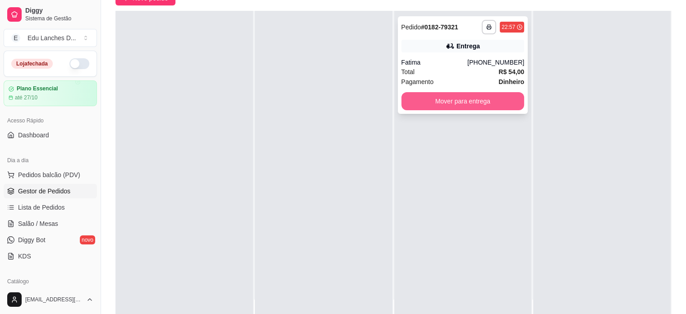
click at [455, 104] on button "Mover para entrega" at bounding box center [463, 101] width 123 height 18
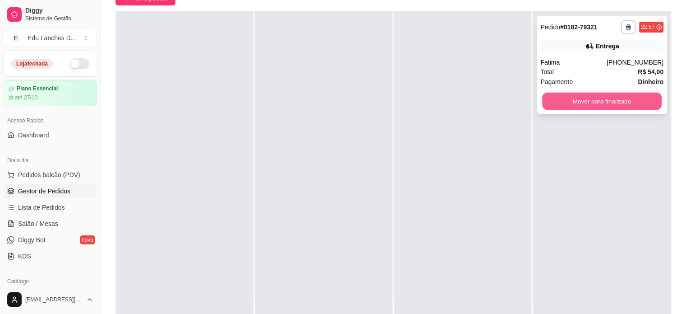
click at [582, 106] on button "Mover para finalizado" at bounding box center [602, 102] width 120 height 18
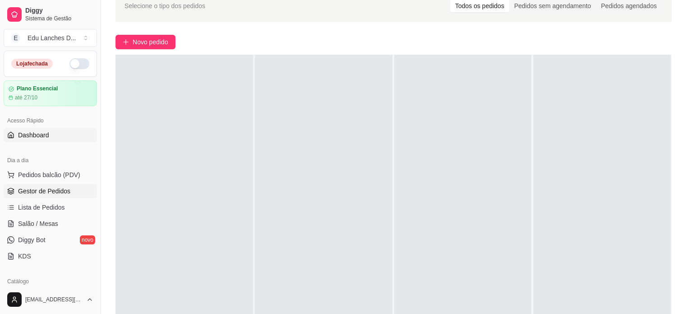
scroll to position [0, 0]
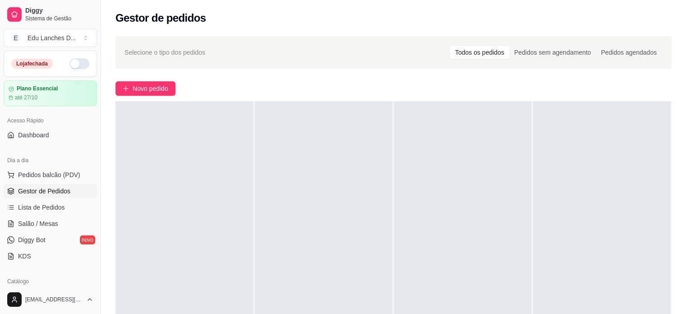
click at [51, 192] on span "Gestor de Pedidos" at bounding box center [44, 190] width 52 height 9
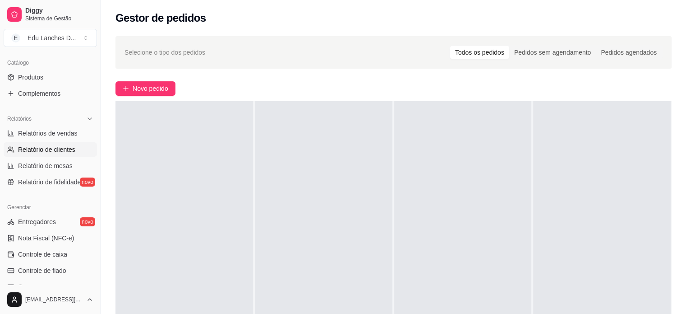
scroll to position [271, 0]
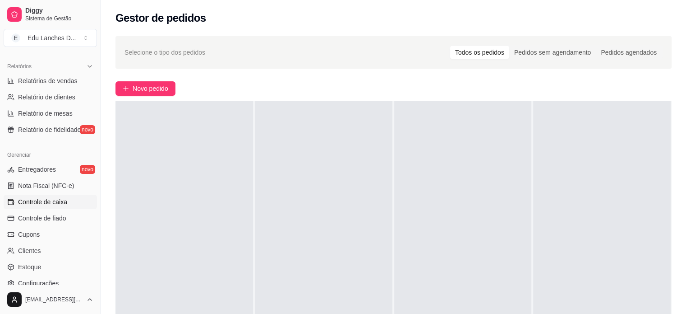
click at [47, 199] on span "Controle de caixa" at bounding box center [42, 201] width 49 height 9
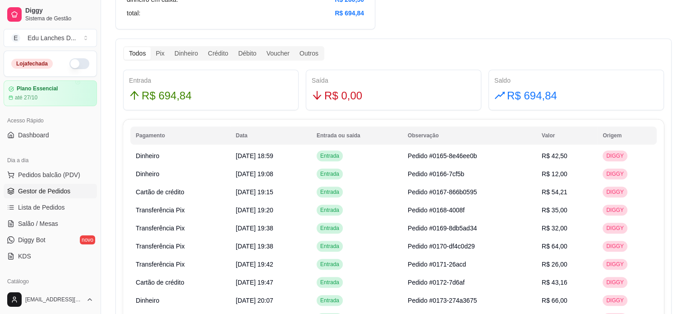
click at [52, 193] on span "Gestor de Pedidos" at bounding box center [44, 190] width 52 height 9
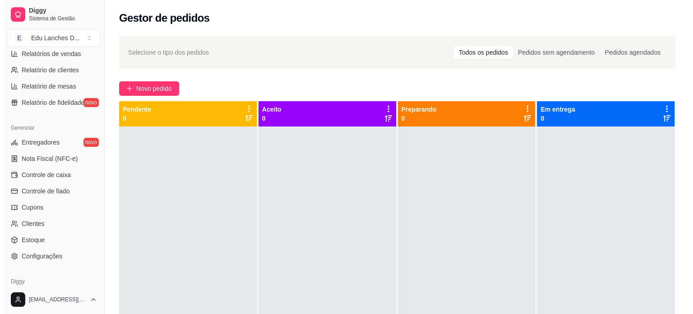
scroll to position [335, 0]
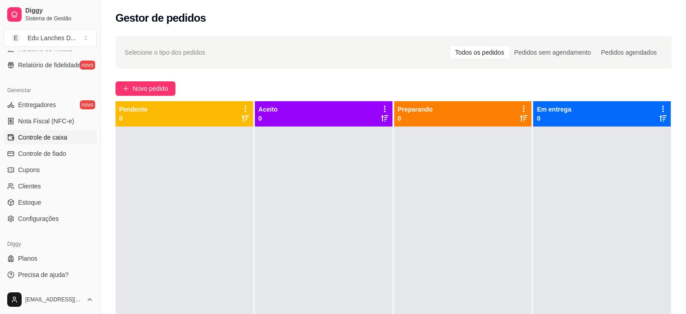
click at [57, 131] on link "Controle de caixa" at bounding box center [50, 137] width 93 height 14
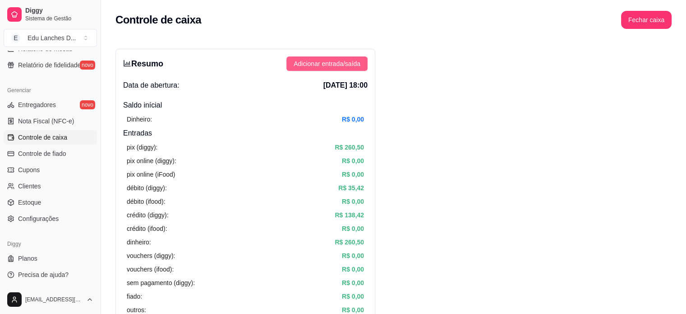
click at [338, 63] on span "Adicionar entrada/saída" at bounding box center [327, 64] width 67 height 10
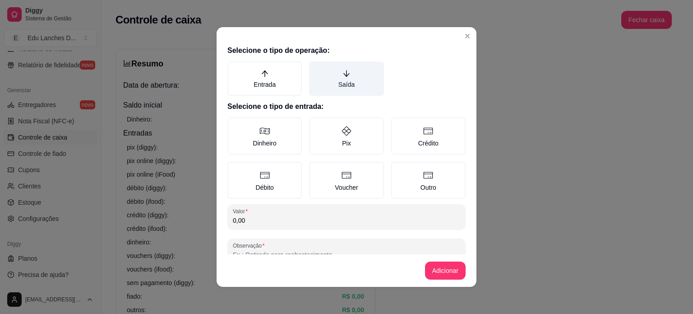
click at [335, 88] on label "Saída" at bounding box center [346, 78] width 74 height 34
click at [316, 68] on button "Saída" at bounding box center [312, 64] width 7 height 7
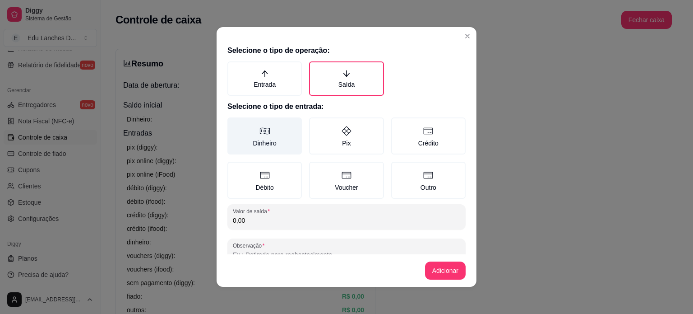
click at [254, 134] on label "Dinheiro" at bounding box center [264, 135] width 74 height 37
click at [234, 124] on button "Dinheiro" at bounding box center [230, 120] width 7 height 7
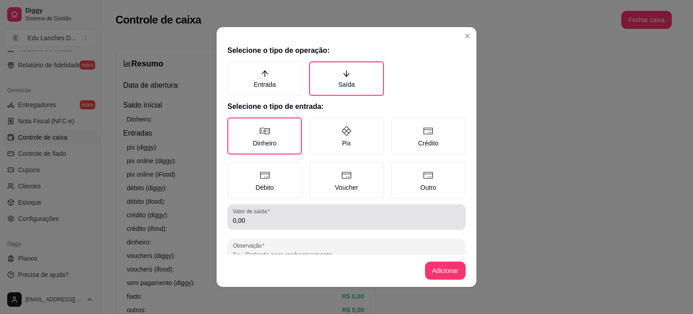
click at [262, 218] on input "0,00" at bounding box center [346, 220] width 227 height 9
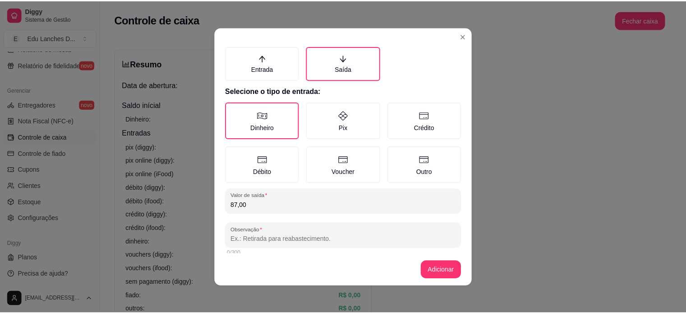
scroll to position [23, 0]
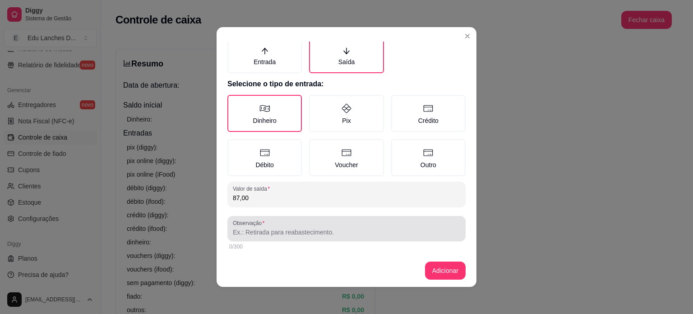
type input "87,00"
click at [251, 231] on input "Observação" at bounding box center [346, 231] width 227 height 9
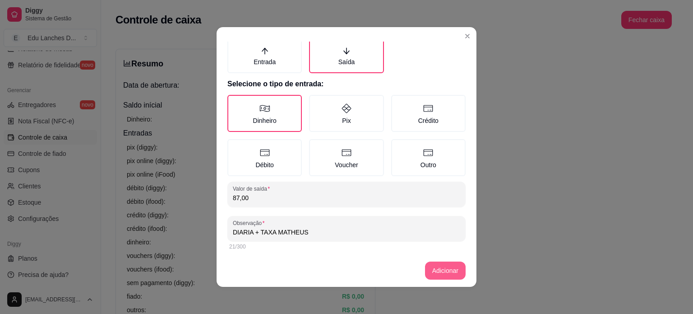
type input "DIARIA + TAXA MATHEUS"
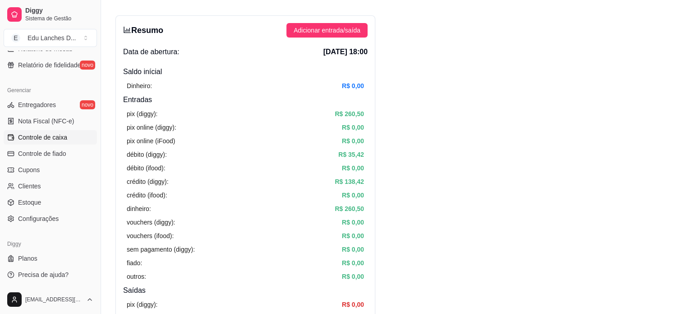
scroll to position [0, 0]
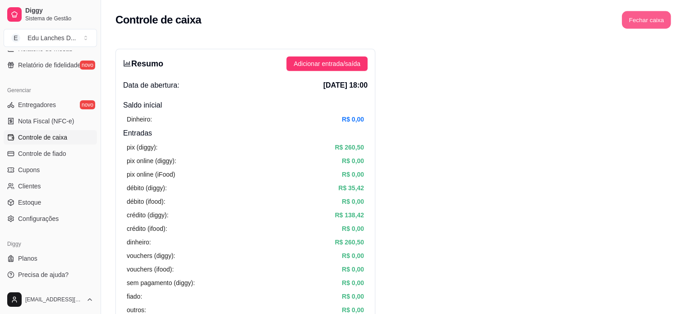
click at [638, 25] on button "Fechar caixa" at bounding box center [646, 20] width 49 height 18
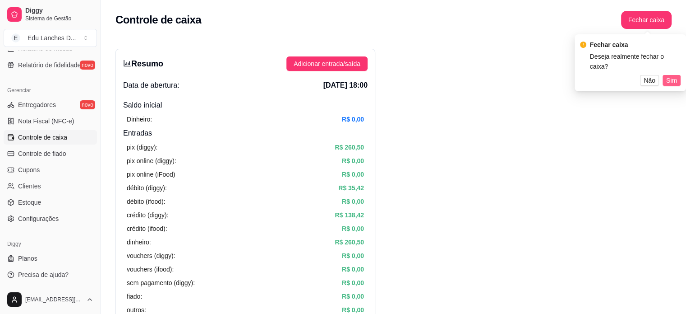
click at [670, 81] on span "Sim" at bounding box center [672, 80] width 11 height 10
